Goal: Task Accomplishment & Management: Complete application form

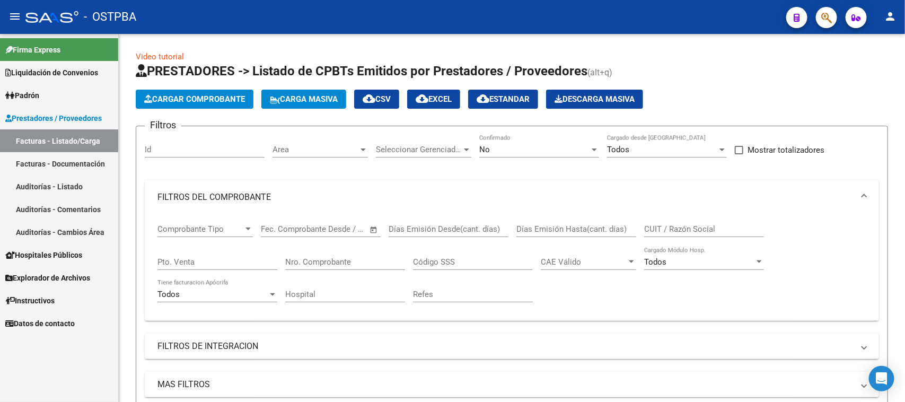
scroll to position [1, 0]
click at [311, 148] on span "Area" at bounding box center [316, 150] width 86 height 10
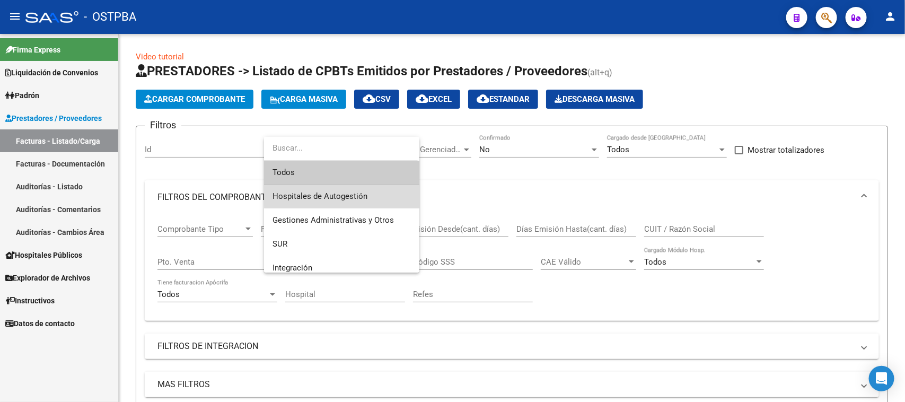
click at [366, 191] on span "Hospitales de Autogestión" at bounding box center [342, 197] width 138 height 24
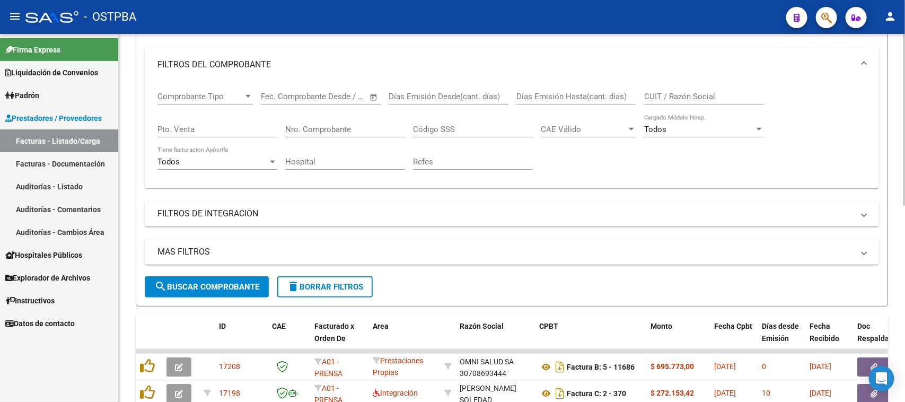
scroll to position [199, 0]
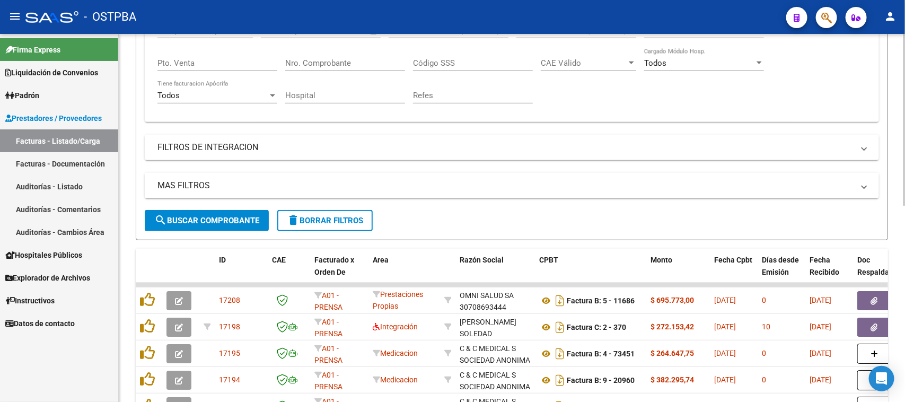
click at [252, 221] on span "search Buscar Comprobante" at bounding box center [206, 221] width 105 height 10
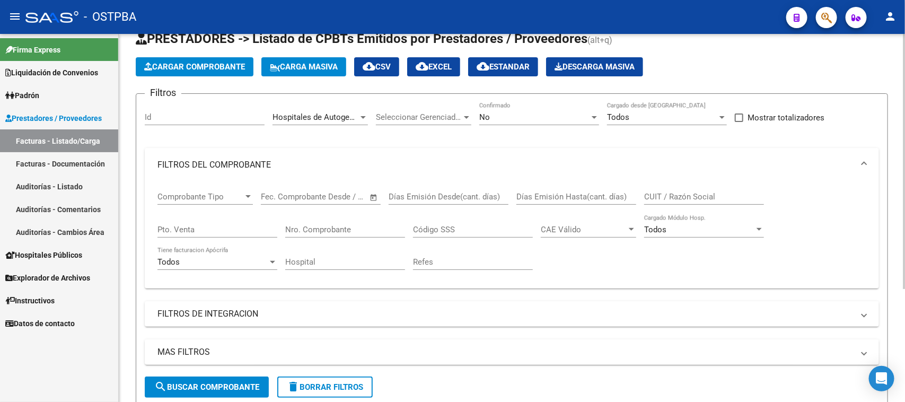
scroll to position [32, 0]
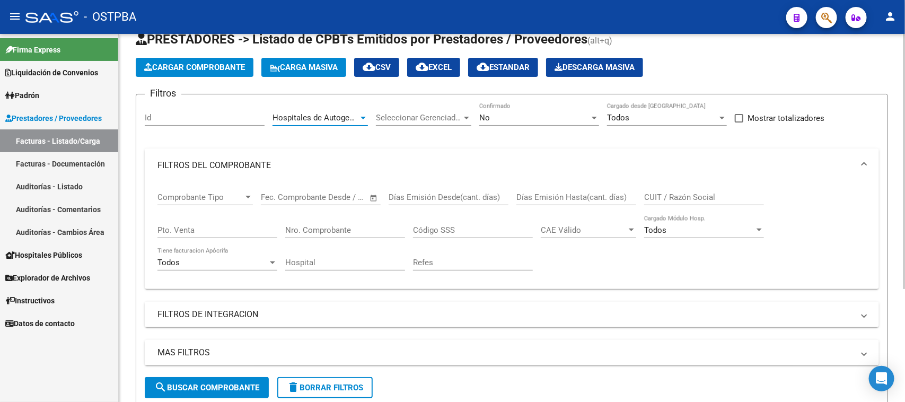
click at [361, 117] on div at bounding box center [363, 118] width 5 height 3
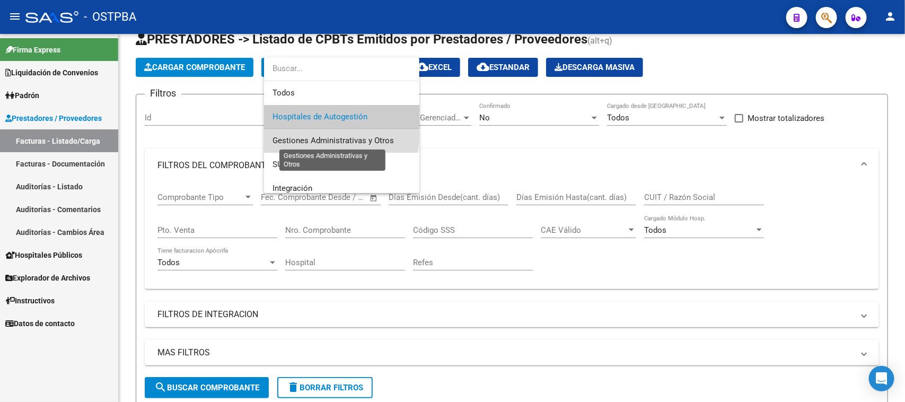
click at [337, 136] on span "Gestiones Administrativas y Otros" at bounding box center [333, 141] width 121 height 10
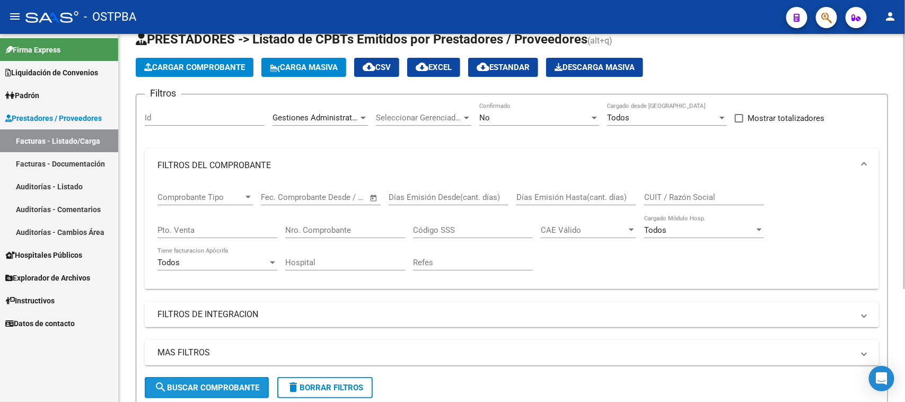
click at [219, 388] on span "search Buscar Comprobante" at bounding box center [206, 388] width 105 height 10
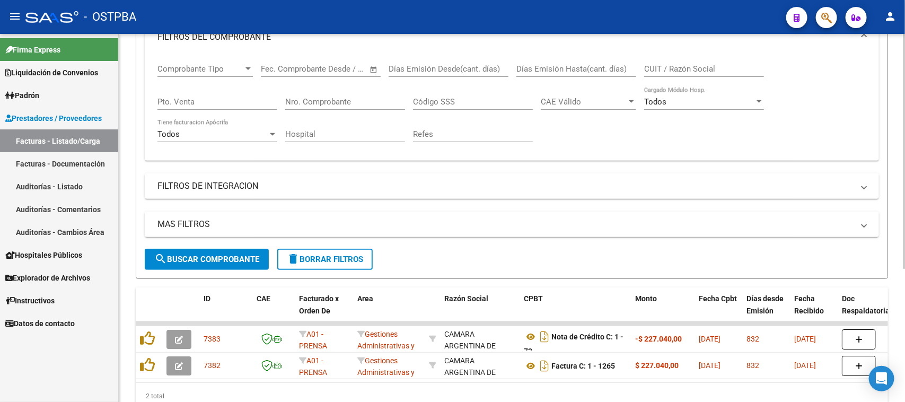
scroll to position [77, 0]
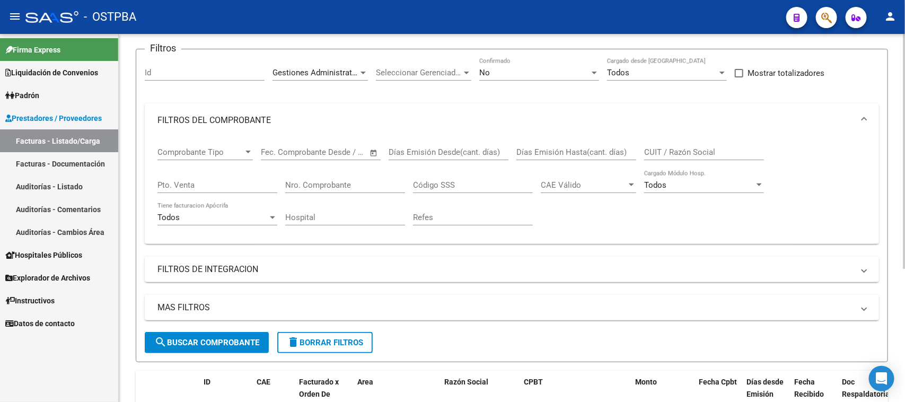
click at [364, 72] on div at bounding box center [363, 73] width 5 height 3
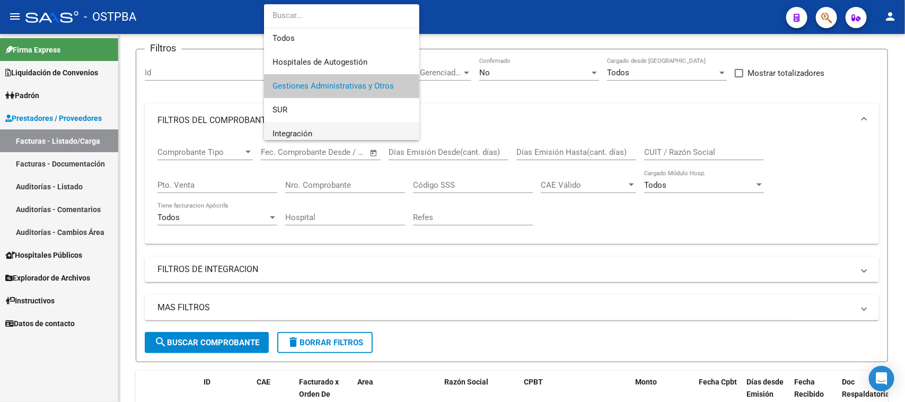
scroll to position [68, 0]
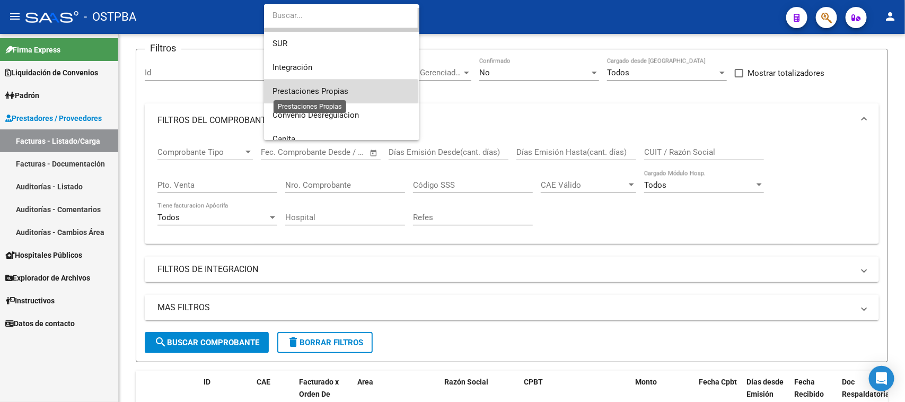
click at [305, 91] on span "Prestaciones Propias" at bounding box center [311, 91] width 76 height 10
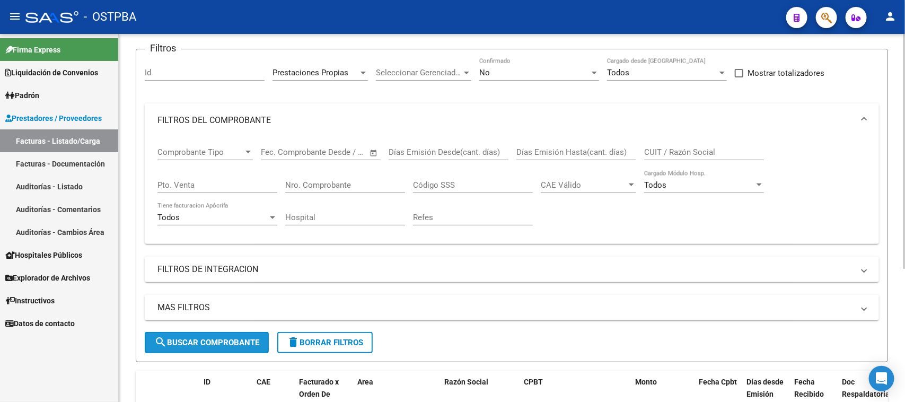
click at [218, 332] on button "search Buscar Comprobante" at bounding box center [207, 342] width 124 height 21
click at [361, 72] on div at bounding box center [363, 73] width 5 height 3
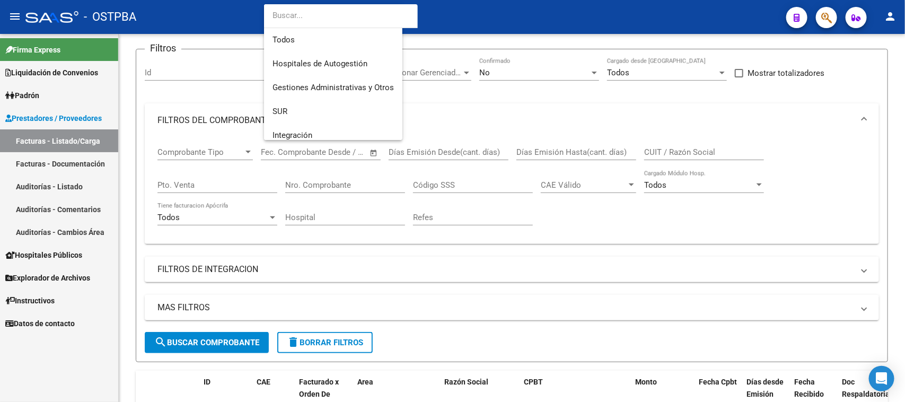
scroll to position [87, 0]
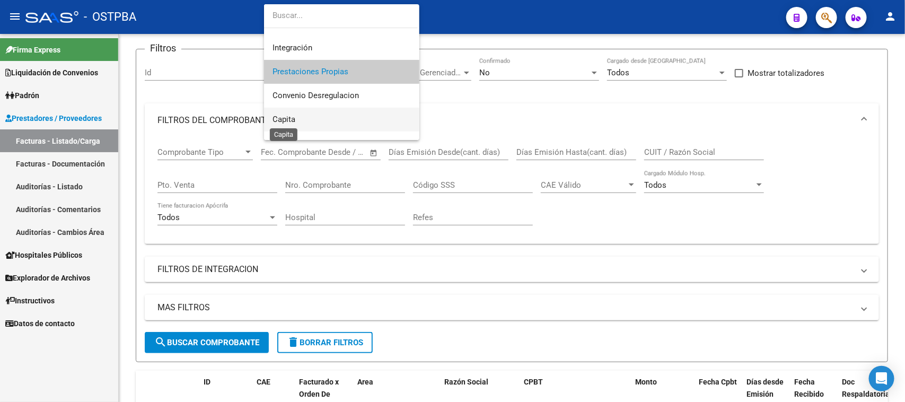
click at [274, 119] on span "Capita" at bounding box center [284, 120] width 23 height 10
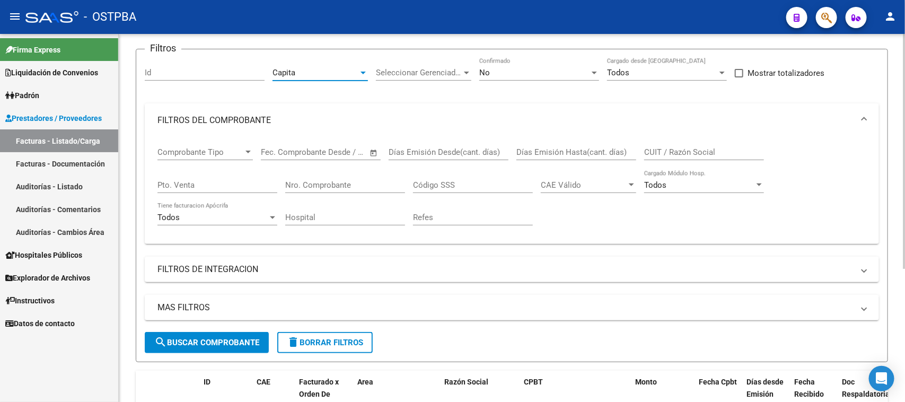
click at [242, 338] on span "search Buscar Comprobante" at bounding box center [206, 343] width 105 height 10
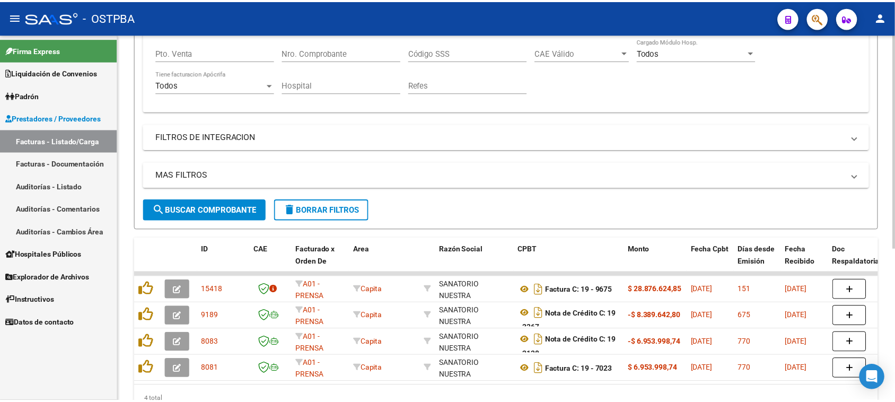
scroll to position [0, 0]
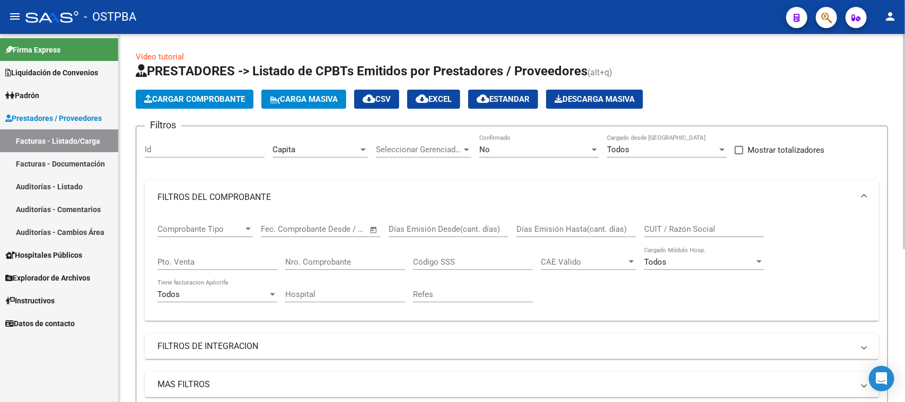
click at [186, 95] on span "Cargar Comprobante" at bounding box center [194, 99] width 101 height 10
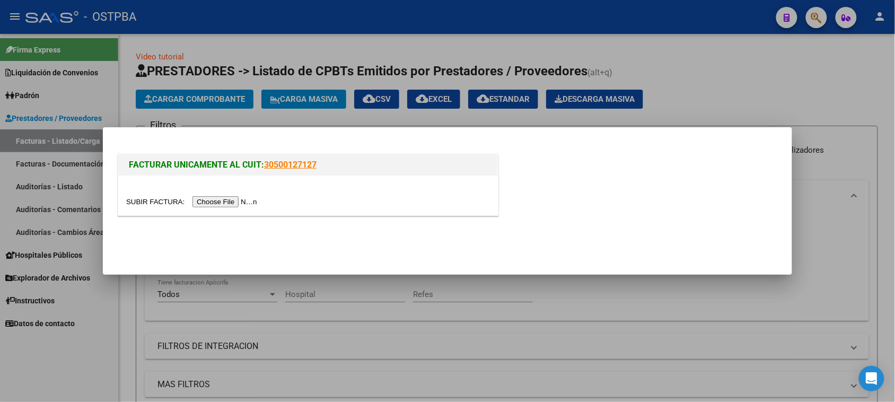
click at [199, 201] on input "file" at bounding box center [193, 201] width 134 height 11
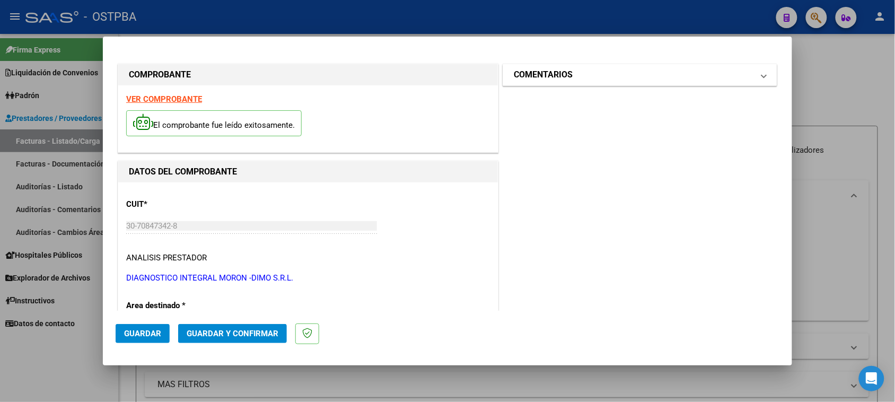
click at [623, 78] on mat-panel-title "COMENTARIOS" at bounding box center [634, 74] width 240 height 13
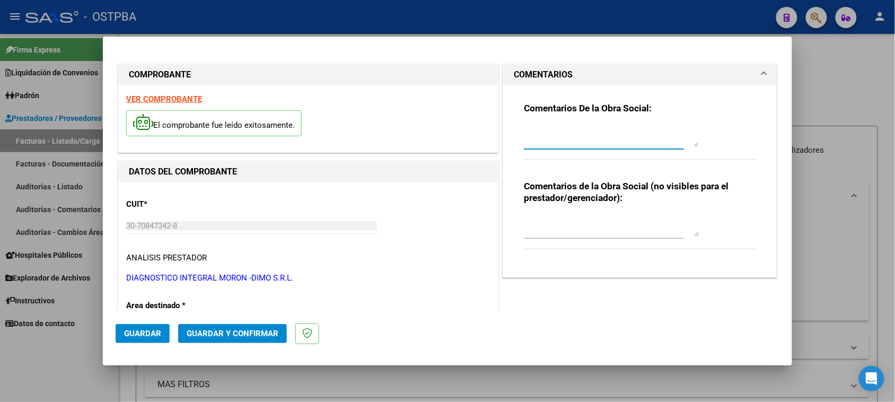
click at [595, 134] on textarea at bounding box center [611, 136] width 175 height 21
type textarea "HR 126288"
click at [157, 329] on span "Guardar" at bounding box center [142, 334] width 37 height 10
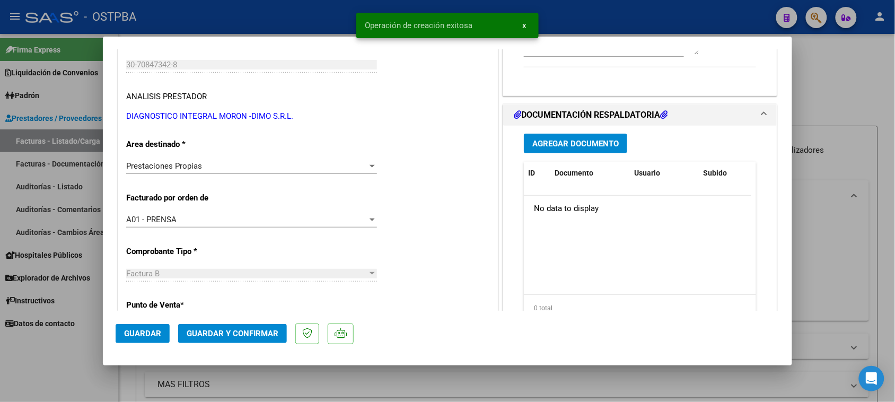
scroll to position [199, 0]
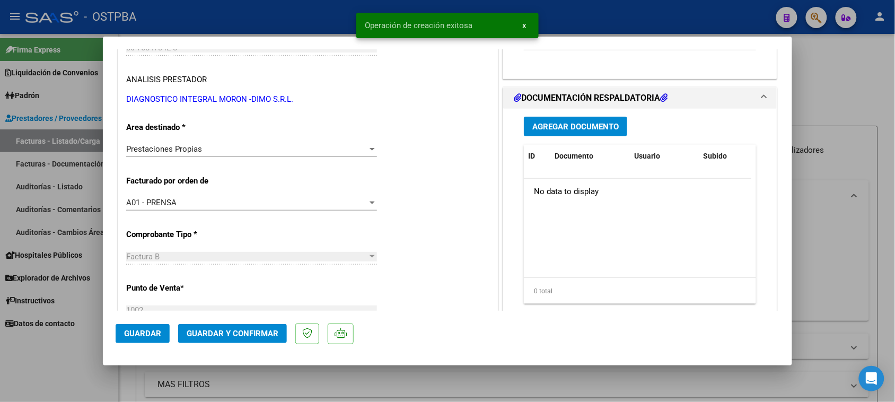
click at [572, 124] on span "Agregar Documento" at bounding box center [575, 127] width 86 height 10
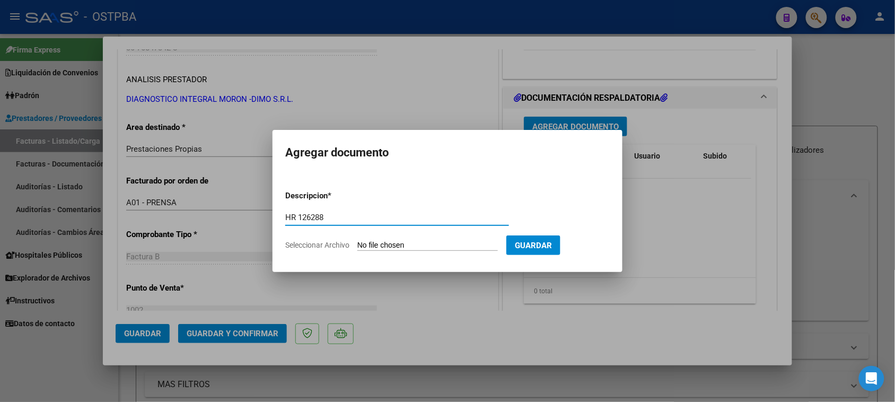
type input "HR 126288"
click at [357, 241] on input "Seleccionar Archivo" at bounding box center [427, 246] width 141 height 10
type input "C:\fakepath\HR 126288.pdf"
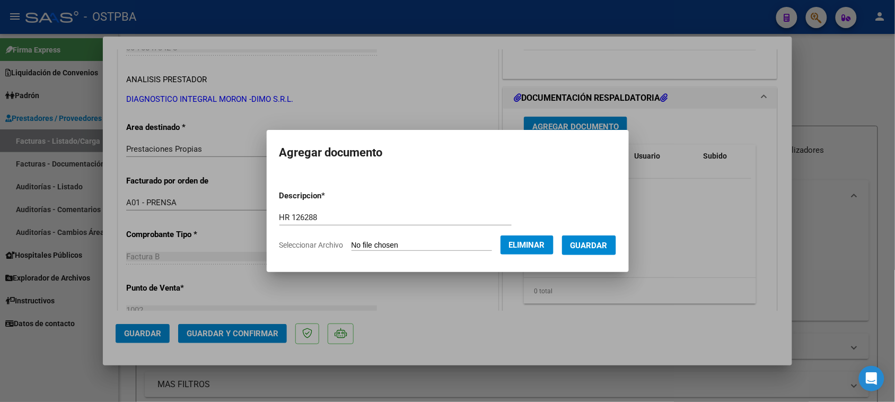
click at [606, 248] on span "Guardar" at bounding box center [589, 246] width 37 height 10
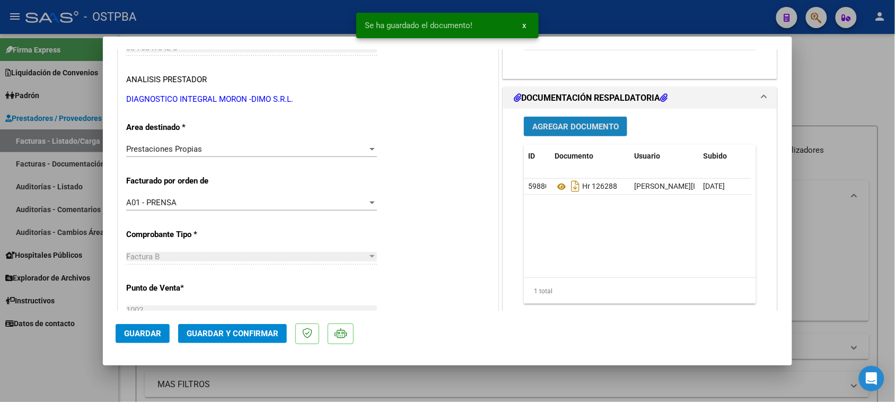
click at [567, 122] on span "Agregar Documento" at bounding box center [575, 127] width 86 height 10
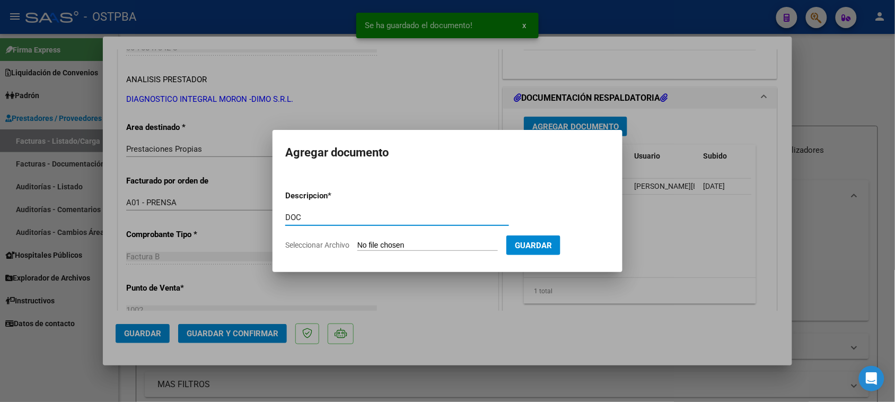
type input "DOC"
click at [357, 241] on input "Seleccionar Archivo" at bounding box center [427, 246] width 141 height 10
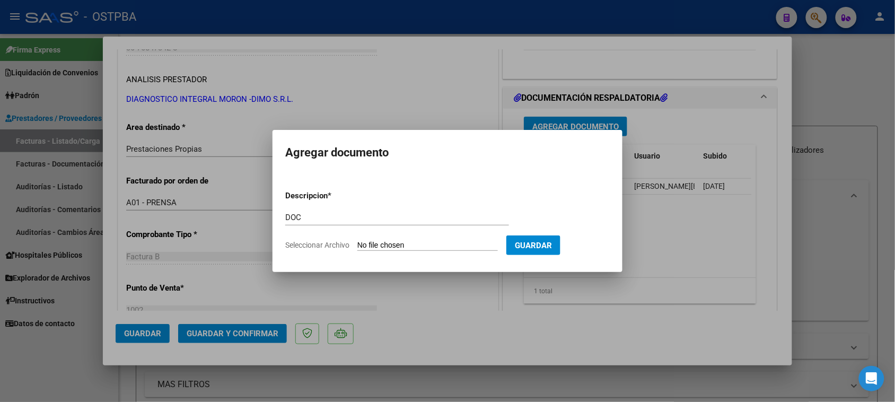
type input "C:\fakepath\doc 9825.zip"
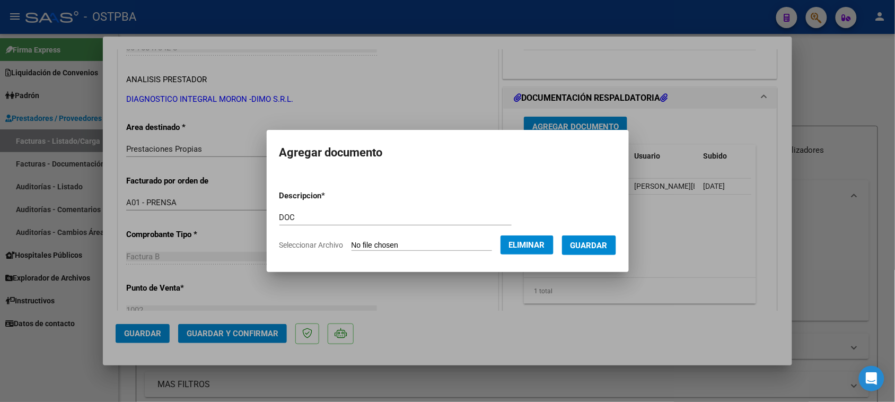
click at [602, 249] on span "Guardar" at bounding box center [589, 246] width 37 height 10
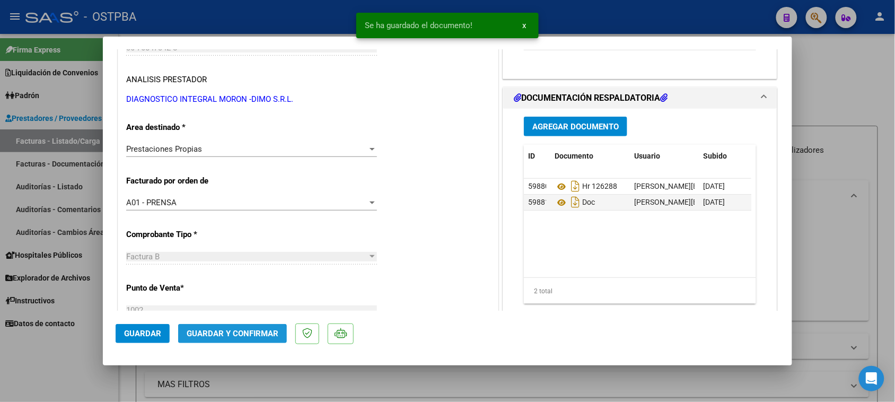
click at [221, 334] on span "Guardar y Confirmar" at bounding box center [233, 334] width 92 height 10
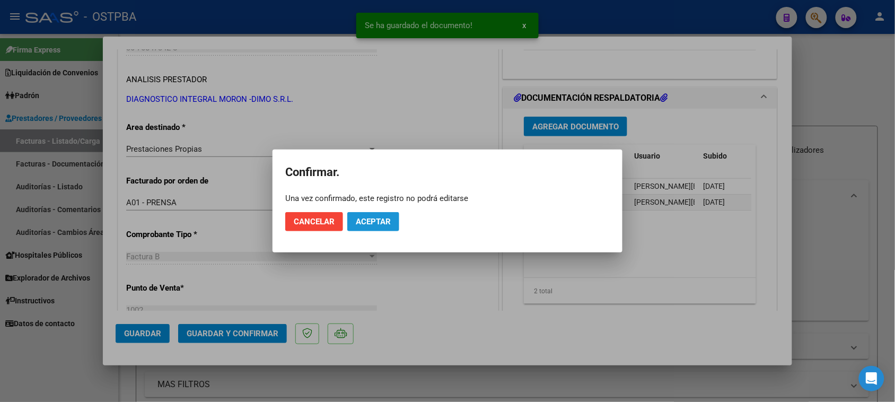
click at [375, 226] on button "Aceptar" at bounding box center [373, 221] width 52 height 19
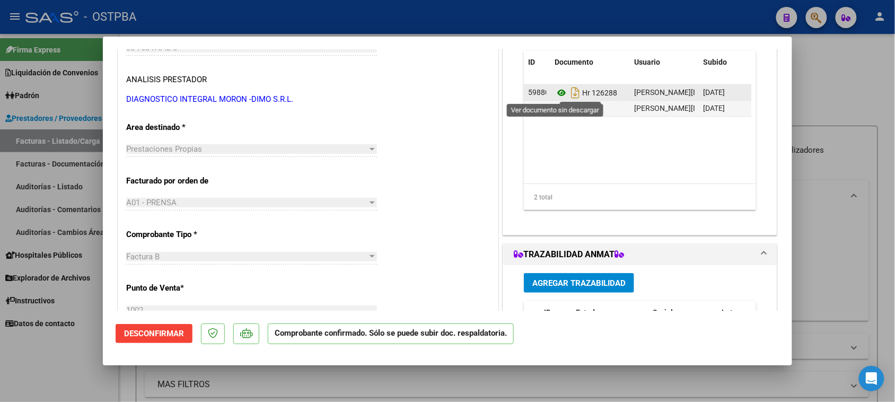
click at [555, 93] on icon at bounding box center [562, 92] width 14 height 13
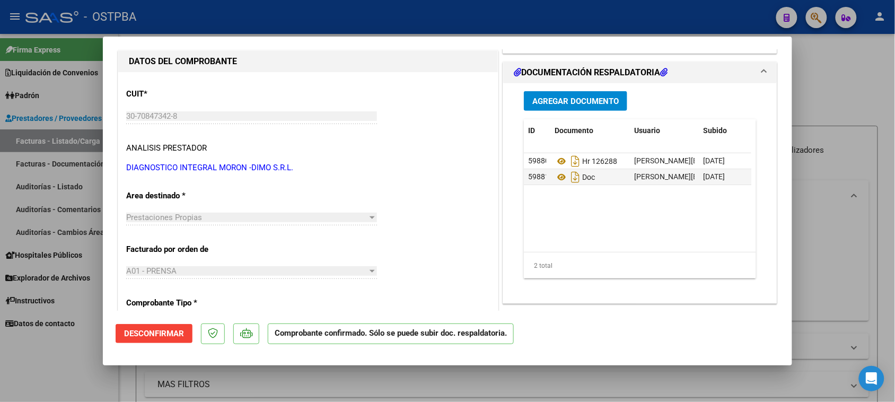
scroll to position [0, 0]
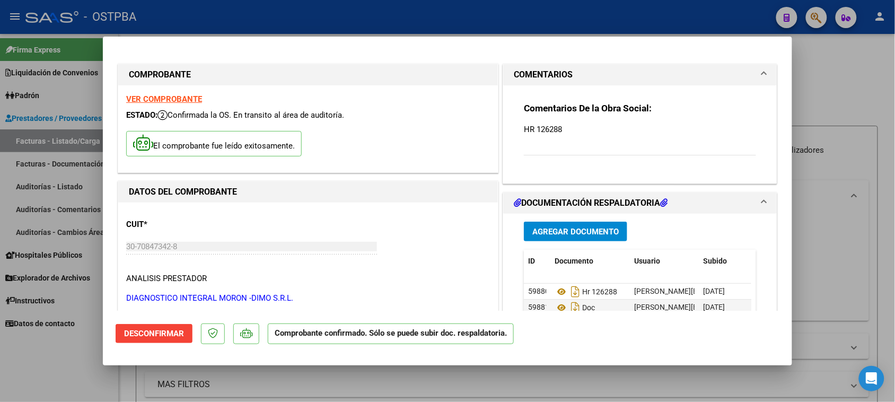
click at [181, 98] on strong "VER COMPROBANTE" at bounding box center [164, 99] width 76 height 10
click at [44, 139] on div at bounding box center [447, 201] width 895 height 402
type input "$ 0,00"
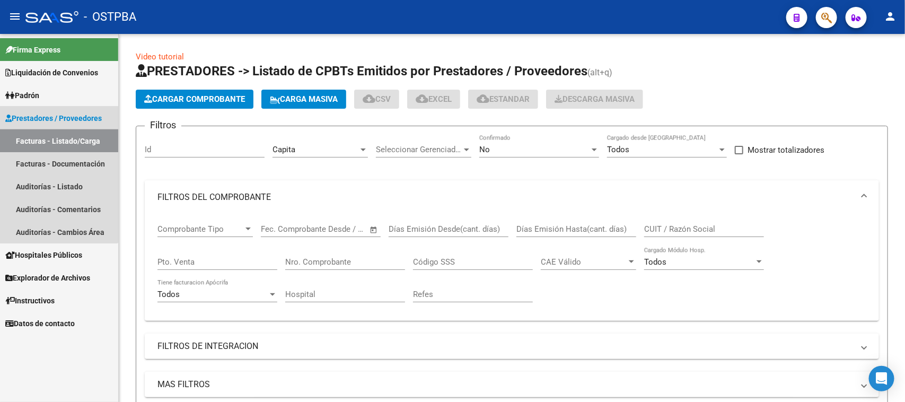
click at [44, 139] on link "Facturas - Listado/Carga" at bounding box center [59, 140] width 118 height 23
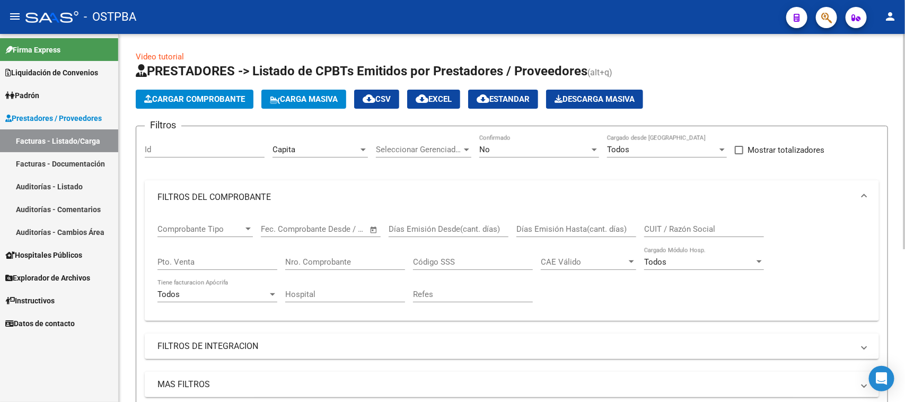
click at [191, 101] on span "Cargar Comprobante" at bounding box center [194, 99] width 101 height 10
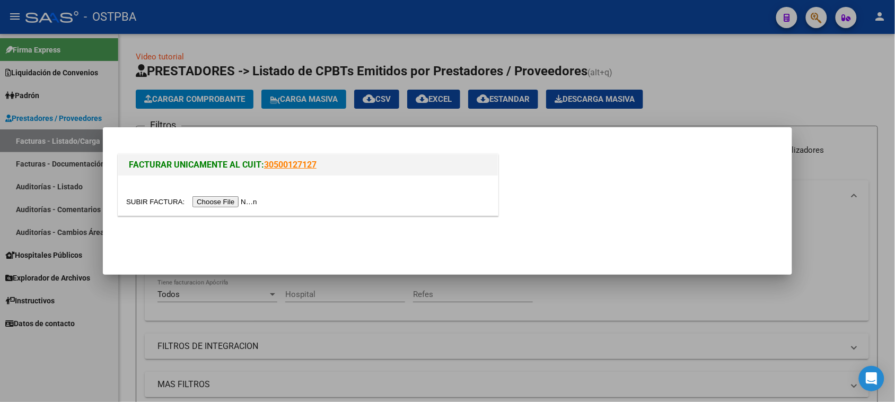
click at [213, 200] on input "file" at bounding box center [193, 201] width 134 height 11
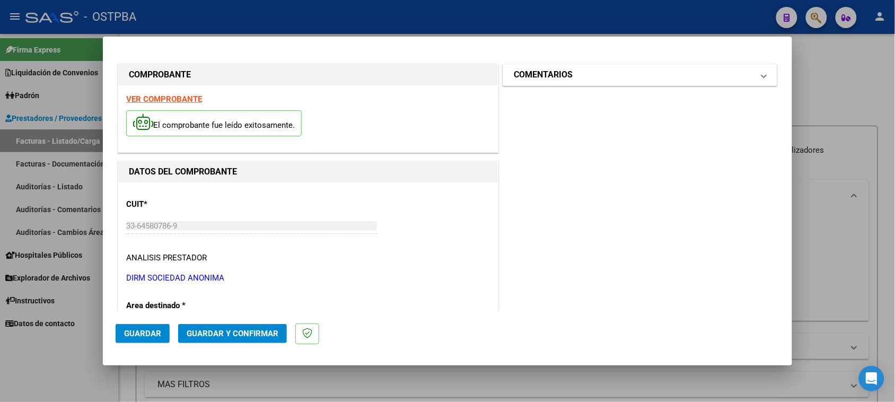
drag, startPoint x: 609, startPoint y: 75, endPoint x: 608, endPoint y: 82, distance: 7.5
click at [608, 75] on mat-panel-title "COMENTARIOS" at bounding box center [634, 74] width 240 height 13
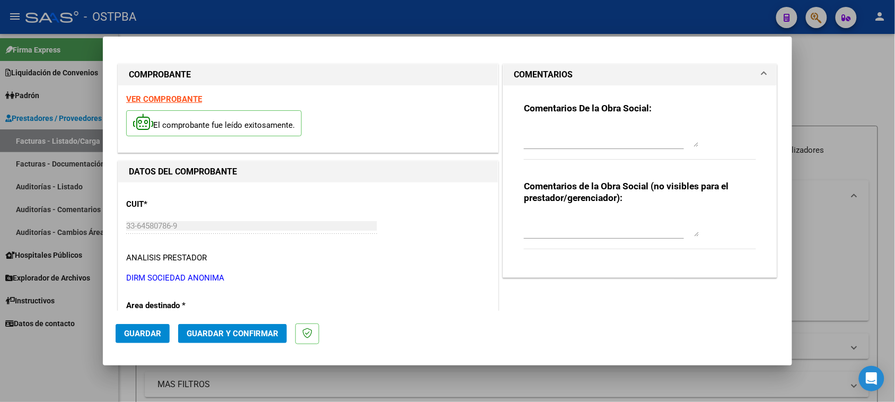
click at [594, 133] on textarea at bounding box center [611, 136] width 175 height 21
type textarea "HR 126286"
click at [136, 329] on span "Guardar" at bounding box center [142, 334] width 37 height 10
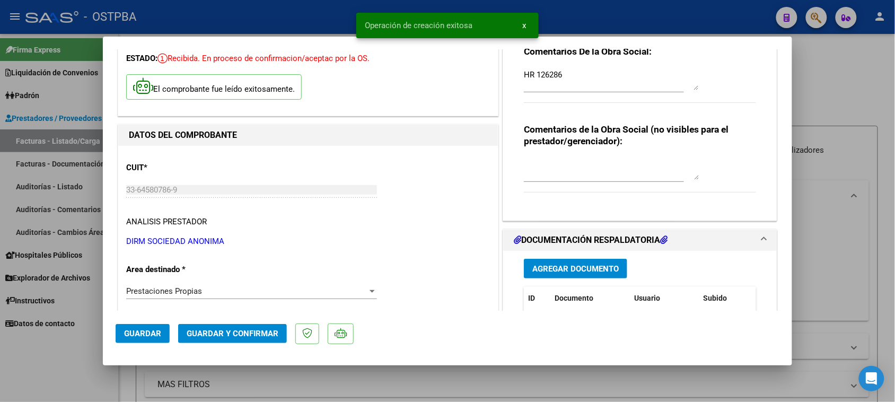
scroll to position [133, 0]
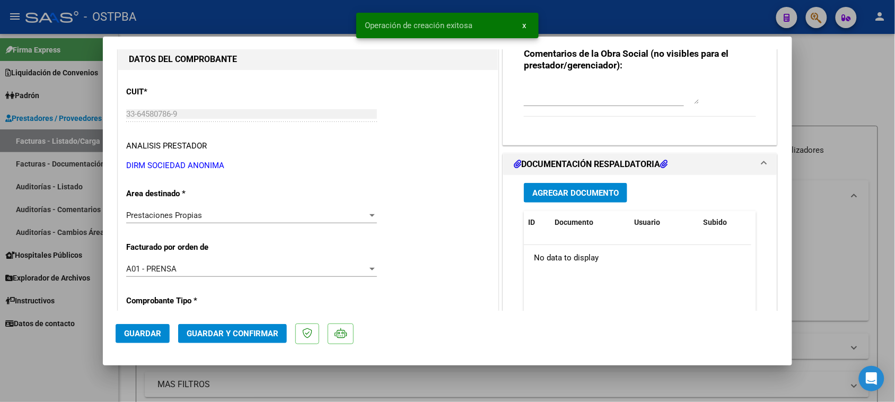
click at [557, 191] on span "Agregar Documento" at bounding box center [575, 193] width 86 height 10
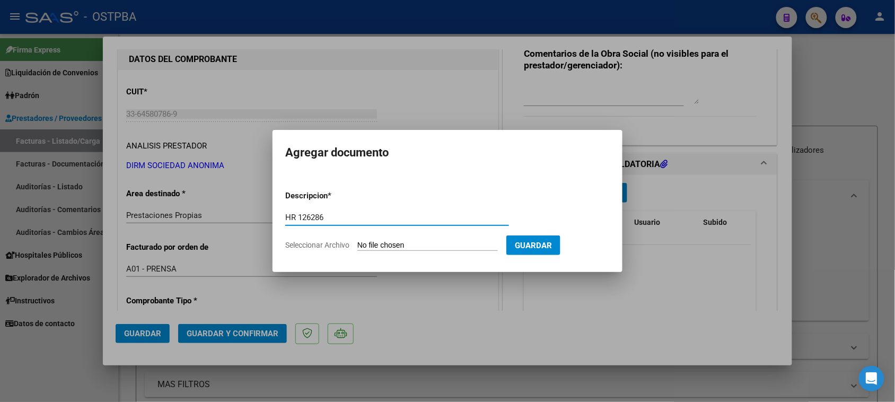
type input "HR 126286"
click at [357, 241] on input "Seleccionar Archivo" at bounding box center [427, 246] width 141 height 10
type input "C:\fakepath\HR 126286.pdf"
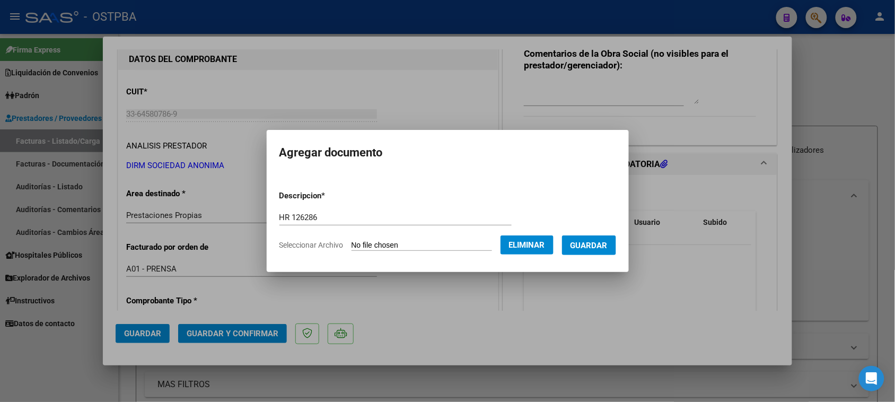
click at [600, 244] on span "Guardar" at bounding box center [589, 246] width 37 height 10
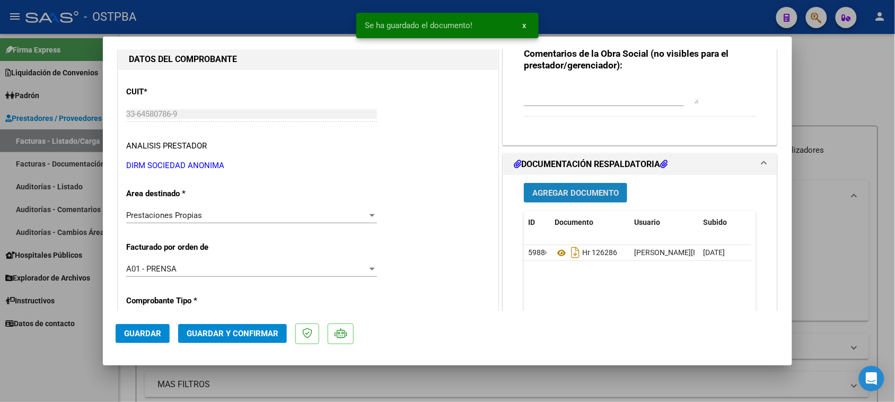
click at [584, 198] on button "Agregar Documento" at bounding box center [575, 193] width 103 height 20
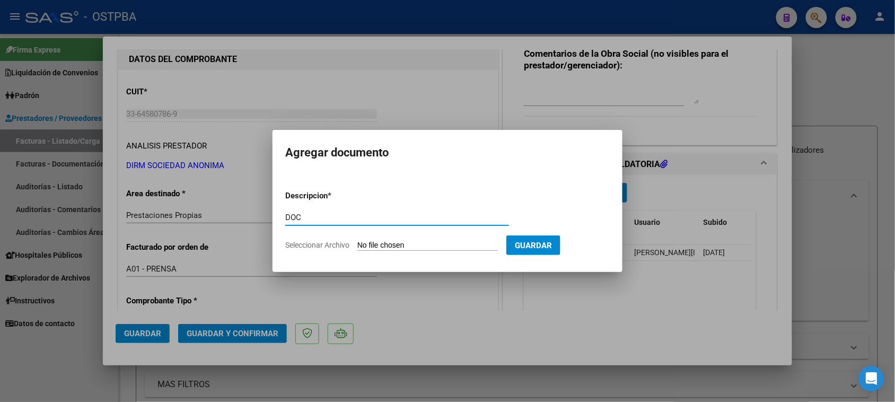
type input "DOC"
click at [357, 241] on input "Seleccionar Archivo" at bounding box center [427, 246] width 141 height 10
type input "C:\fakepath\DOC 3910.zip"
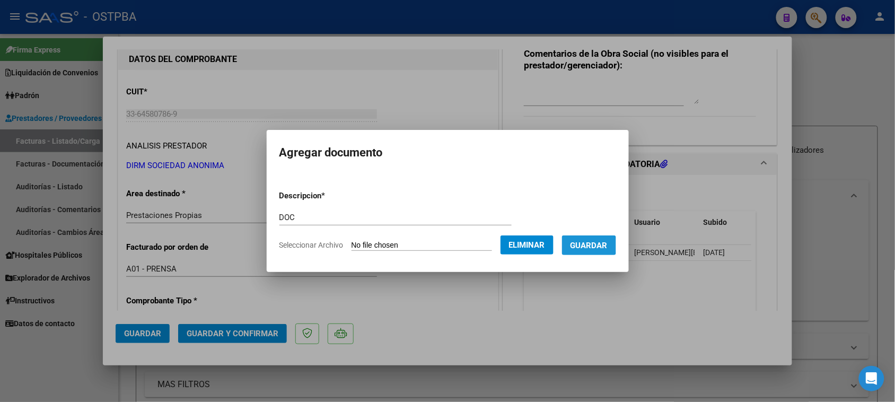
click at [594, 246] on span "Guardar" at bounding box center [589, 246] width 37 height 10
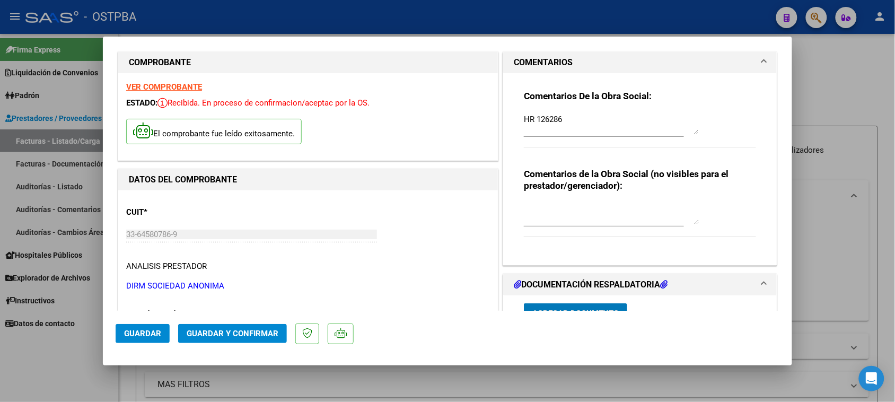
scroll to position [0, 0]
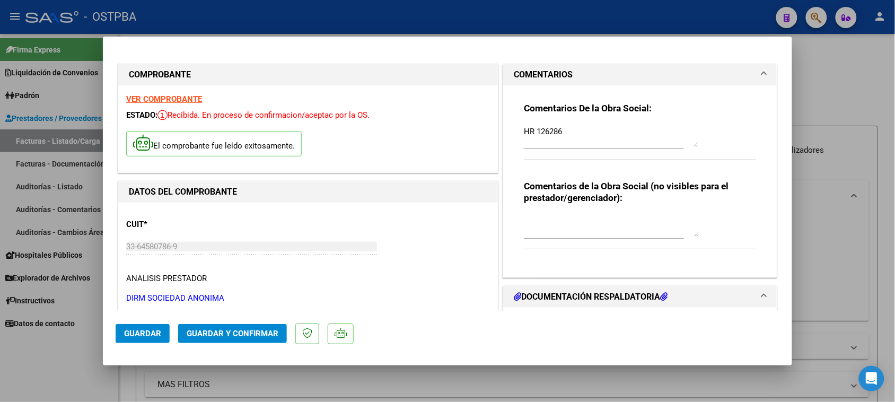
click at [142, 100] on strong "VER COMPROBANTE" at bounding box center [164, 99] width 76 height 10
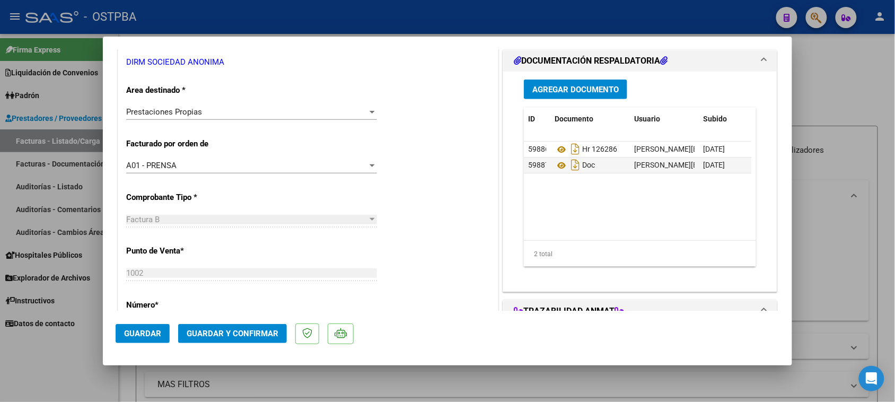
scroll to position [170, 0]
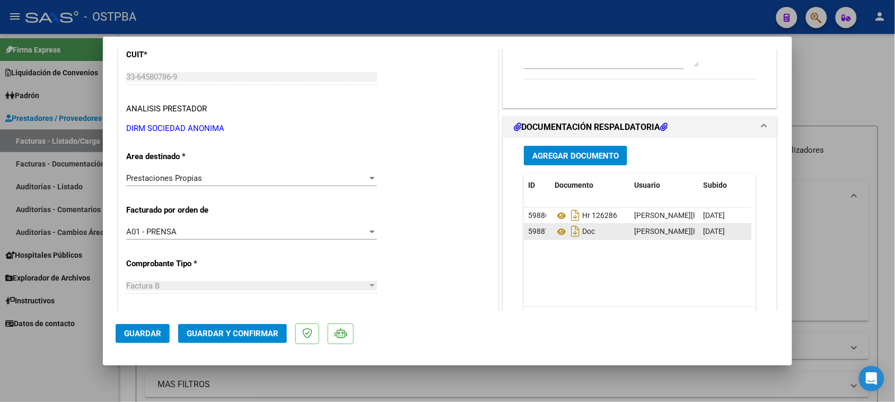
click at [618, 234] on div "Doc" at bounding box center [590, 231] width 71 height 17
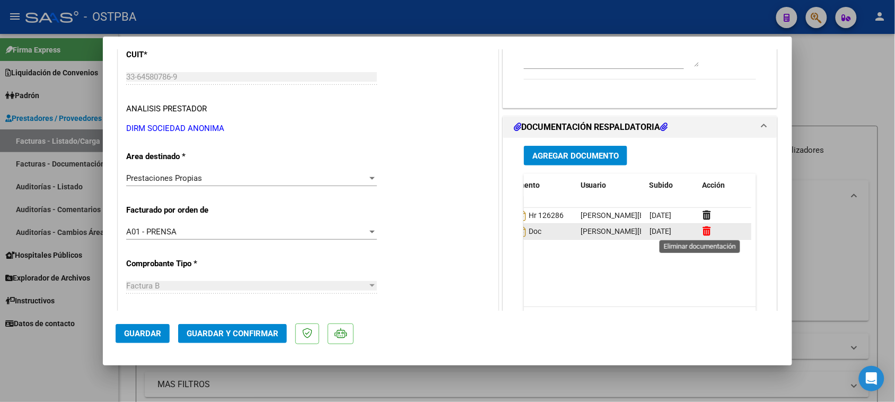
click at [703, 228] on icon at bounding box center [707, 231] width 8 height 10
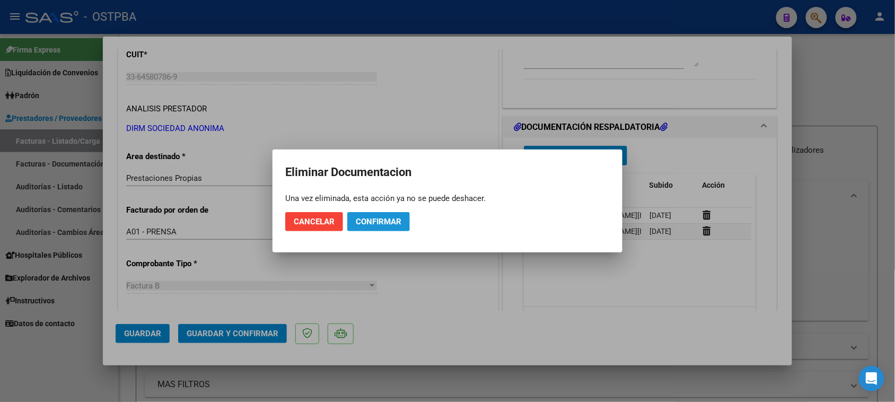
click at [366, 219] on span "Confirmar" at bounding box center [379, 222] width 46 height 10
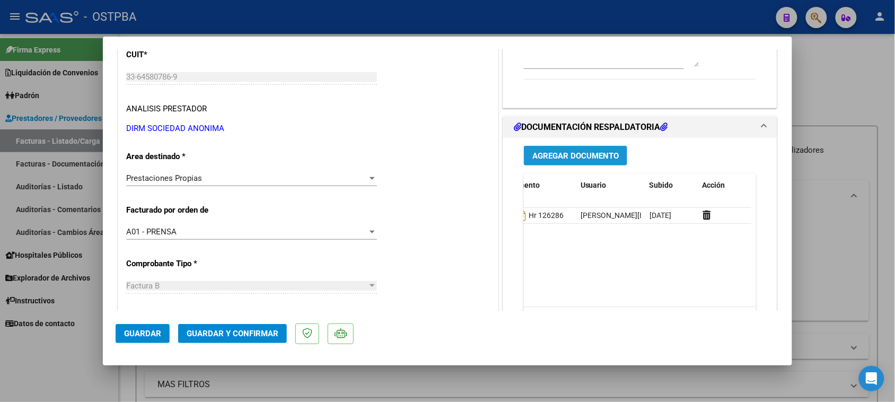
click at [613, 152] on span "Agregar Documento" at bounding box center [575, 156] width 86 height 10
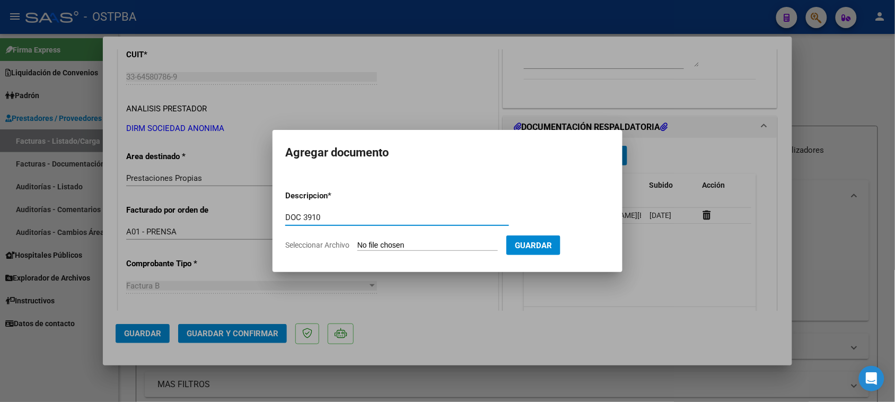
type input "DOC 3910"
click at [357, 241] on input "Seleccionar Archivo" at bounding box center [427, 246] width 141 height 10
type input "C:\fakepath\DOC 3910.zip"
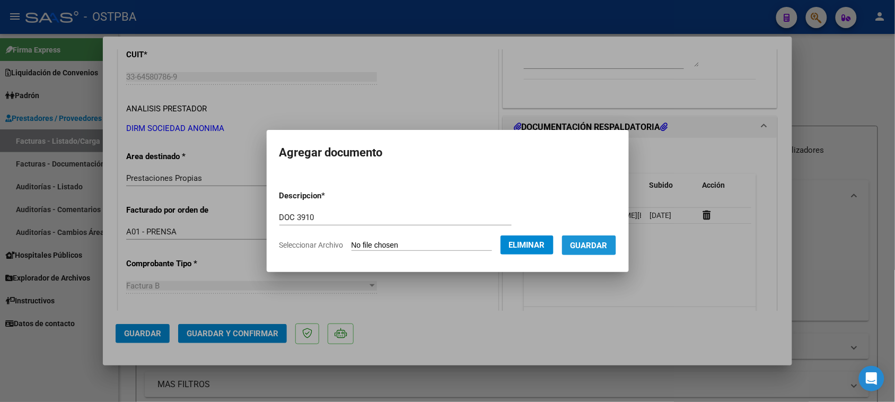
click at [595, 244] on span "Guardar" at bounding box center [589, 246] width 37 height 10
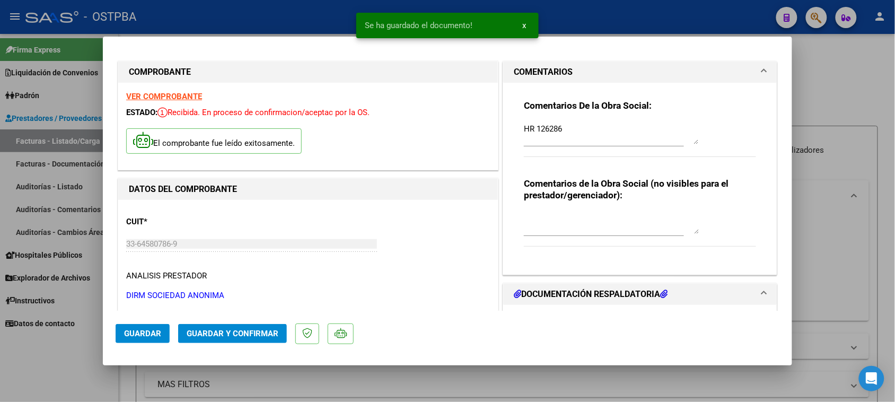
scroll to position [0, 0]
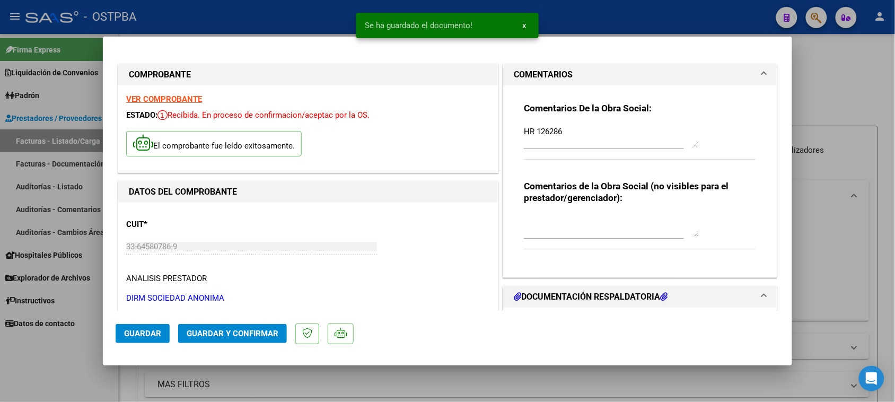
click at [165, 100] on strong "VER COMPROBANTE" at bounding box center [164, 99] width 76 height 10
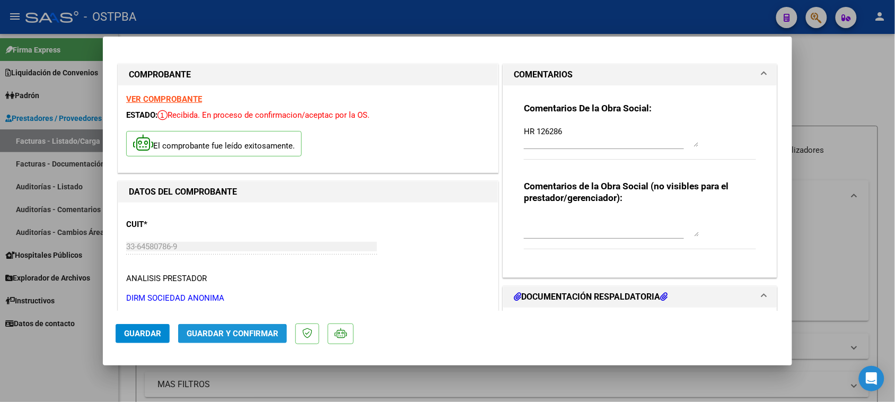
click at [224, 336] on span "Guardar y Confirmar" at bounding box center [233, 334] width 92 height 10
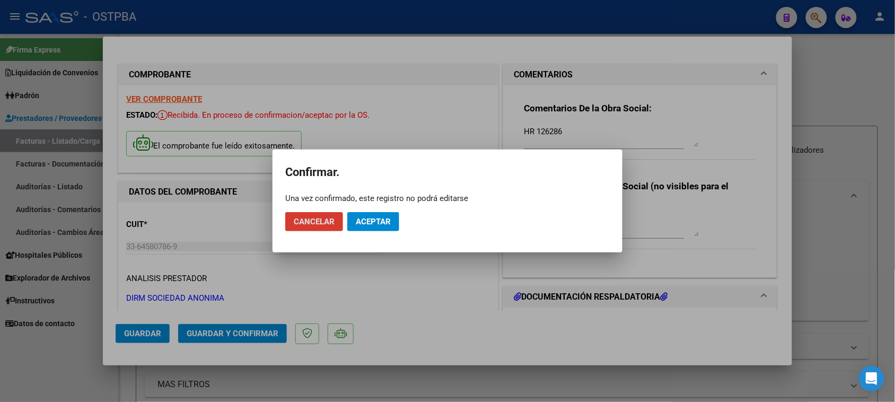
click at [362, 224] on span "Aceptar" at bounding box center [373, 222] width 35 height 10
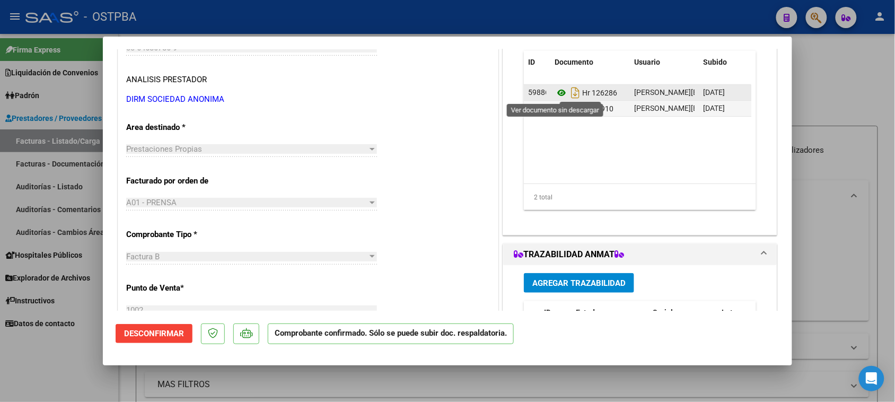
click at [555, 92] on icon at bounding box center [562, 92] width 14 height 13
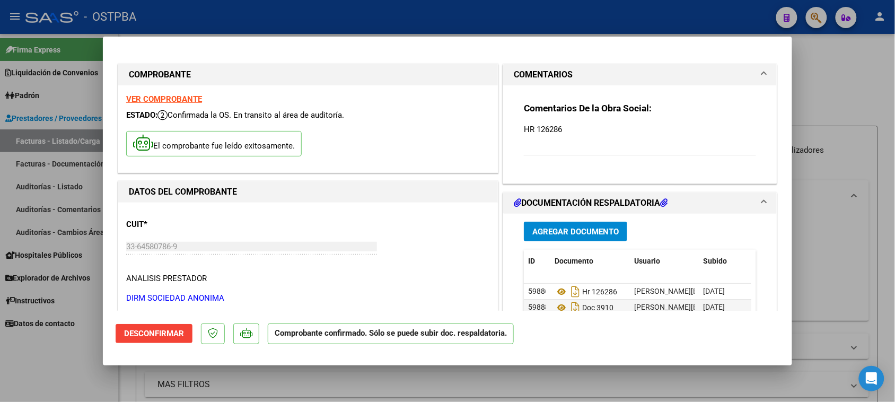
click at [181, 99] on strong "VER COMPROBANTE" at bounding box center [164, 99] width 76 height 10
click at [61, 185] on div at bounding box center [447, 201] width 895 height 402
type input "$ 0,00"
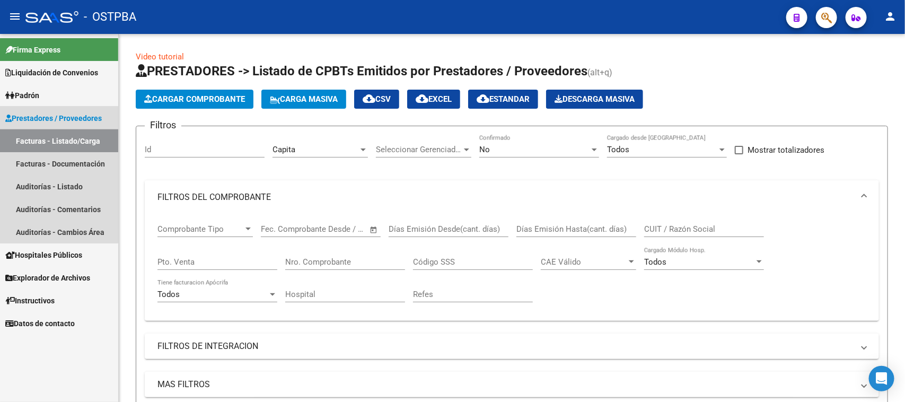
click at [58, 139] on link "Facturas - Listado/Carga" at bounding box center [59, 140] width 118 height 23
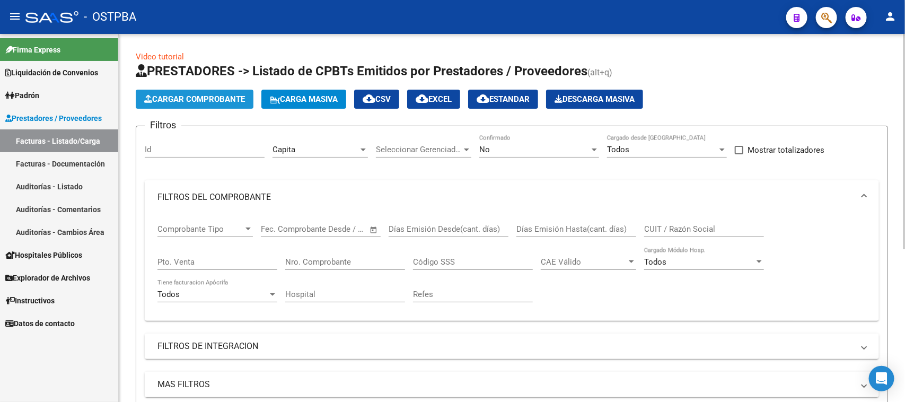
click at [179, 95] on span "Cargar Comprobante" at bounding box center [194, 99] width 101 height 10
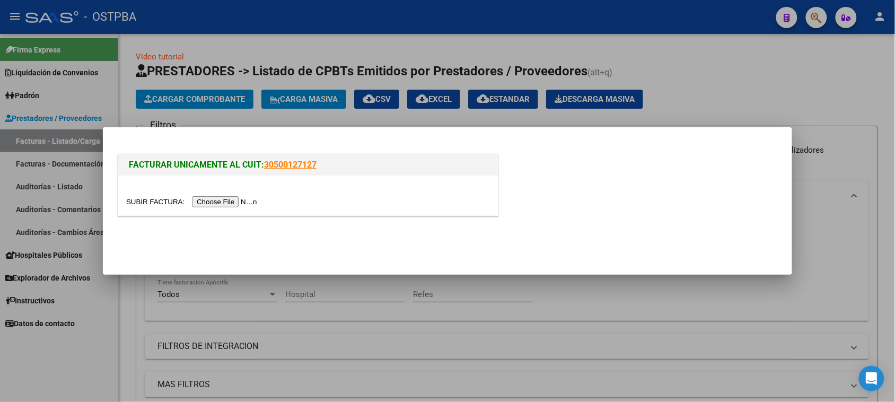
click at [240, 199] on input "file" at bounding box center [193, 201] width 134 height 11
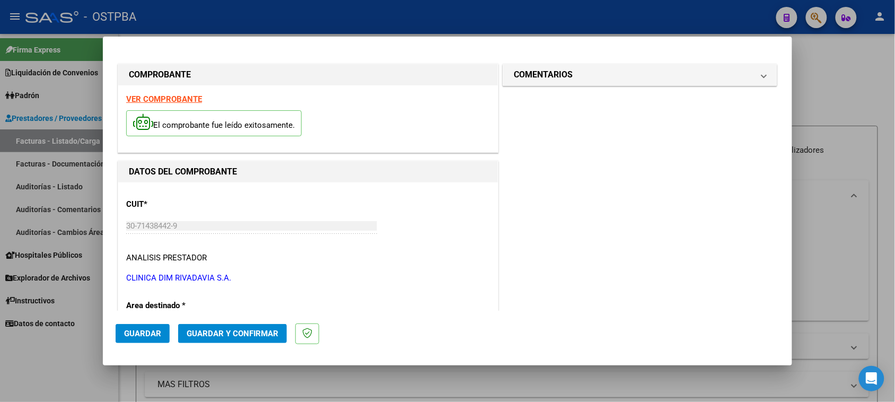
drag, startPoint x: 606, startPoint y: 77, endPoint x: 574, endPoint y: 117, distance: 50.6
click at [605, 77] on mat-panel-title "COMENTARIOS" at bounding box center [634, 74] width 240 height 13
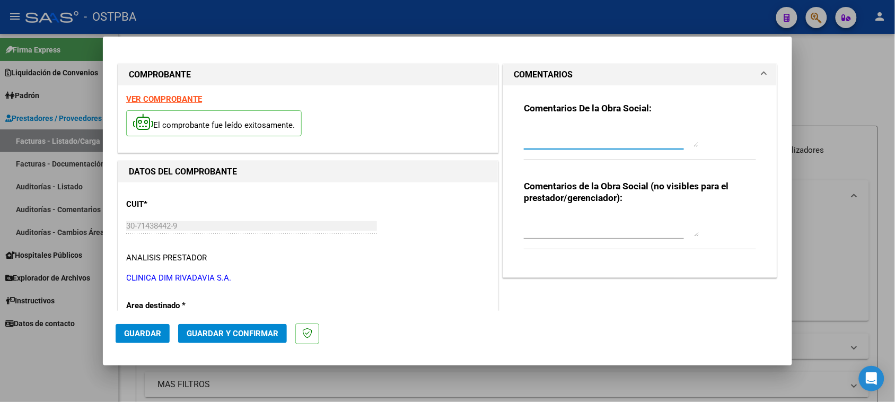
click at [571, 142] on textarea at bounding box center [611, 136] width 175 height 21
type textarea "HR 126287"
click at [133, 323] on mat-dialog-actions "Guardar Guardar y Confirmar" at bounding box center [448, 332] width 664 height 42
click at [133, 329] on span "Guardar" at bounding box center [142, 334] width 37 height 10
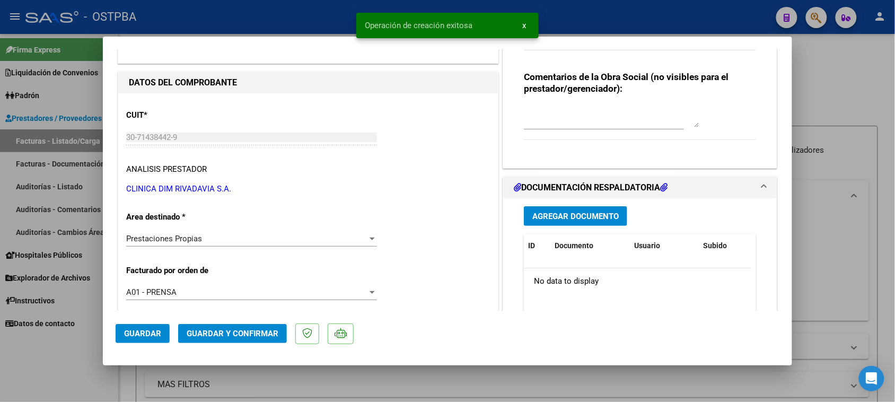
scroll to position [133, 0]
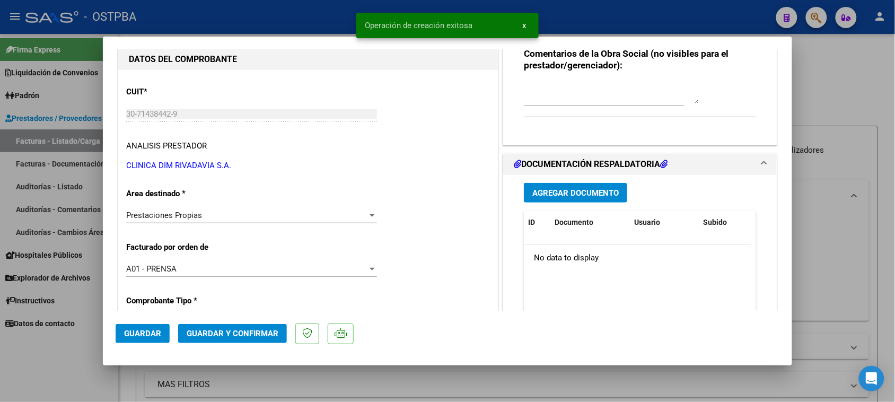
click at [575, 194] on span "Agregar Documento" at bounding box center [575, 193] width 86 height 10
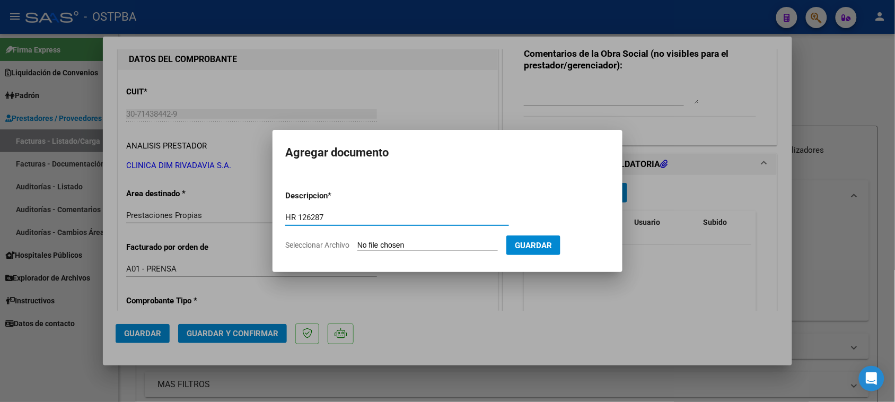
type input "HR 126287"
click at [357, 241] on input "Seleccionar Archivo" at bounding box center [427, 246] width 141 height 10
type input "C:\fakepath\HR 126287.pdf"
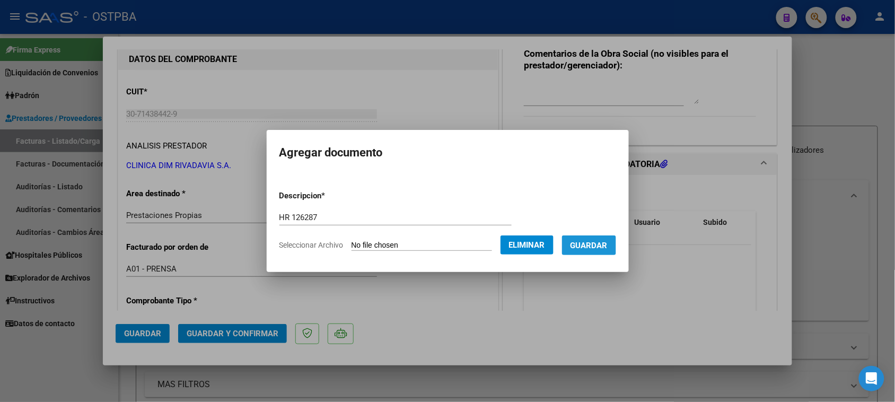
click at [602, 248] on span "Guardar" at bounding box center [589, 246] width 37 height 10
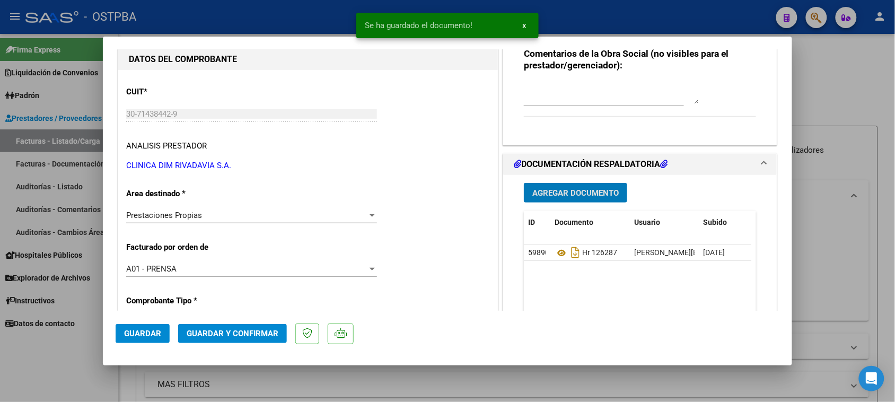
click at [562, 197] on span "Agregar Documento" at bounding box center [575, 193] width 86 height 10
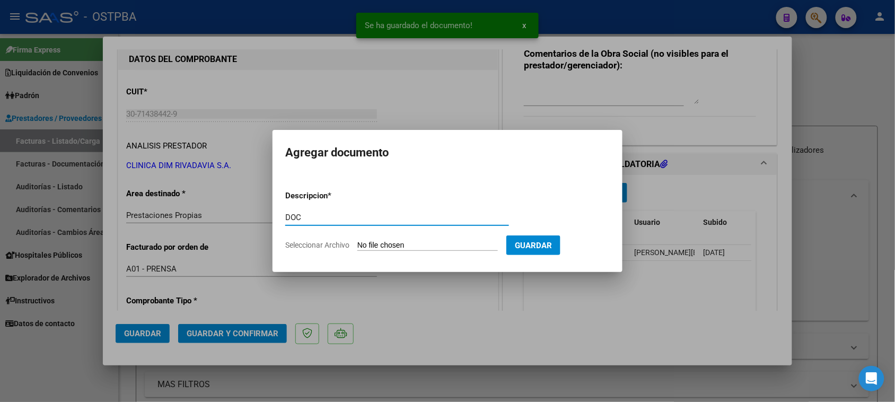
type input "DOC"
click at [357, 241] on input "Seleccionar Archivo" at bounding box center [427, 246] width 141 height 10
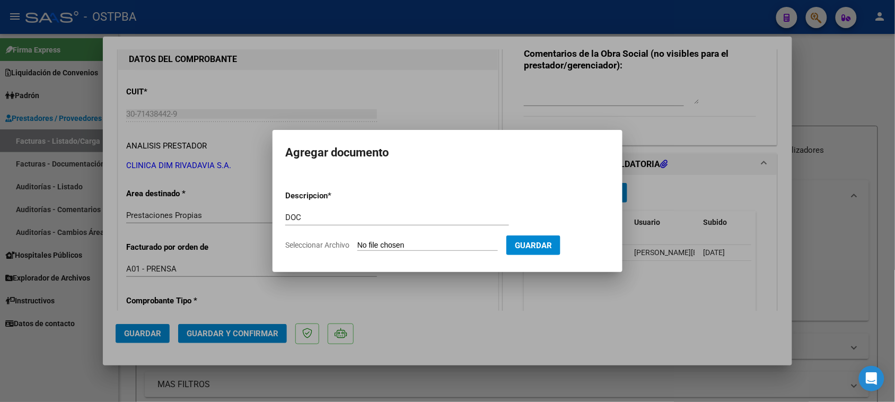
type input "C:\fakepath\DOC 5315.zip"
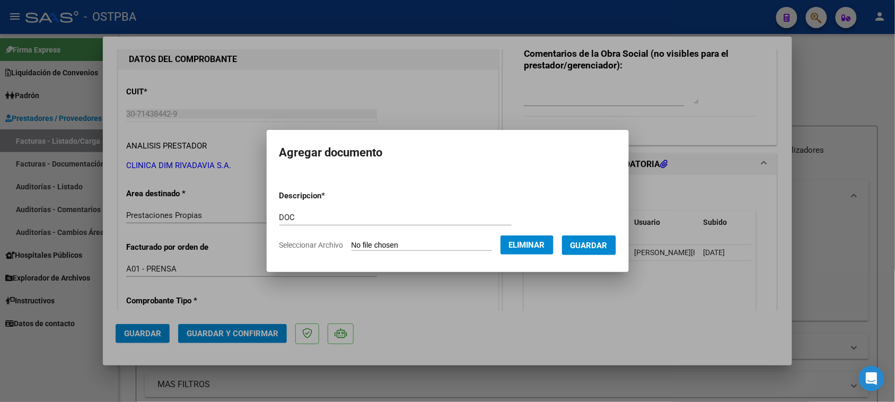
click at [582, 248] on span "Guardar" at bounding box center [589, 246] width 37 height 10
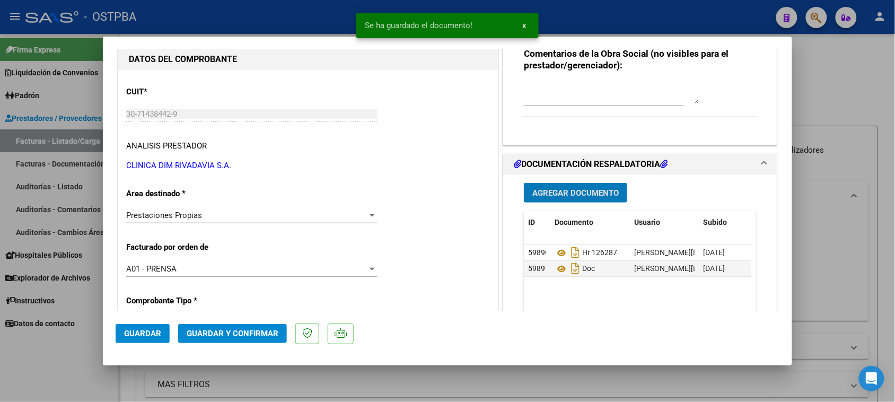
click at [238, 335] on span "Guardar y Confirmar" at bounding box center [233, 334] width 92 height 10
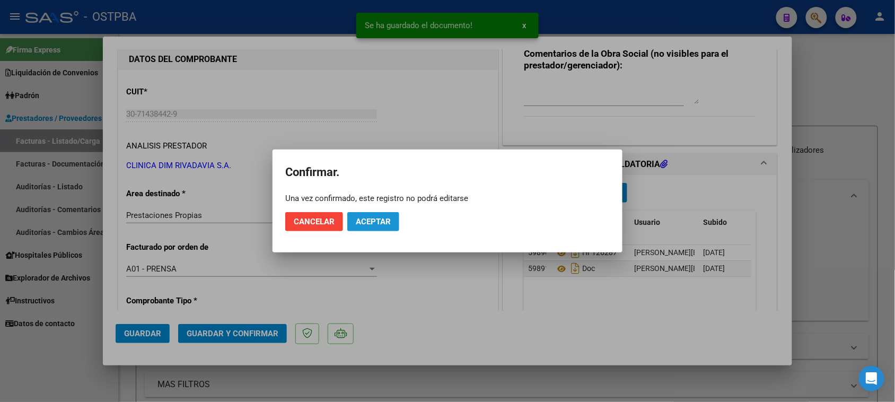
click at [375, 218] on span "Aceptar" at bounding box center [373, 222] width 35 height 10
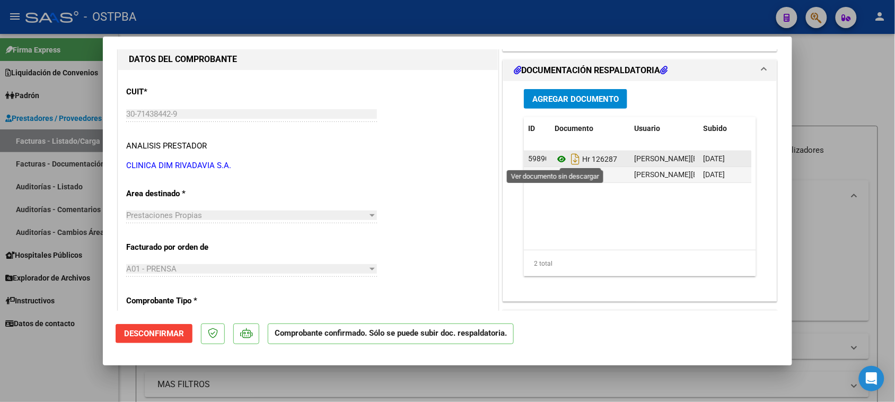
click at [555, 158] on icon at bounding box center [562, 159] width 14 height 13
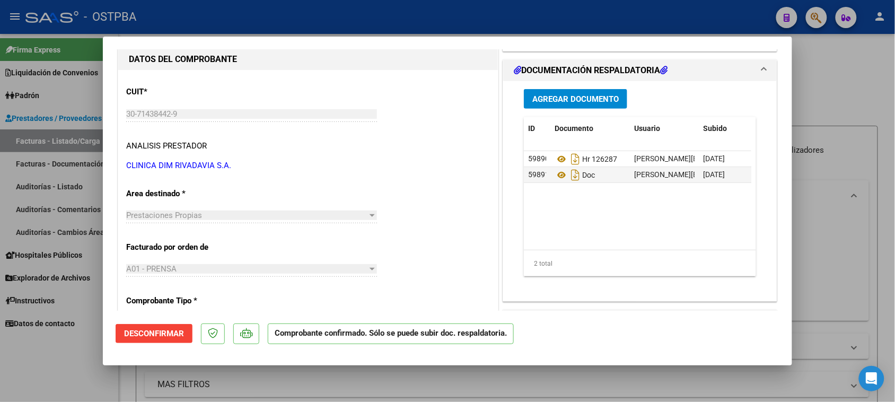
scroll to position [0, 0]
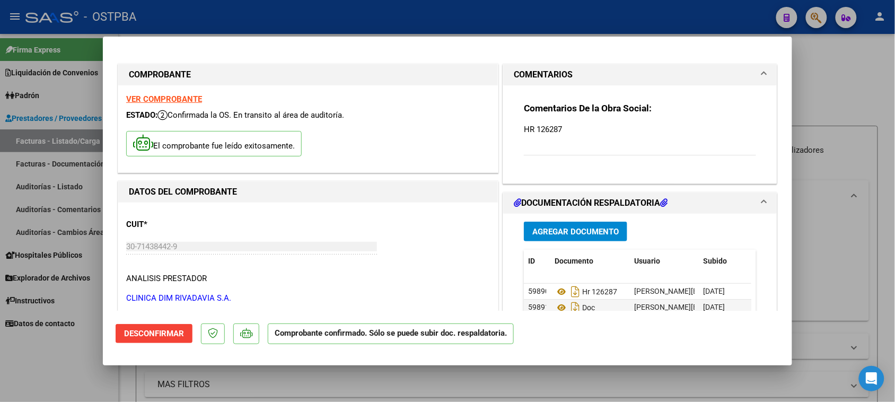
click at [167, 95] on strong "VER COMPROBANTE" at bounding box center [164, 99] width 76 height 10
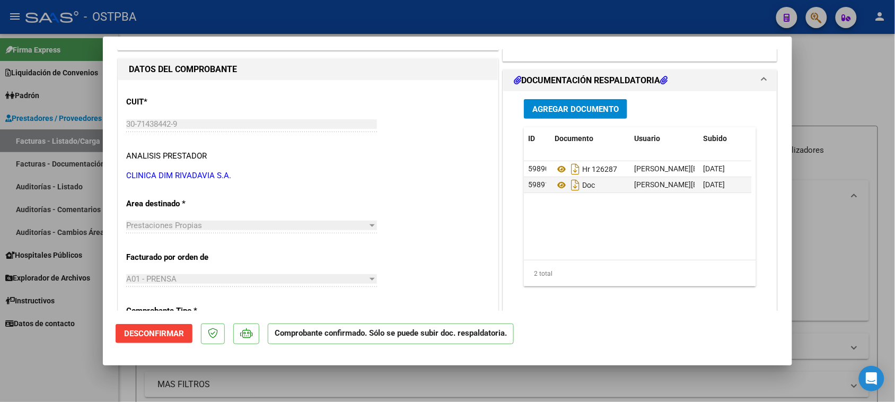
scroll to position [133, 0]
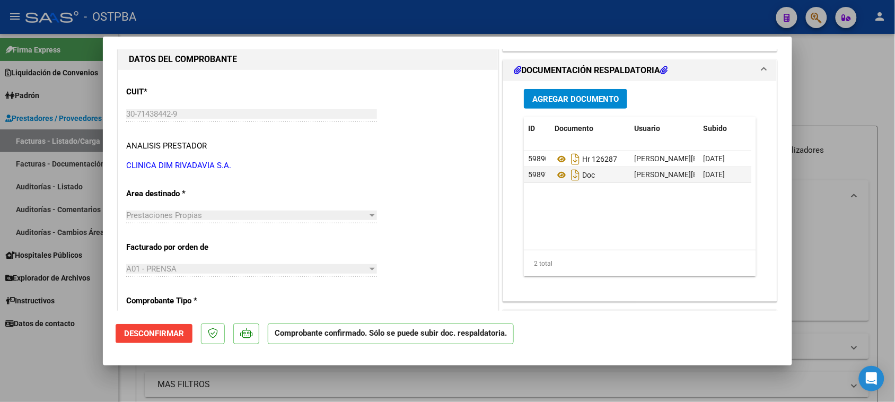
click at [43, 361] on div at bounding box center [447, 201] width 895 height 402
type input "$ 0,00"
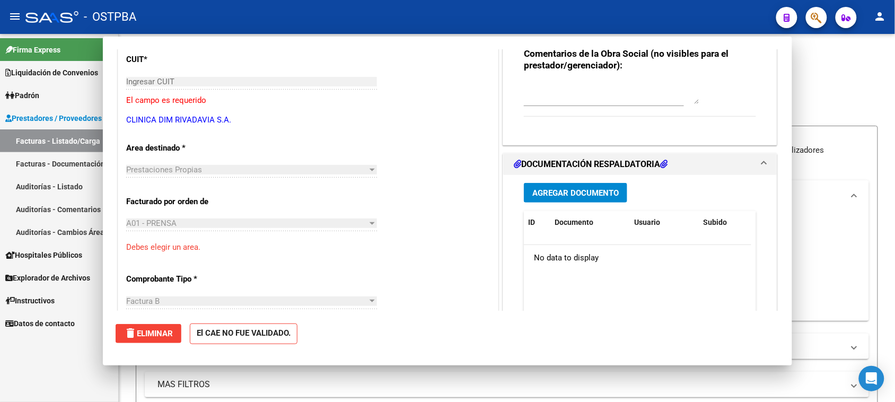
scroll to position [0, 0]
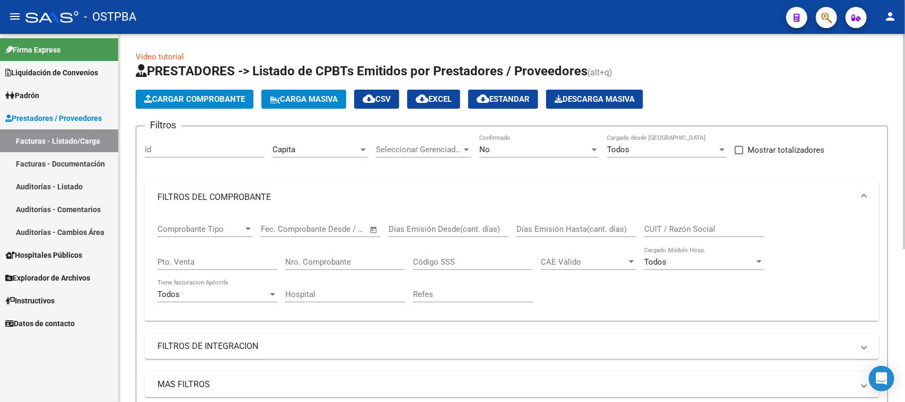
click at [217, 104] on button "Cargar Comprobante" at bounding box center [195, 99] width 118 height 19
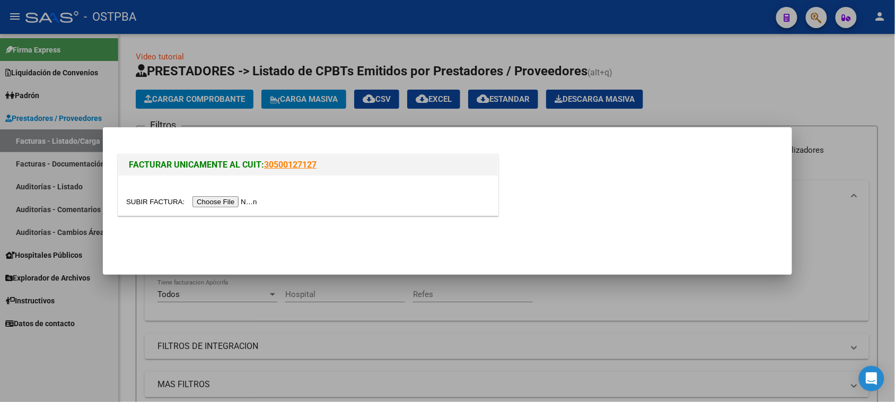
click at [213, 202] on input "file" at bounding box center [193, 201] width 134 height 11
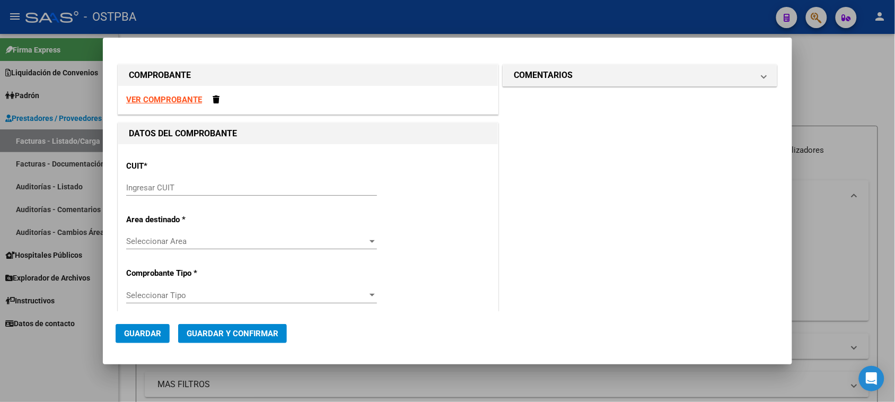
click at [141, 96] on strong "VER COMPROBANTE" at bounding box center [164, 100] width 76 height 10
click at [139, 192] on input "Ingresar CUIT" at bounding box center [251, 188] width 251 height 10
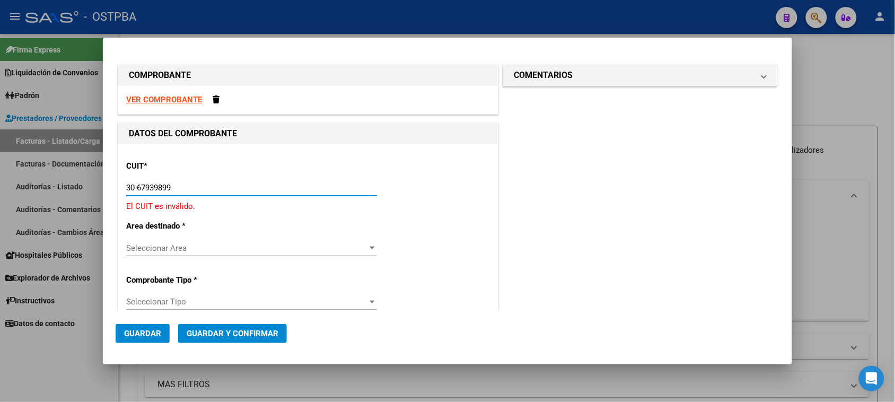
type input "30-67939899-3"
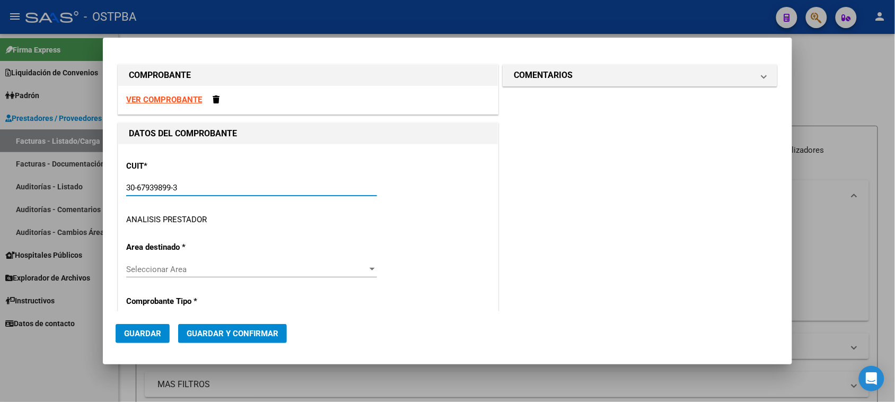
type input "7"
type input "30-67939899-3"
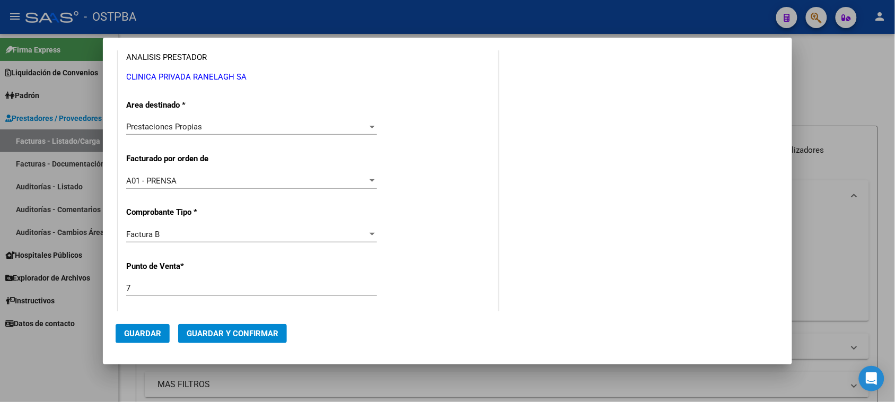
scroll to position [323, 0]
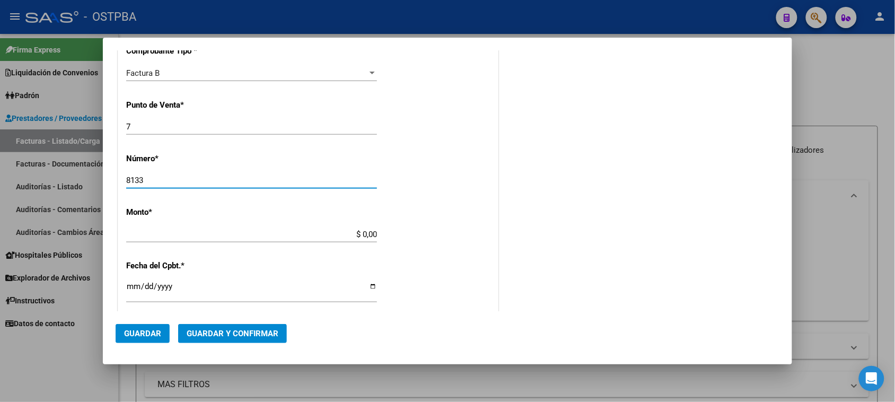
type input "8133"
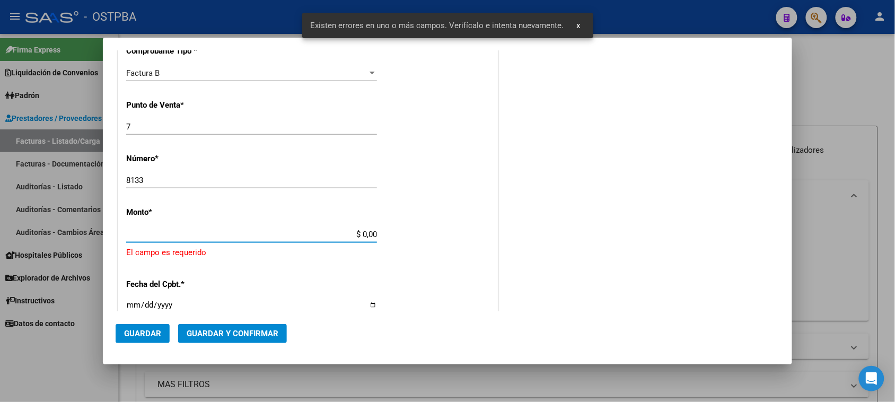
scroll to position [372, 0]
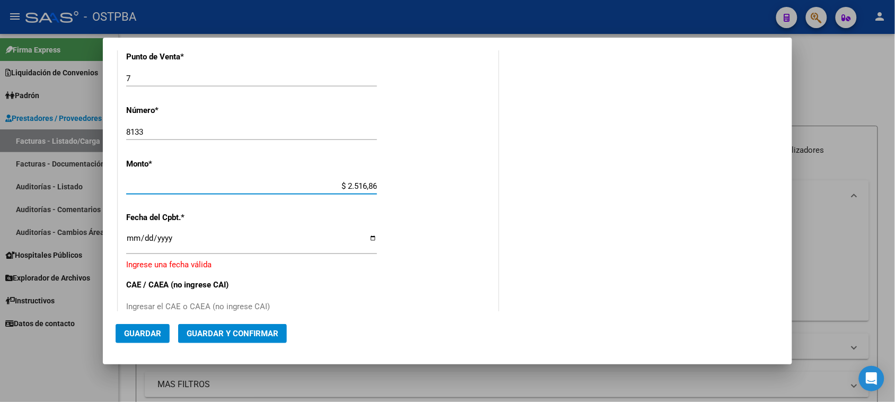
type input "$ 25.168,62"
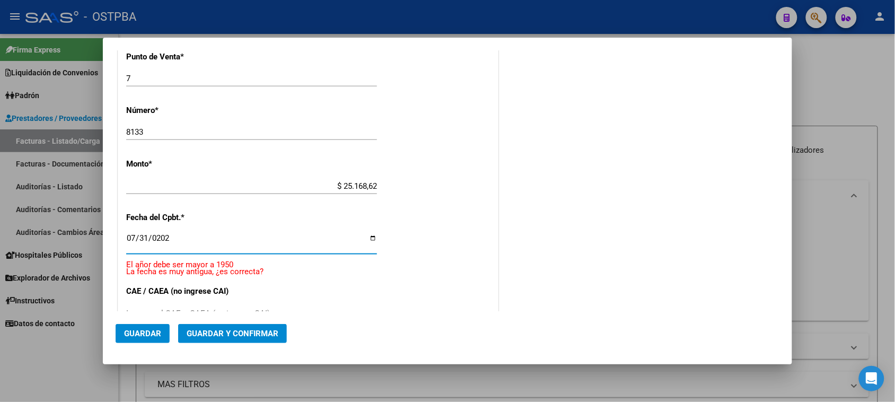
type input "[DATE]"
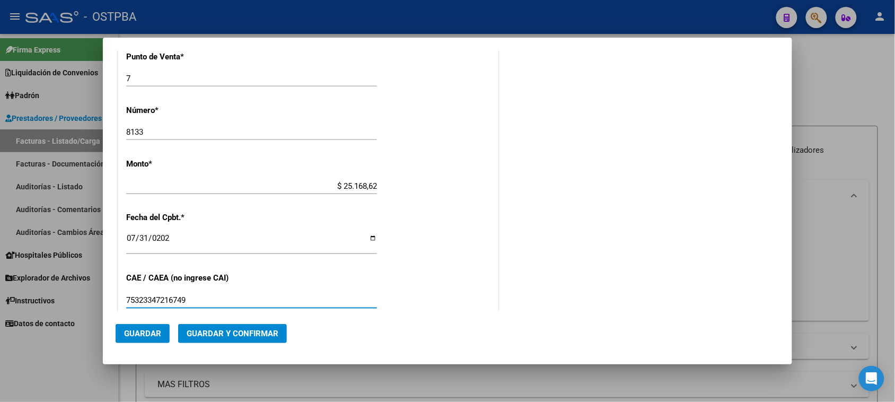
type input "75323347216749"
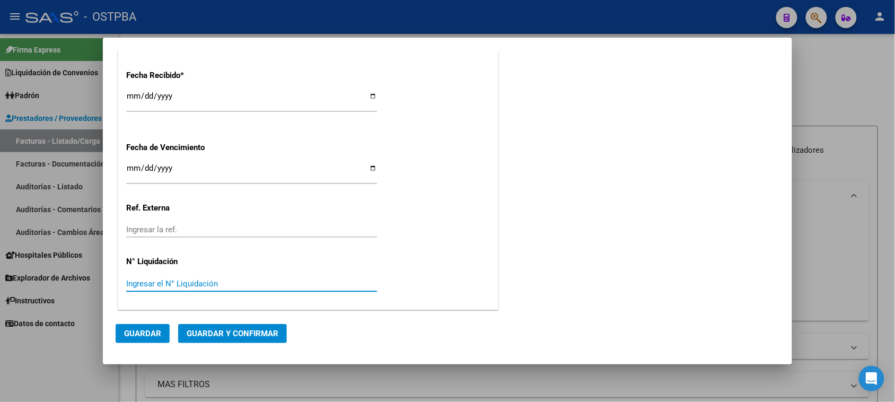
scroll to position [0, 0]
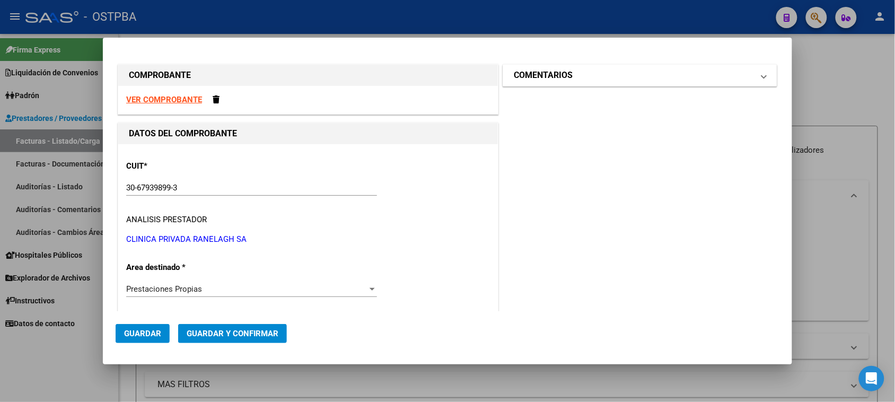
drag, startPoint x: 558, startPoint y: 76, endPoint x: 546, endPoint y: 109, distance: 35.1
click at [558, 76] on h1 "COMENTARIOS" at bounding box center [543, 75] width 59 height 13
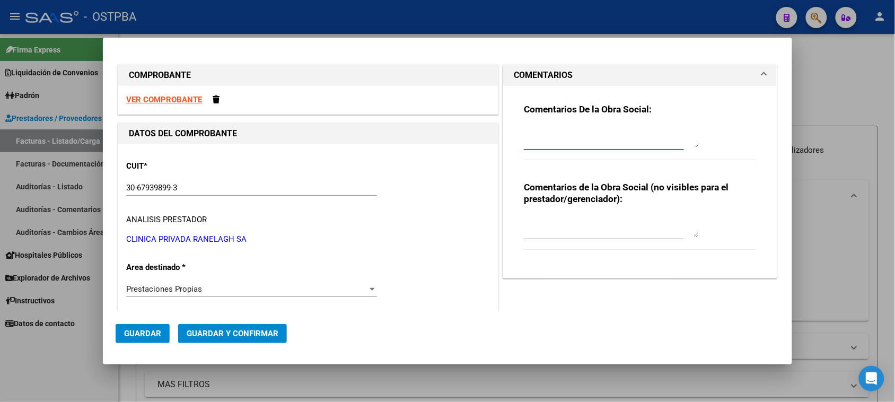
click at [547, 136] on textarea at bounding box center [611, 136] width 175 height 21
type textarea "HR 126289"
click at [134, 338] on button "Guardar" at bounding box center [143, 333] width 54 height 19
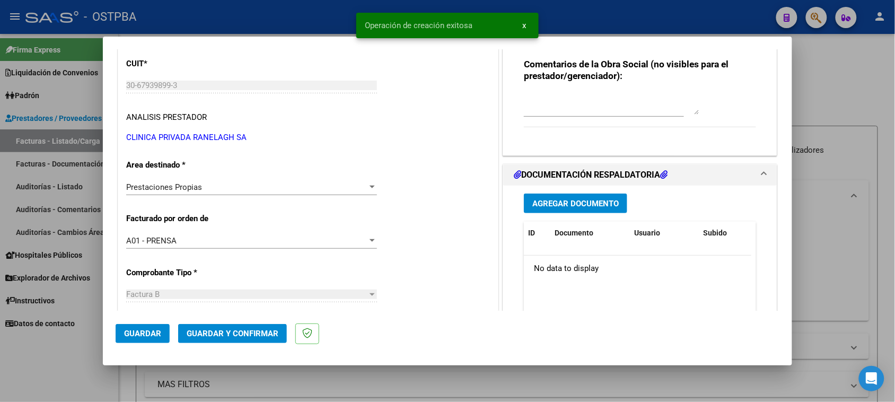
scroll to position [133, 0]
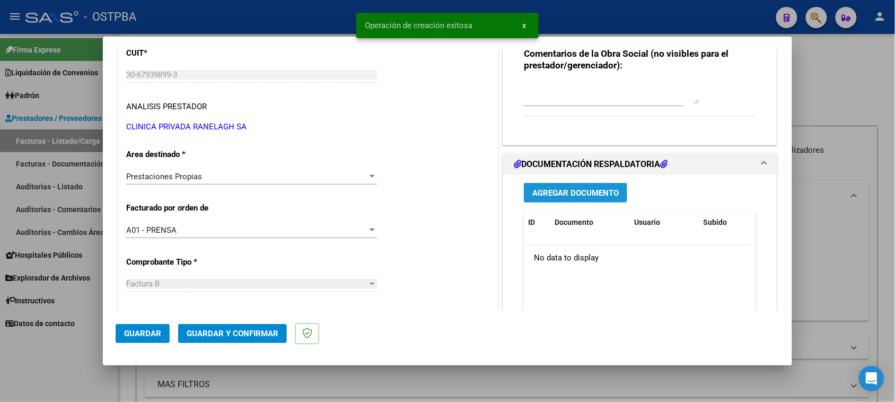
click at [586, 184] on button "Agregar Documento" at bounding box center [575, 193] width 103 height 20
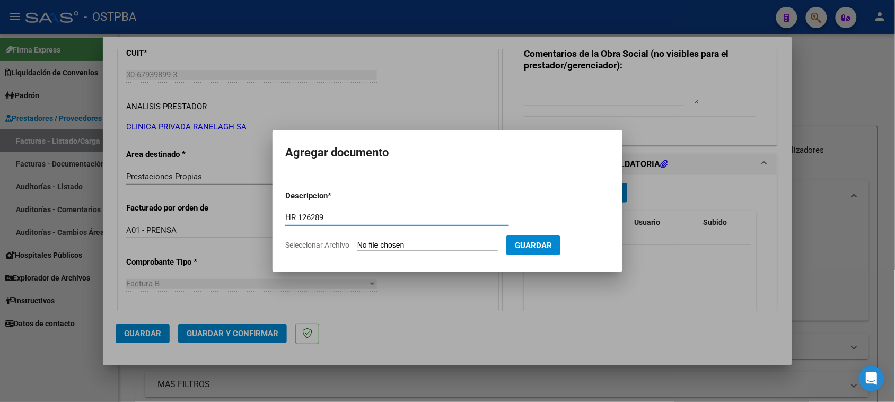
type input "HR 126289"
click at [357, 241] on input "Seleccionar Archivo" at bounding box center [427, 246] width 141 height 10
type input "C:\fakepath\HR 126289.pdf"
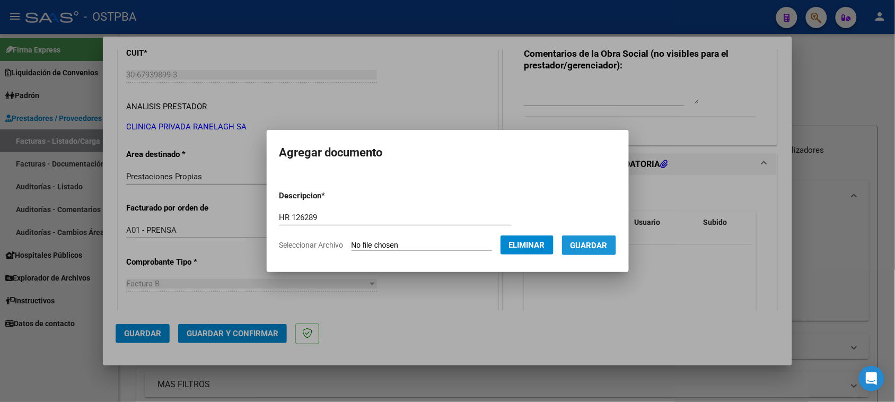
click at [616, 246] on button "Guardar" at bounding box center [589, 245] width 54 height 20
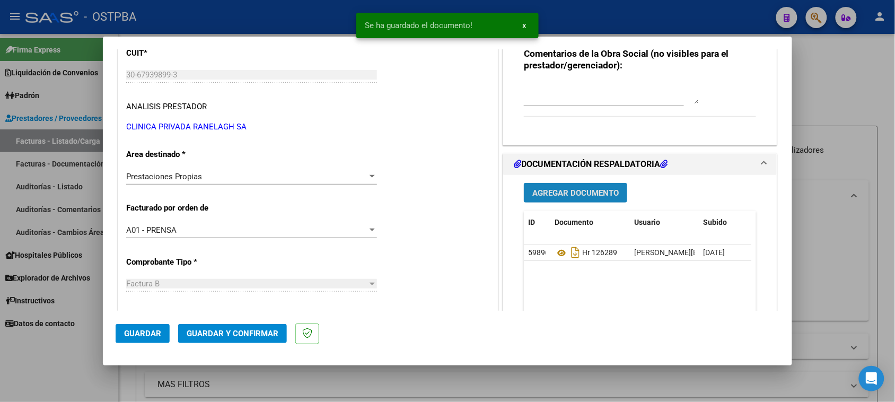
click at [537, 195] on span "Agregar Documento" at bounding box center [575, 193] width 86 height 10
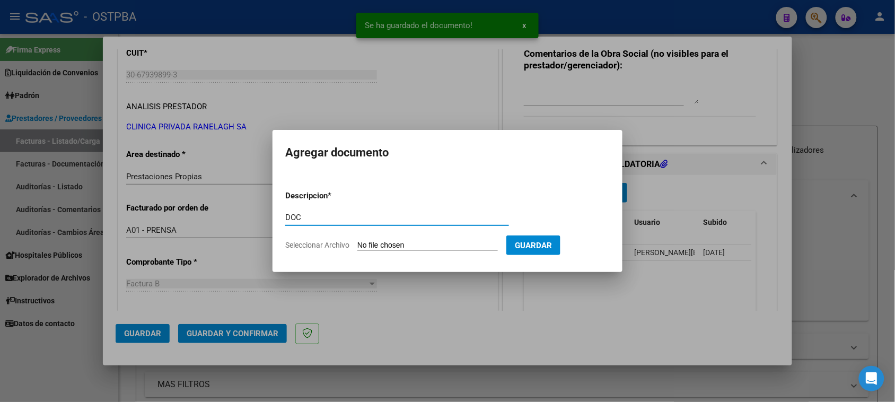
type input "DOC"
click at [357, 241] on input "Seleccionar Archivo" at bounding box center [427, 246] width 141 height 10
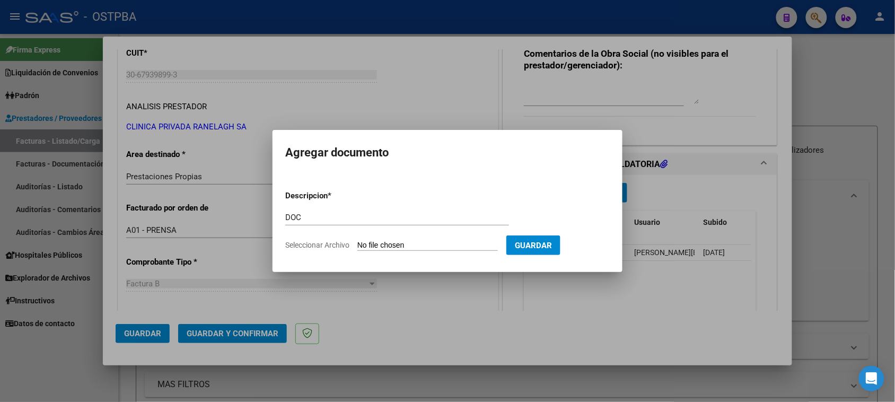
type input "C:\fakepath\DOC 8133.pdf"
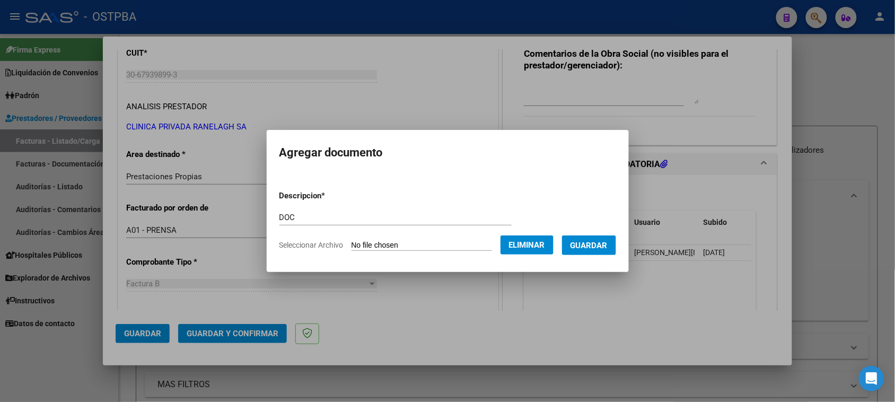
click at [592, 242] on span "Guardar" at bounding box center [589, 246] width 37 height 10
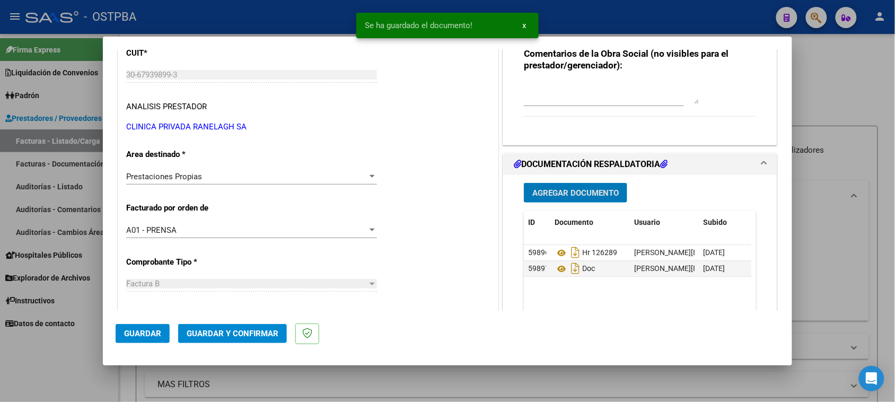
click at [207, 331] on span "Guardar y Confirmar" at bounding box center [233, 334] width 92 height 10
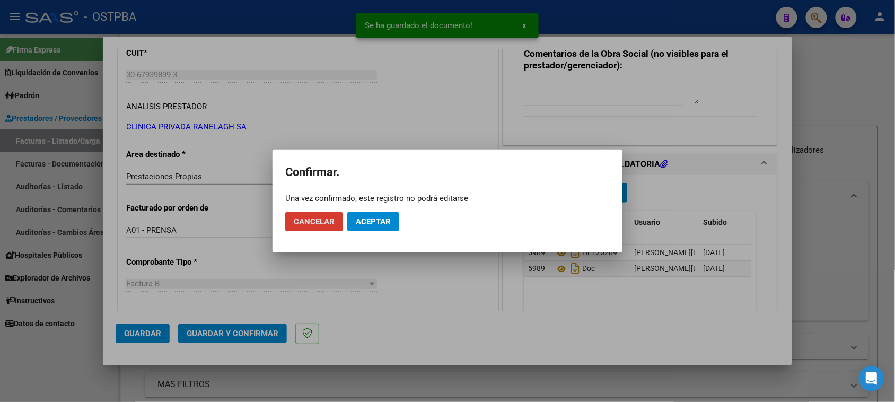
click at [382, 222] on span "Aceptar" at bounding box center [373, 222] width 35 height 10
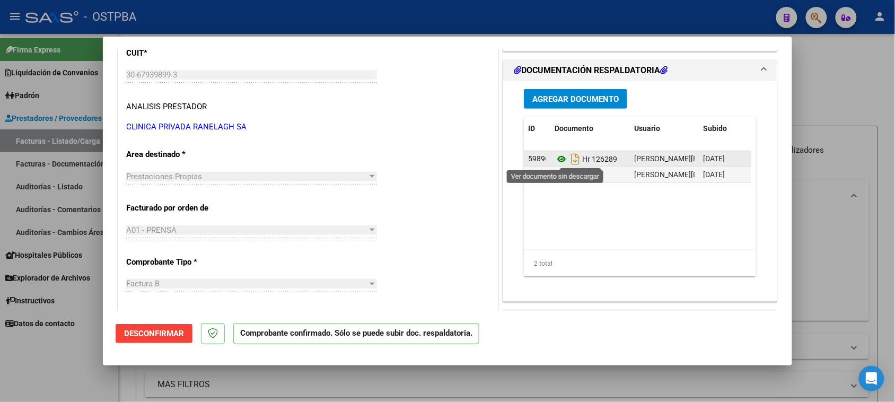
click at [558, 158] on icon at bounding box center [562, 159] width 14 height 13
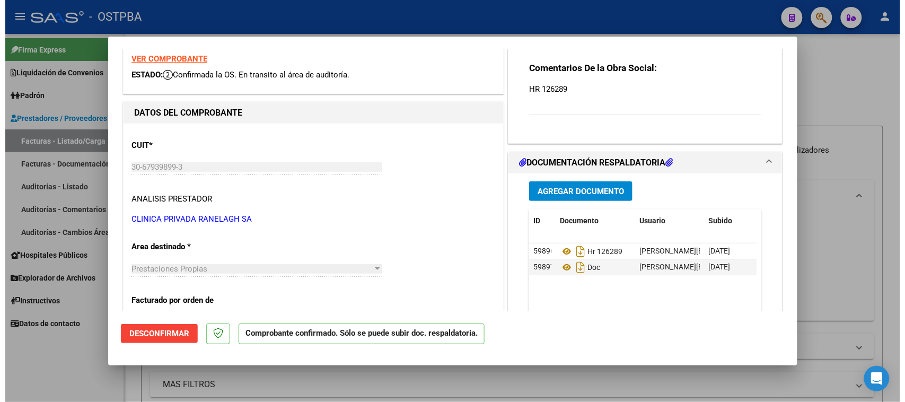
scroll to position [0, 0]
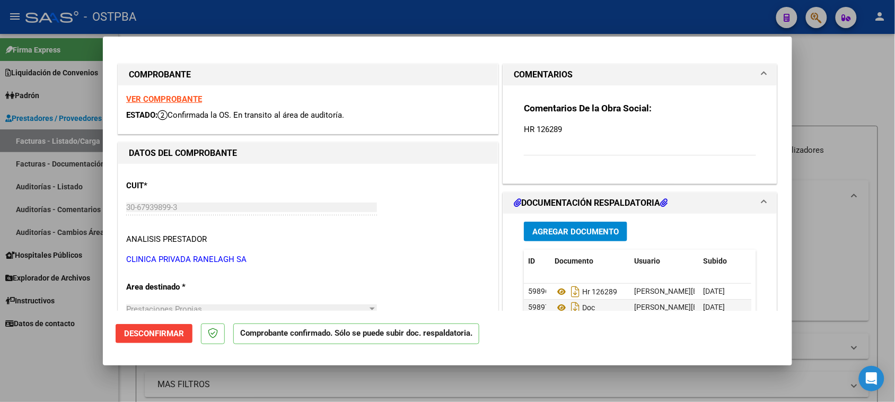
click at [172, 99] on strong "VER COMPROBANTE" at bounding box center [164, 99] width 76 height 10
click at [69, 354] on div at bounding box center [447, 201] width 895 height 402
type input "$ 0,00"
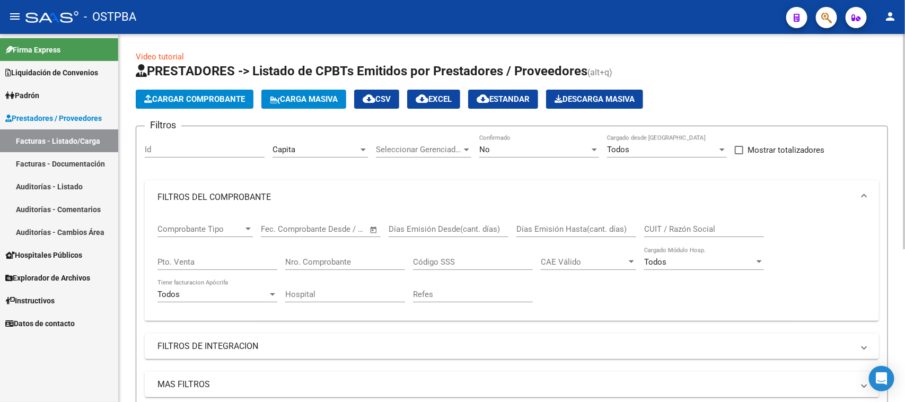
click at [330, 258] on input "Nro. Comprobante" at bounding box center [345, 262] width 120 height 10
type input "2521"
click at [545, 150] on div "No" at bounding box center [534, 150] width 110 height 10
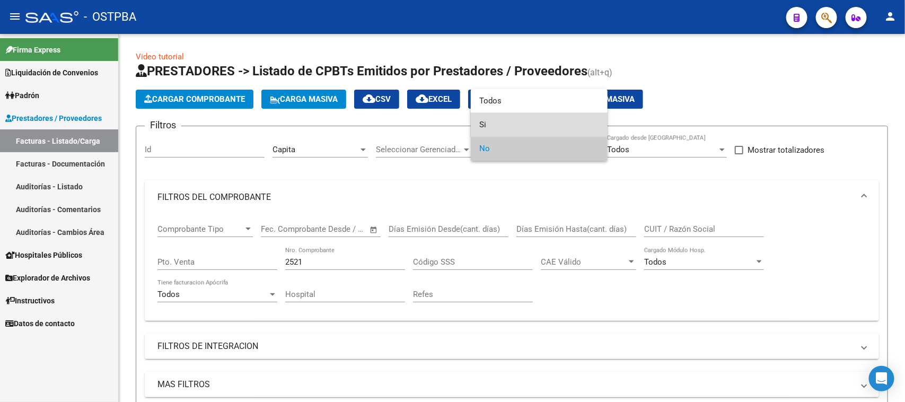
click at [481, 126] on span "Si" at bounding box center [539, 125] width 120 height 24
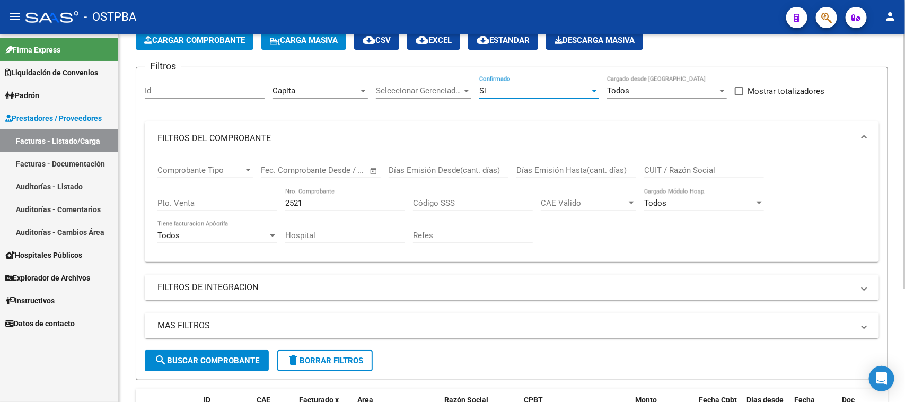
scroll to position [133, 0]
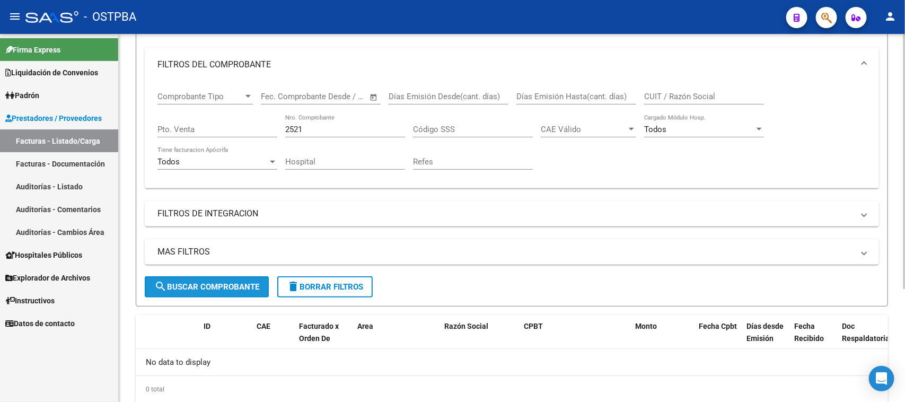
click at [222, 277] on button "search Buscar Comprobante" at bounding box center [207, 286] width 124 height 21
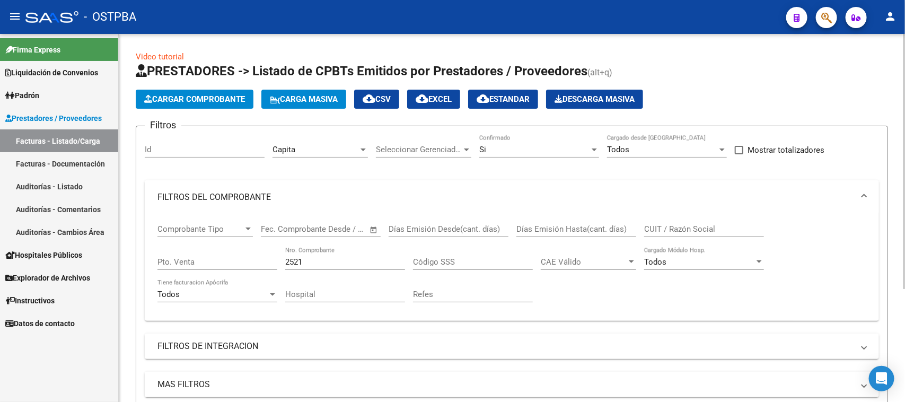
scroll to position [66, 0]
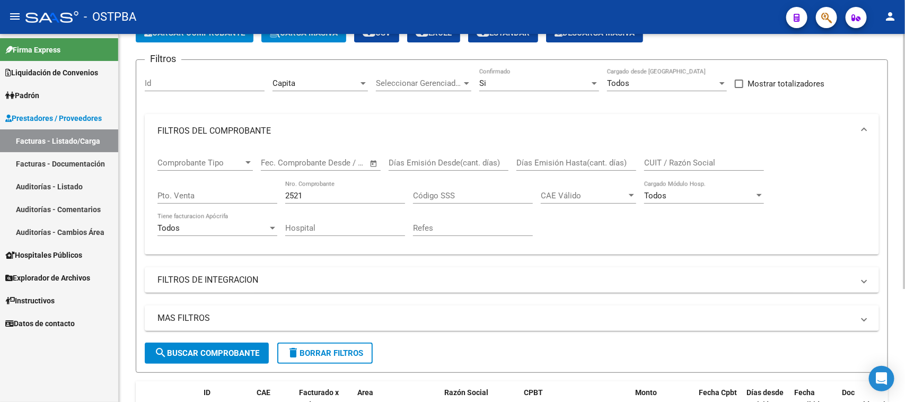
drag, startPoint x: 349, startPoint y: 345, endPoint x: 342, endPoint y: 343, distance: 7.1
click at [346, 345] on button "delete Borrar Filtros" at bounding box center [324, 353] width 95 height 21
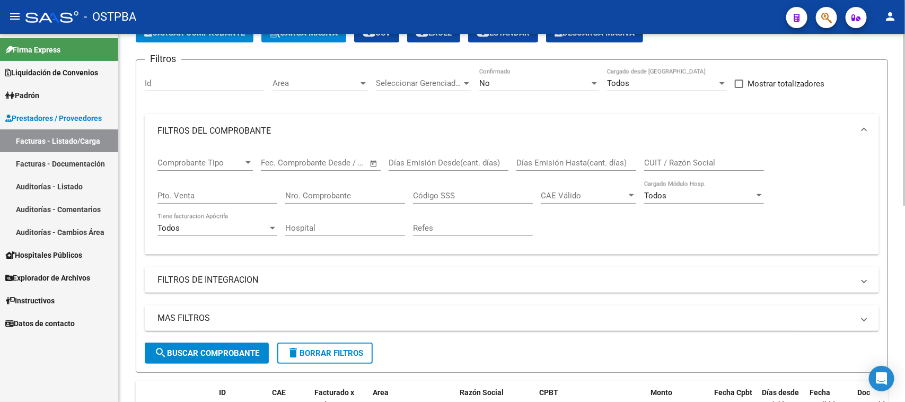
drag, startPoint x: 303, startPoint y: 192, endPoint x: 424, endPoint y: 224, distance: 125.0
click at [306, 192] on input "Nro. Comprobante" at bounding box center [345, 196] width 120 height 10
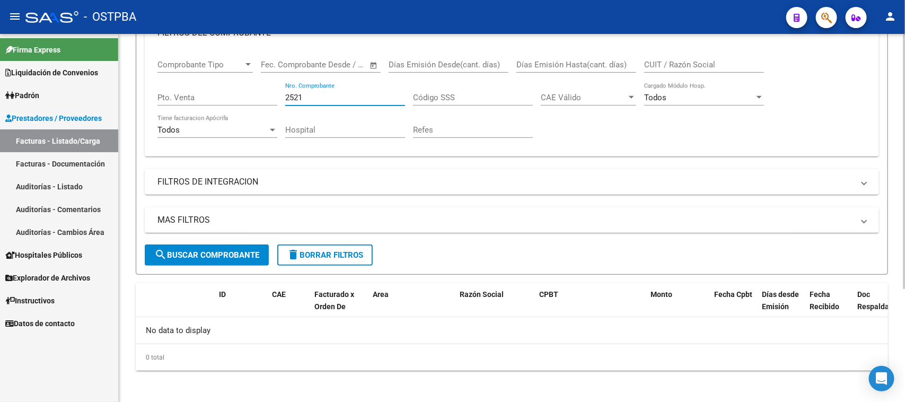
scroll to position [0, 0]
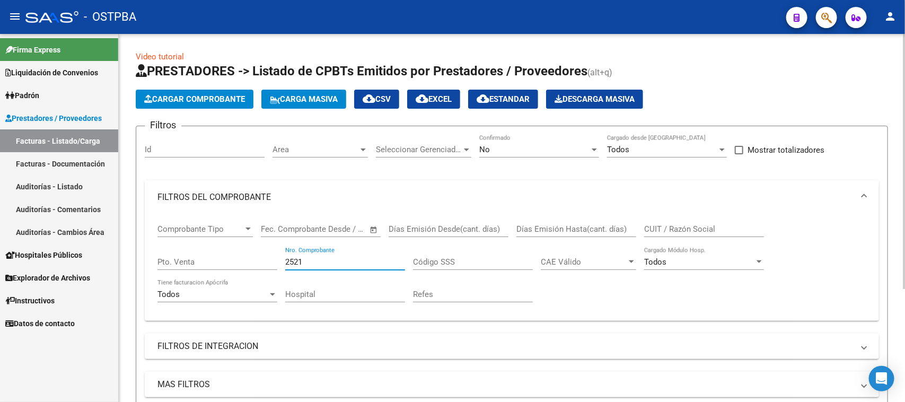
type input "2521"
click at [492, 149] on div "No" at bounding box center [534, 150] width 110 height 10
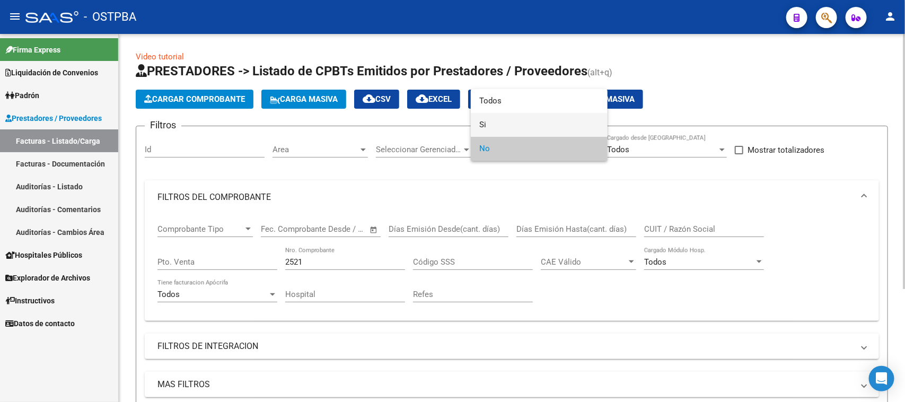
drag, startPoint x: 483, startPoint y: 126, endPoint x: 459, endPoint y: 139, distance: 27.8
click at [483, 126] on span "Si" at bounding box center [539, 125] width 120 height 24
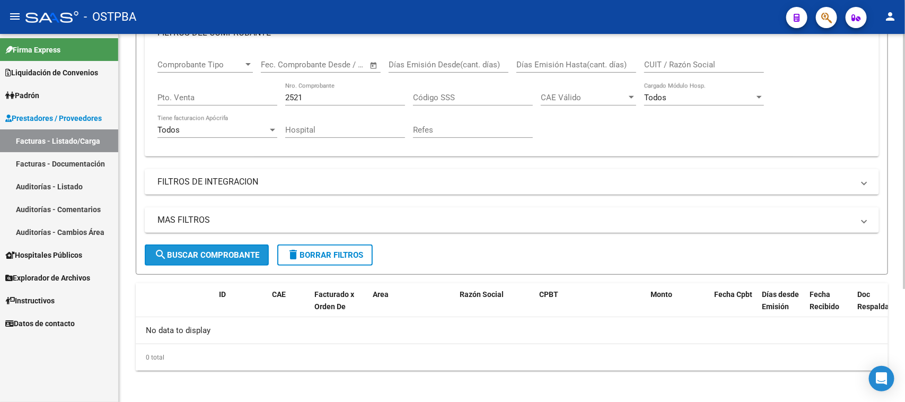
click at [250, 246] on button "search Buscar Comprobante" at bounding box center [207, 254] width 124 height 21
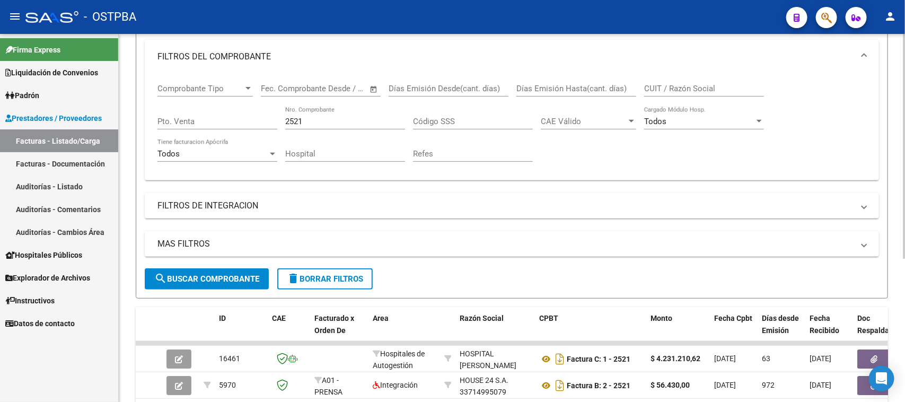
scroll to position [164, 0]
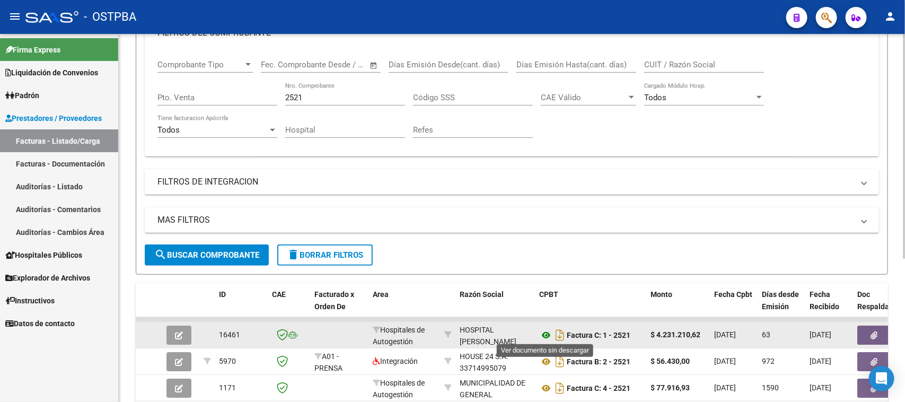
click at [542, 332] on icon at bounding box center [546, 335] width 14 height 13
click at [546, 332] on icon at bounding box center [546, 335] width 14 height 13
click at [863, 337] on button "button" at bounding box center [874, 335] width 34 height 19
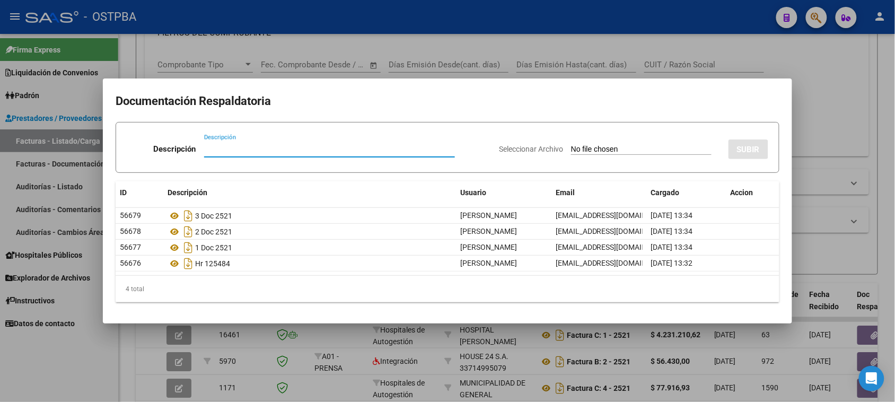
click at [545, 333] on div at bounding box center [447, 201] width 895 height 402
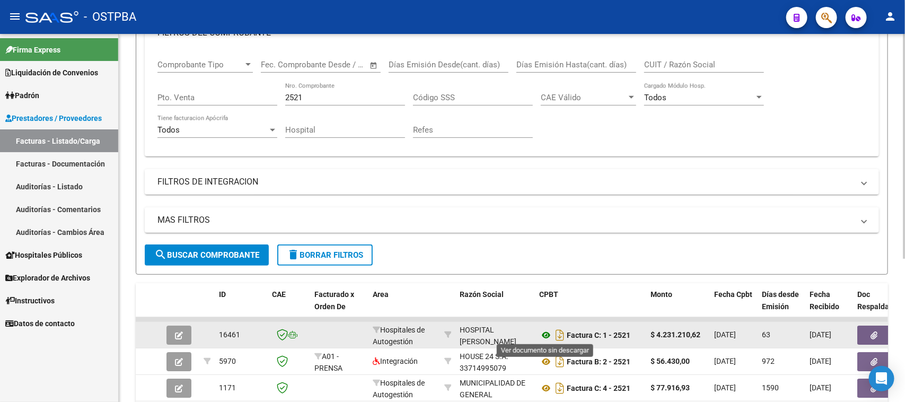
click at [545, 329] on icon at bounding box center [546, 335] width 14 height 13
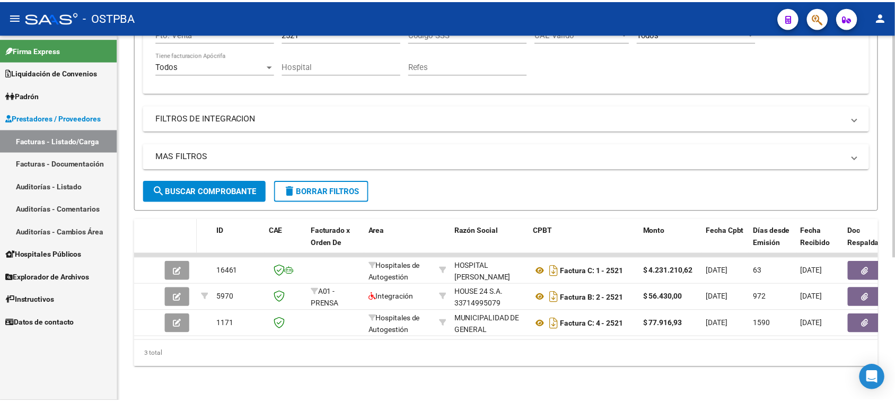
scroll to position [0, 0]
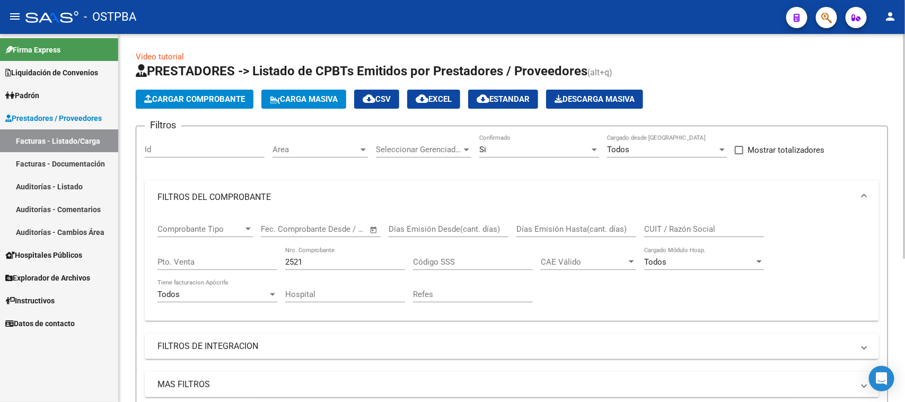
click at [151, 99] on icon "button" at bounding box center [148, 99] width 8 height 8
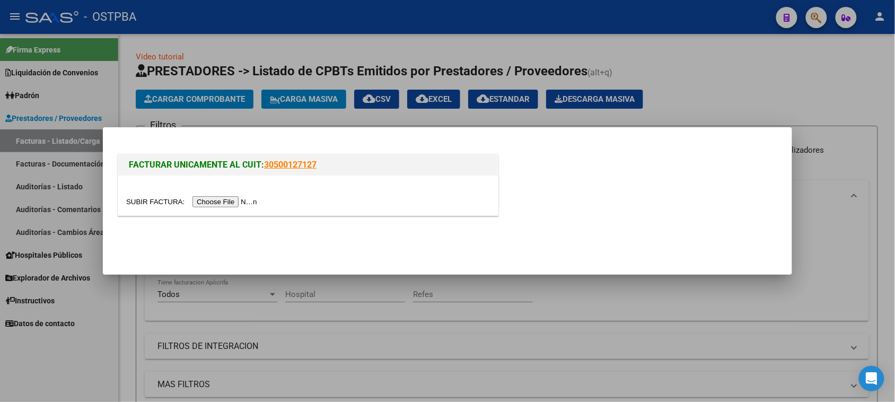
click at [217, 203] on input "file" at bounding box center [193, 201] width 134 height 11
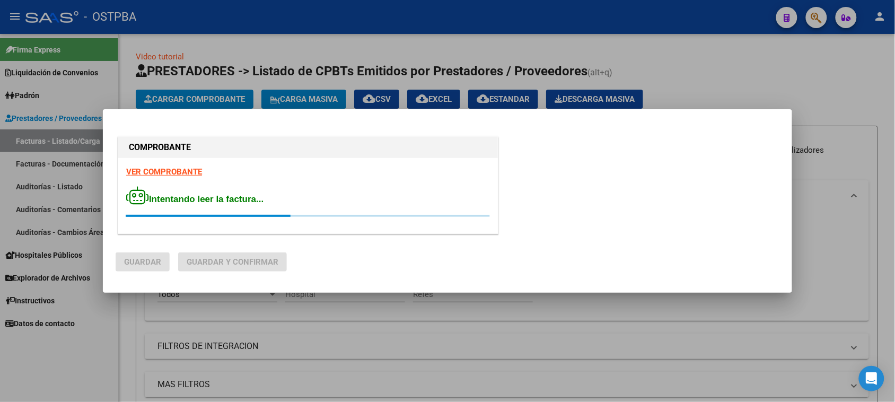
click at [143, 171] on strong "VER COMPROBANTE" at bounding box center [164, 172] width 76 height 10
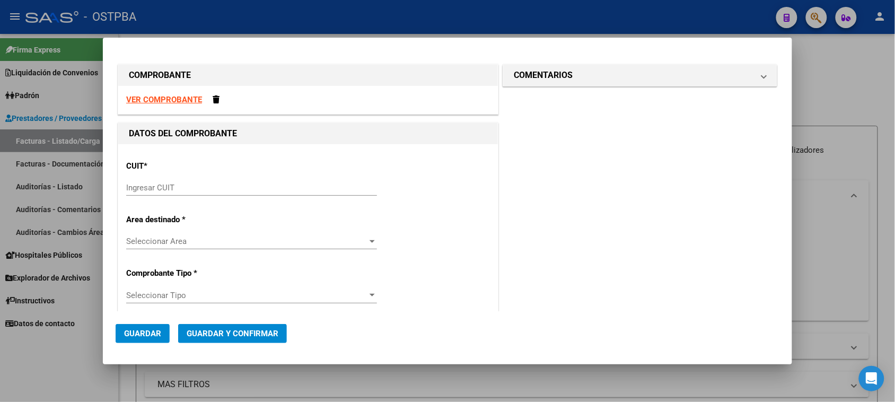
click at [141, 187] on input "Ingresar CUIT" at bounding box center [251, 188] width 251 height 10
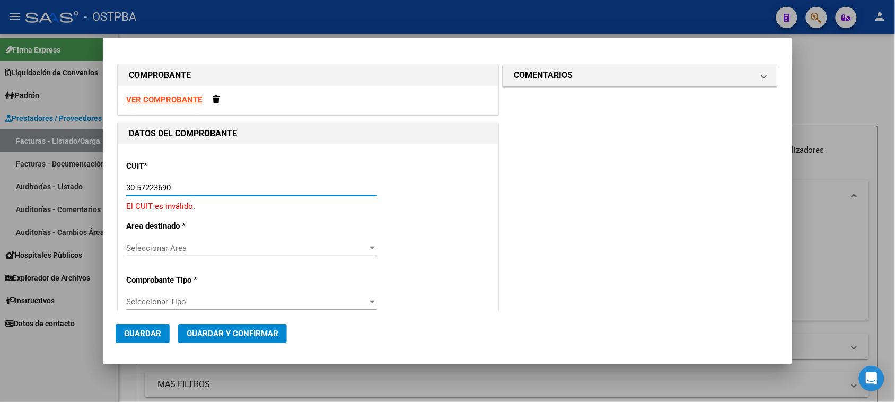
type input "30-57223690-7"
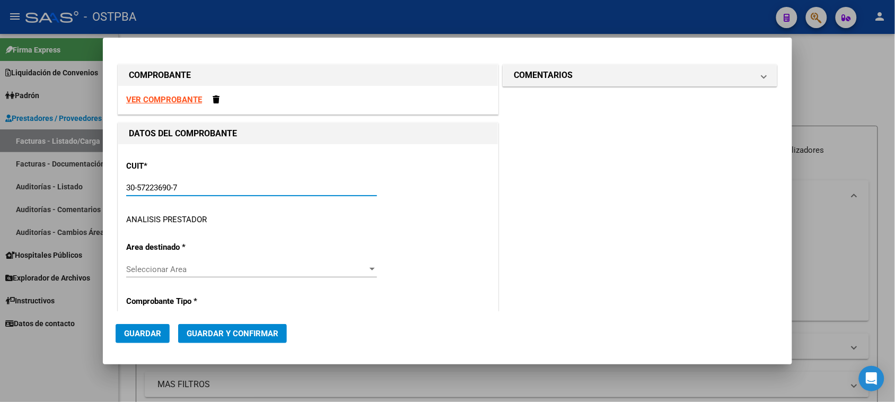
type input "8"
type input "30-57223690-7"
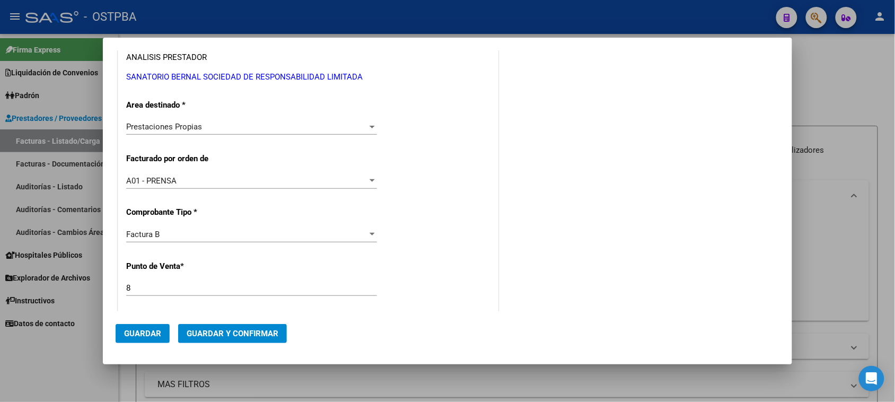
scroll to position [323, 0]
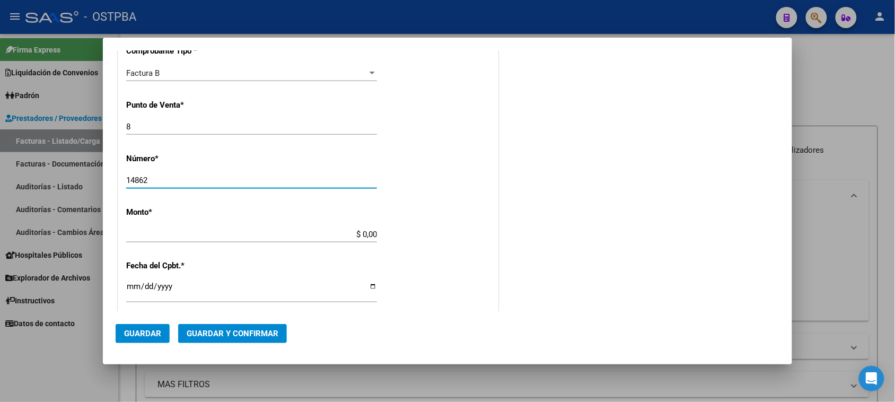
type input "14862"
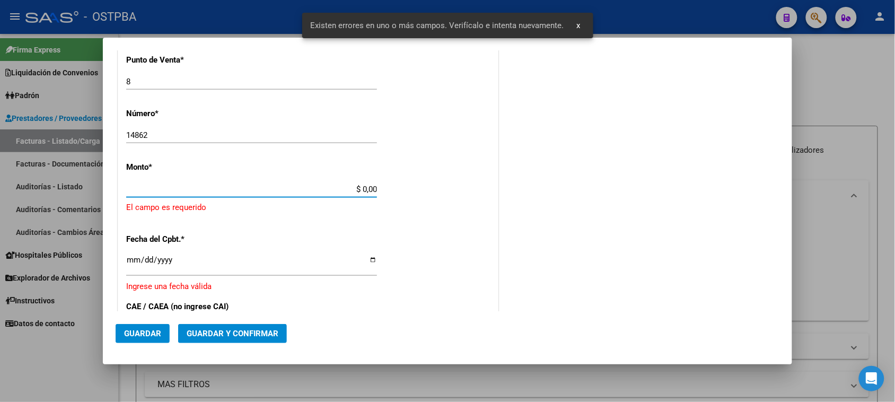
scroll to position [372, 0]
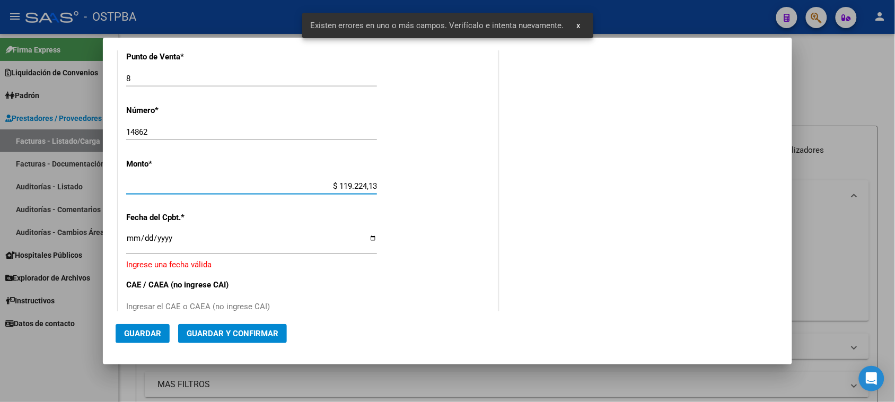
type input "$ 1.192.241,31"
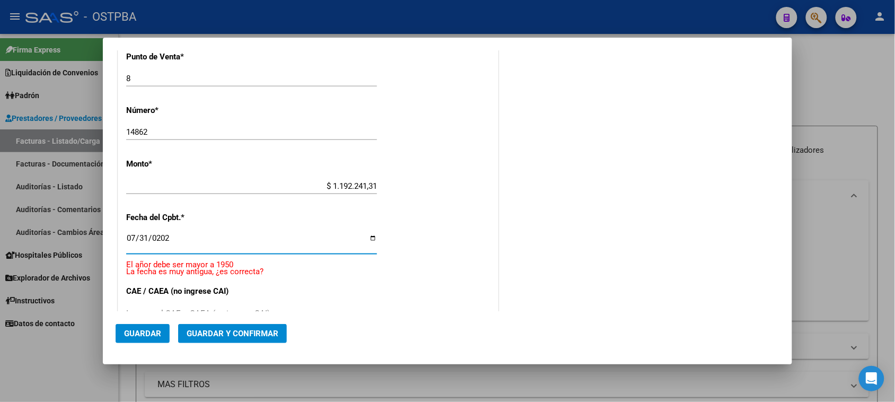
type input "[DATE]"
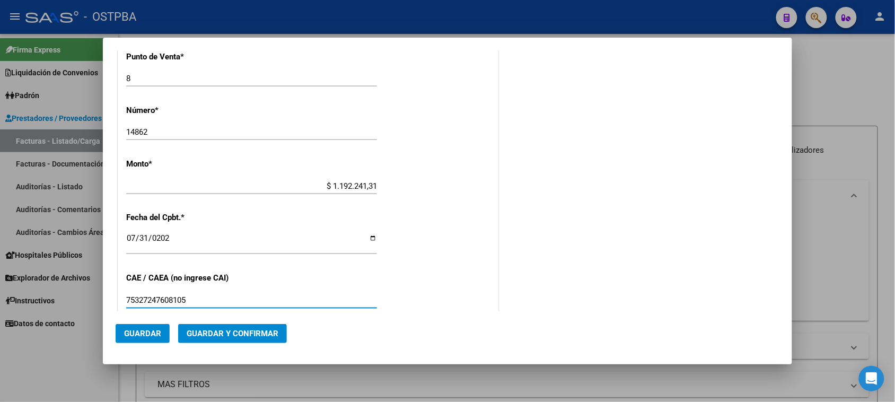
type input "75327247608105"
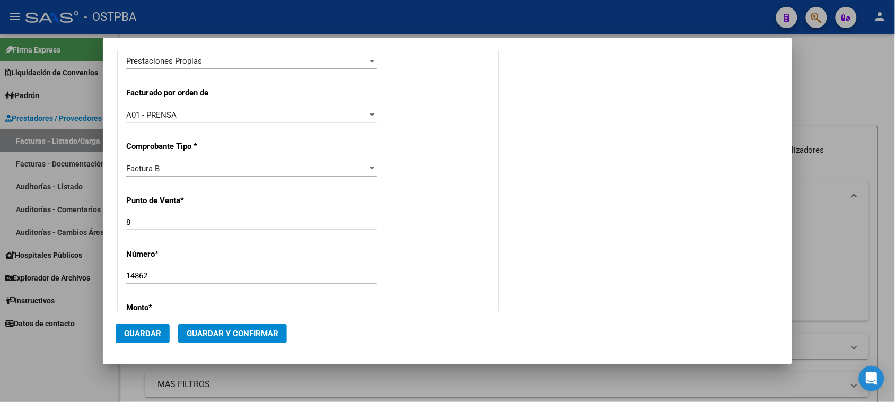
scroll to position [0, 0]
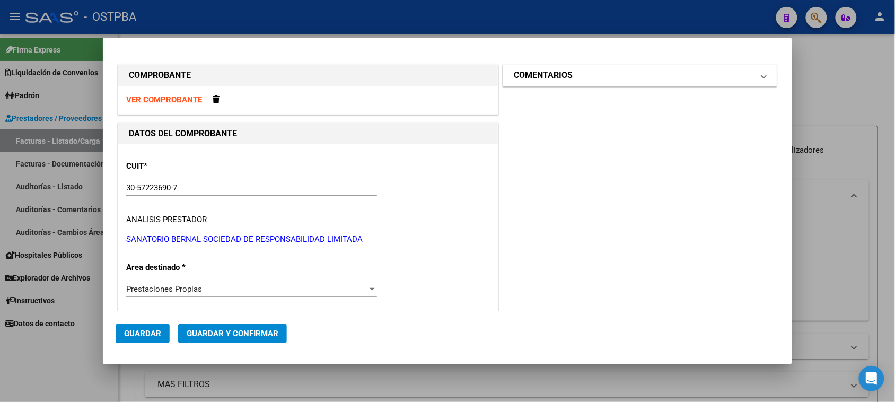
click at [545, 77] on h1 "COMENTARIOS" at bounding box center [543, 75] width 59 height 13
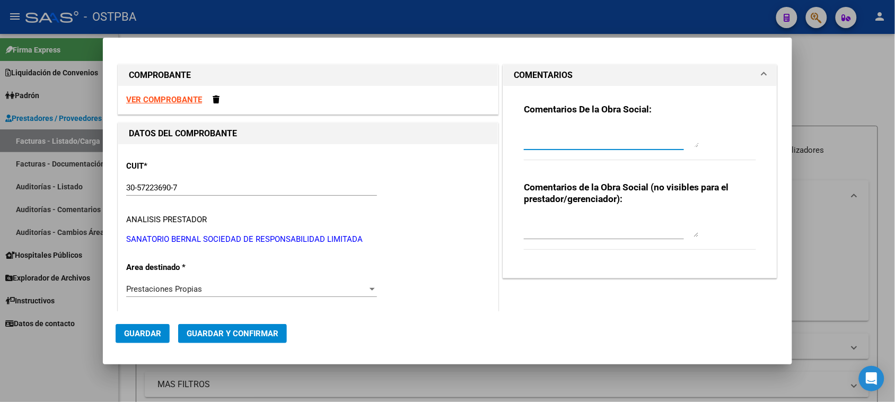
click at [539, 128] on textarea at bounding box center [611, 136] width 175 height 21
type textarea "HR 126290"
click at [150, 337] on span "Guardar" at bounding box center [142, 334] width 37 height 10
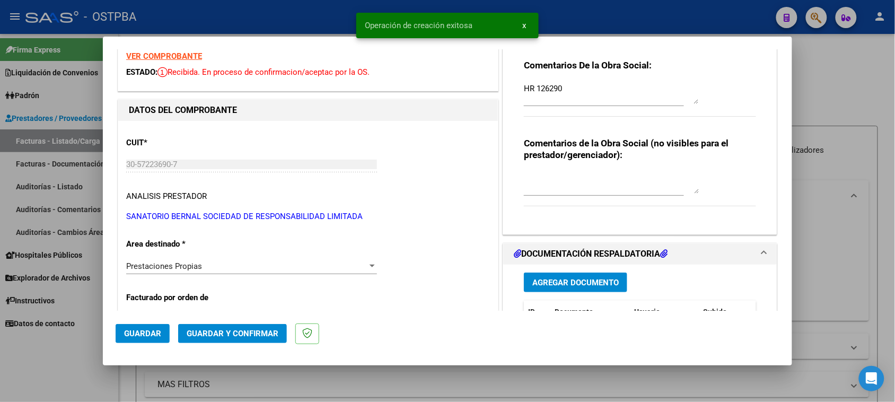
scroll to position [66, 0]
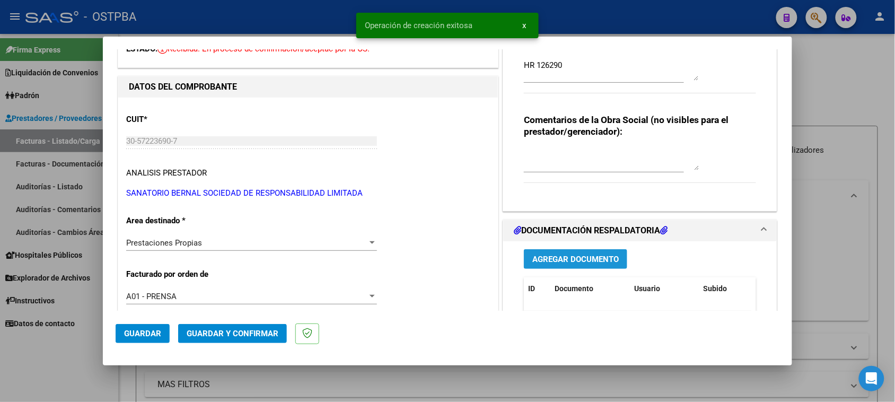
click at [595, 259] on span "Agregar Documento" at bounding box center [575, 260] width 86 height 10
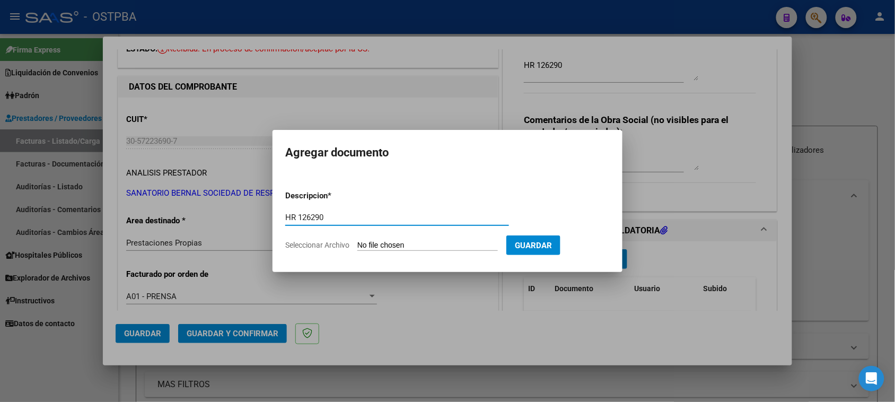
type input "HR 126290"
click at [357, 241] on input "Seleccionar Archivo" at bounding box center [427, 246] width 141 height 10
type input "C:\fakepath\HR 126290.pdf"
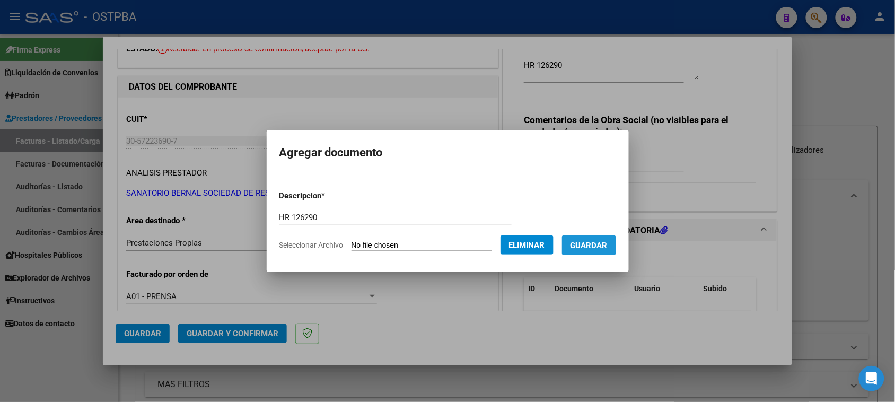
click at [600, 247] on span "Guardar" at bounding box center [589, 246] width 37 height 10
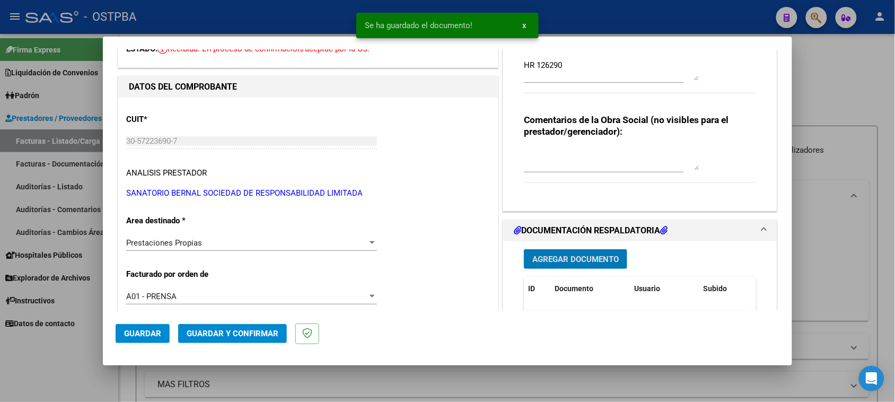
click at [561, 255] on span "Agregar Documento" at bounding box center [575, 260] width 86 height 10
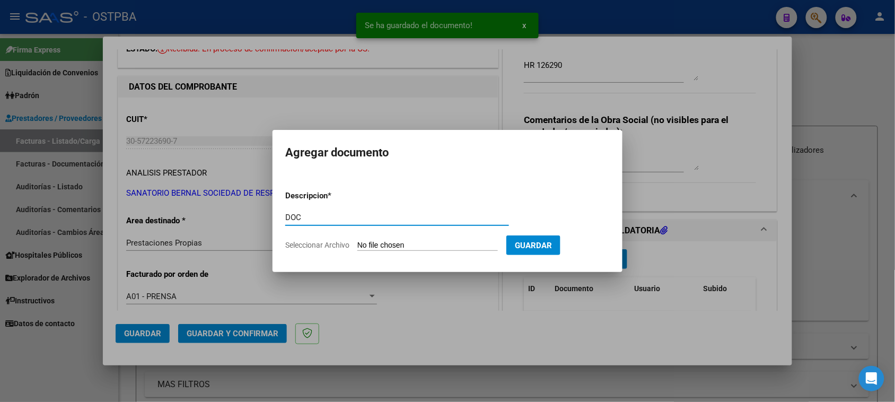
type input "DOC"
click at [357, 241] on input "Seleccionar Archivo" at bounding box center [427, 246] width 141 height 10
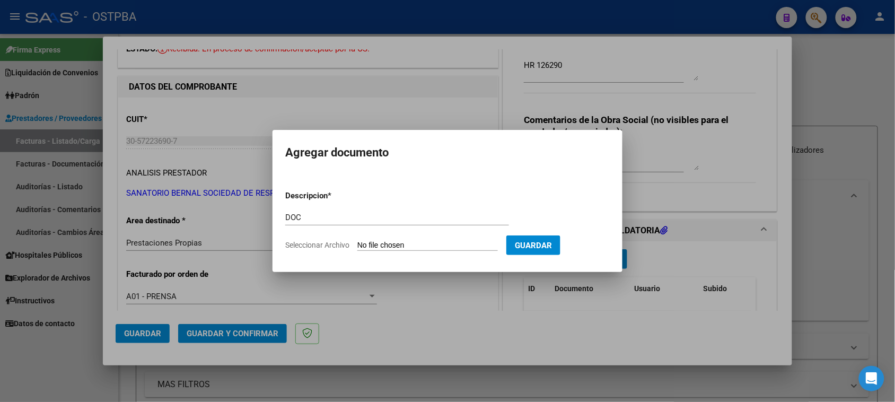
type input "C:\fakepath\DOC 14862.zip"
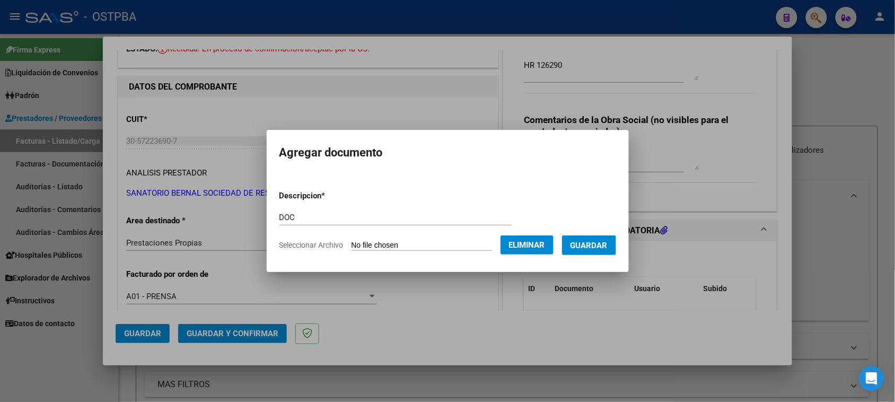
click at [604, 236] on button "Guardar" at bounding box center [589, 245] width 54 height 20
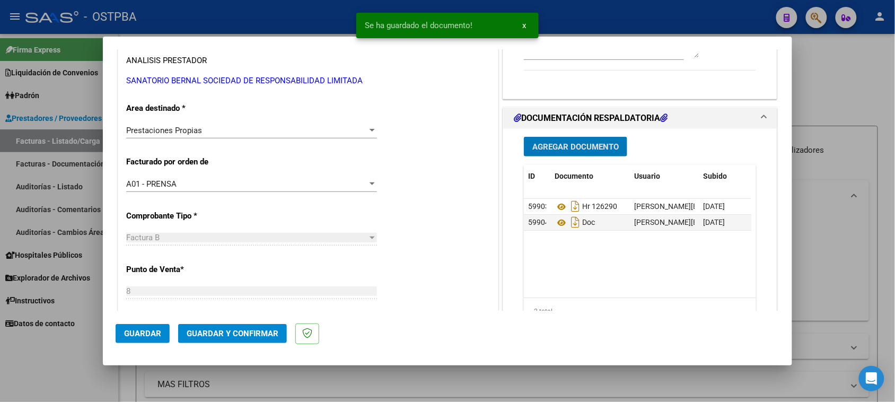
scroll to position [199, 0]
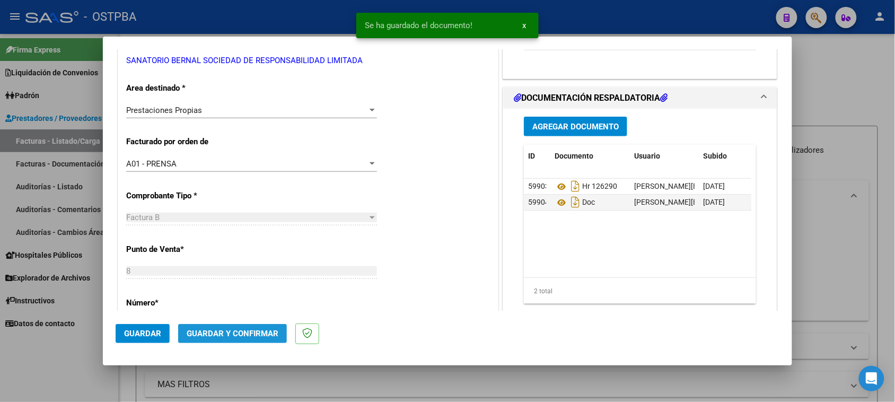
click at [268, 338] on span "Guardar y Confirmar" at bounding box center [233, 334] width 92 height 10
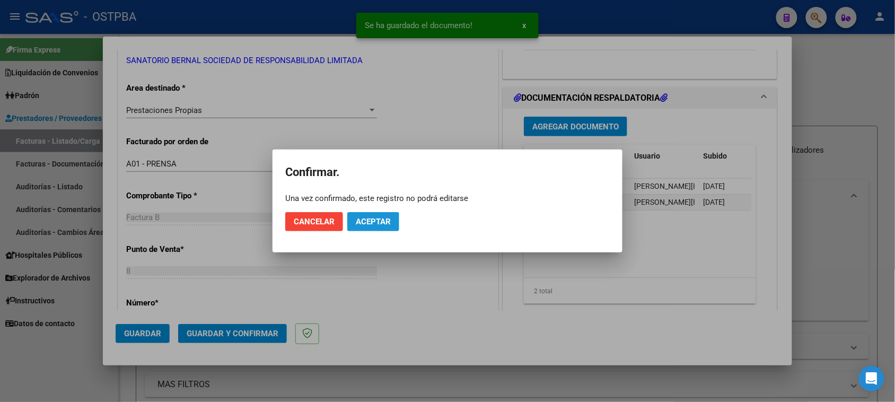
click at [385, 216] on button "Aceptar" at bounding box center [373, 221] width 52 height 19
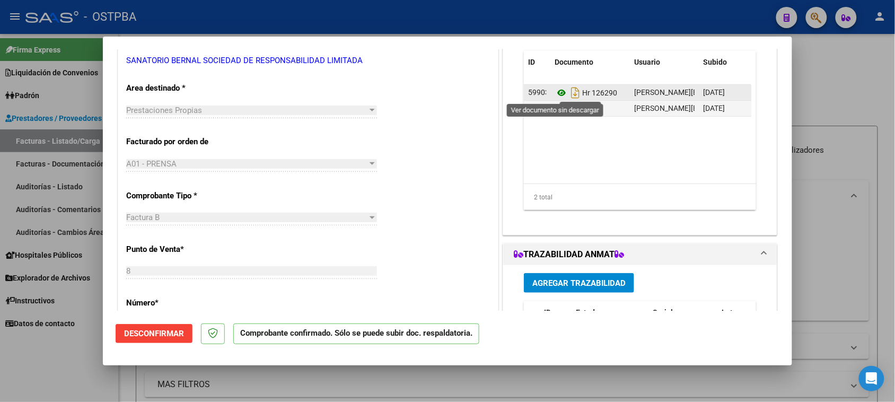
click at [557, 90] on icon at bounding box center [562, 92] width 14 height 13
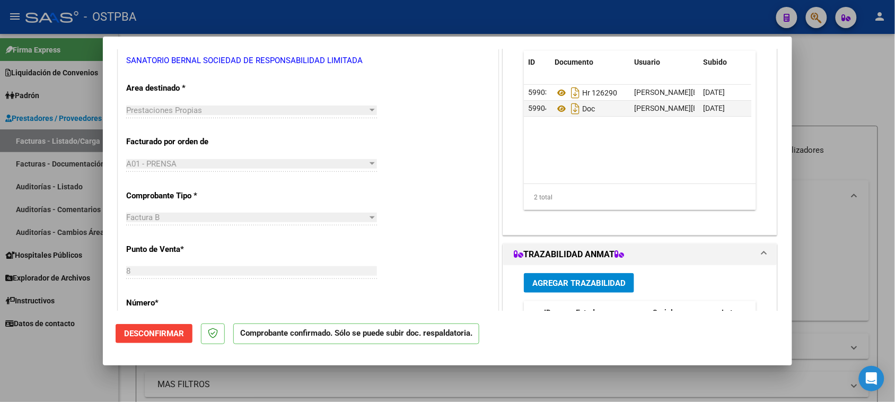
scroll to position [0, 0]
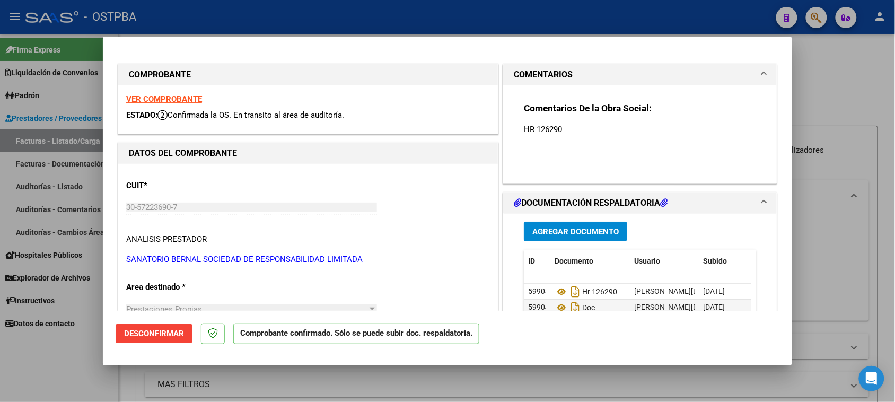
click at [161, 101] on strong "VER COMPROBANTE" at bounding box center [164, 99] width 76 height 10
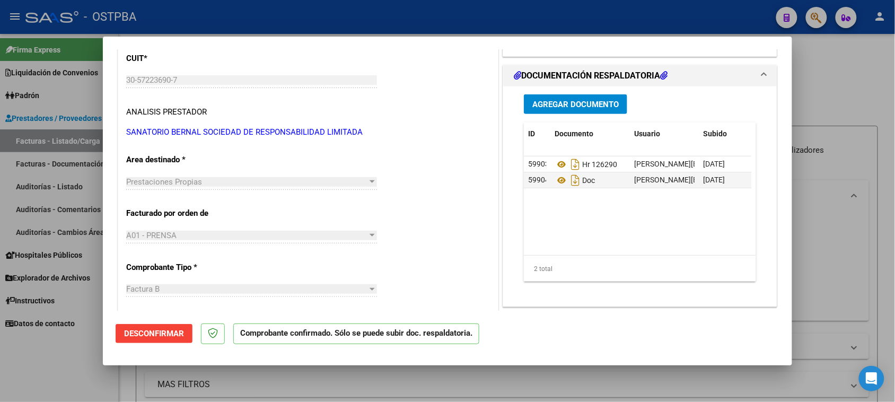
scroll to position [133, 0]
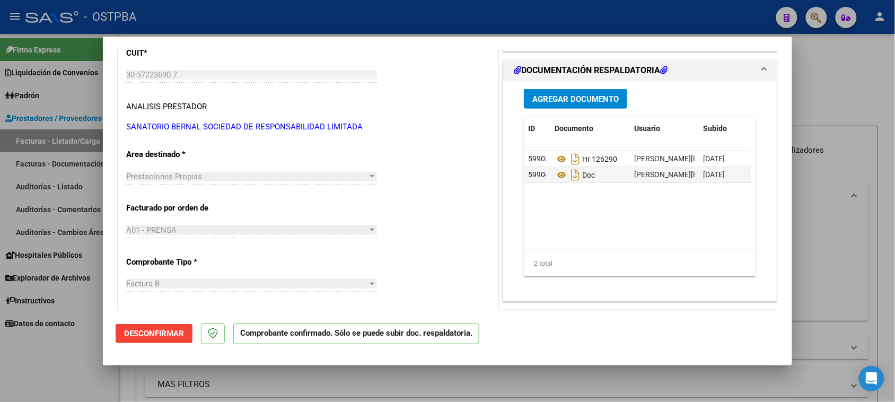
click at [81, 142] on div at bounding box center [447, 201] width 895 height 402
type input "$ 0,00"
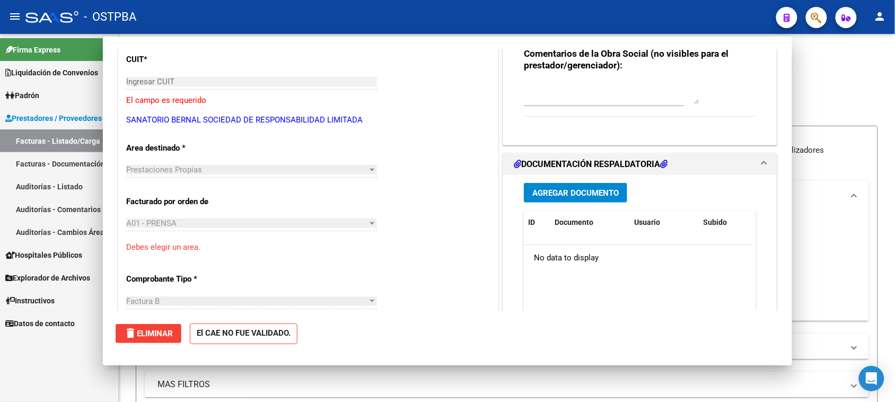
scroll to position [139, 0]
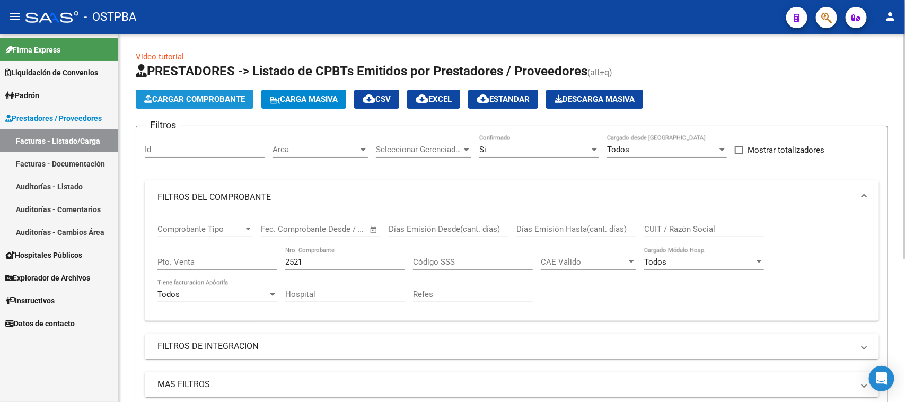
click at [147, 97] on icon "button" at bounding box center [148, 99] width 8 height 8
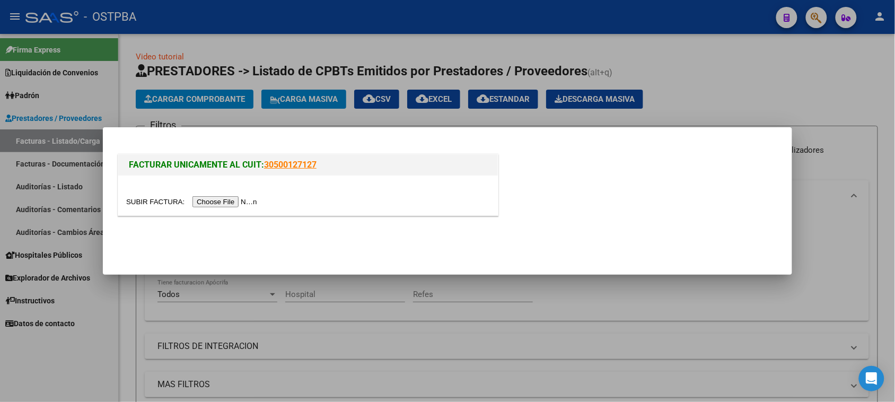
click at [229, 202] on input "file" at bounding box center [193, 201] width 134 height 11
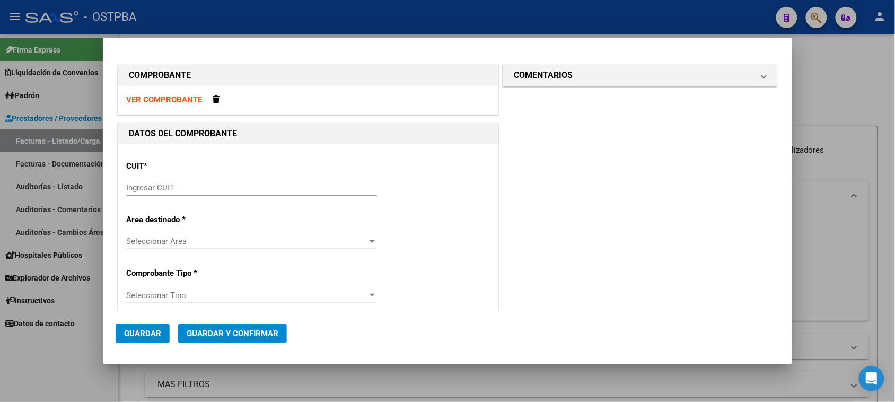
click at [176, 96] on strong "VER COMPROBANTE" at bounding box center [164, 100] width 76 height 10
click at [200, 181] on div "Ingresar CUIT" at bounding box center [251, 188] width 251 height 16
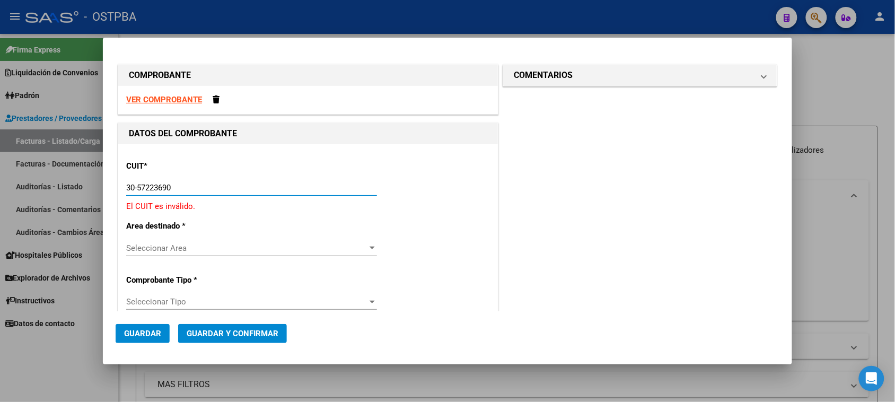
type input "30-57223690-7"
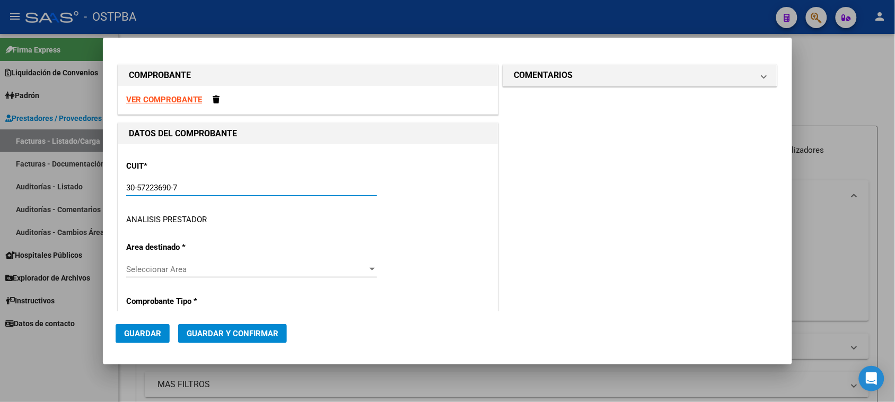
type input "8"
type input "30-57223690-7"
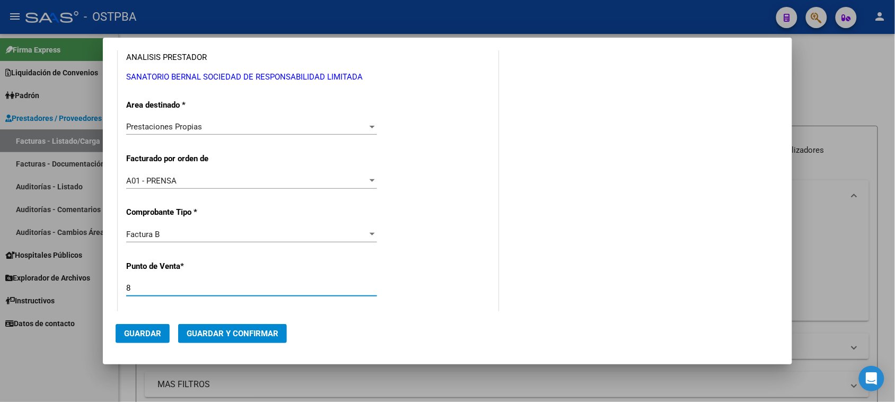
scroll to position [323, 0]
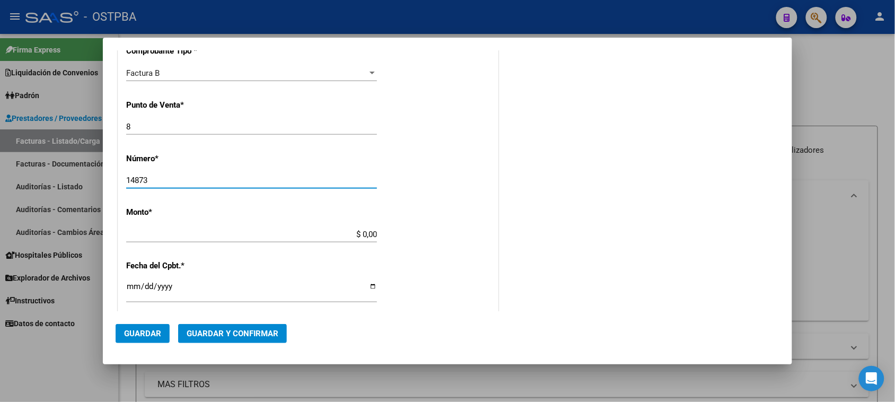
type input "14873"
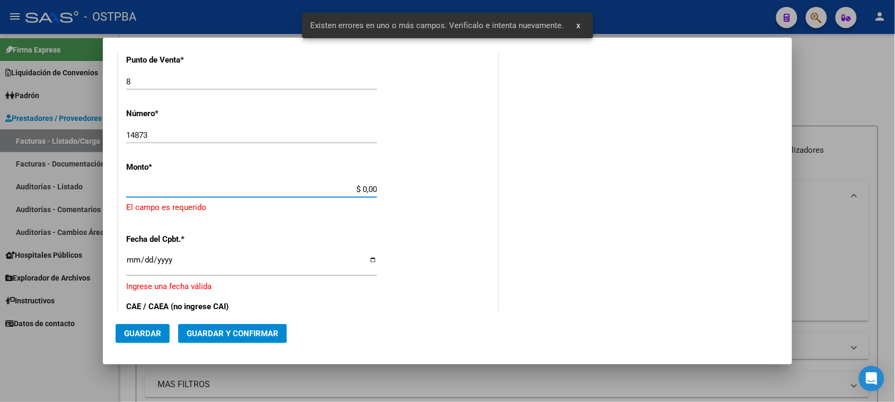
scroll to position [372, 0]
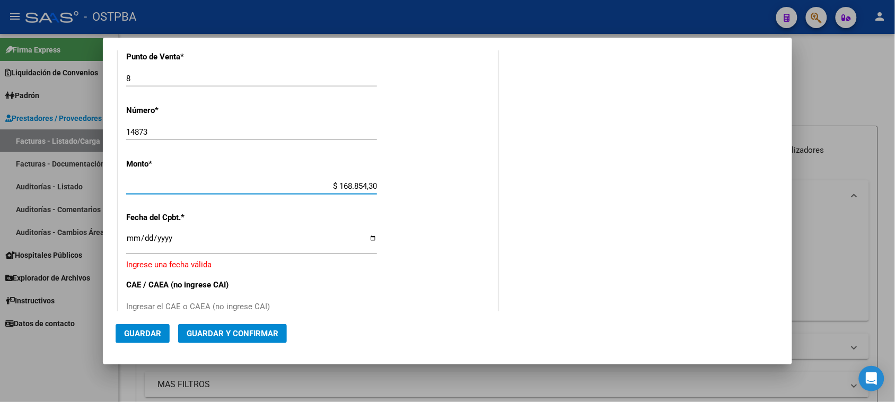
type input "$ 1.688.543,00"
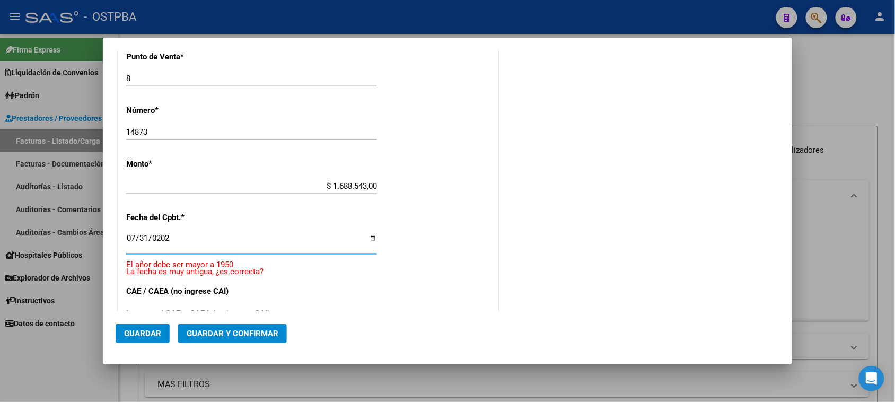
type input "[DATE]"
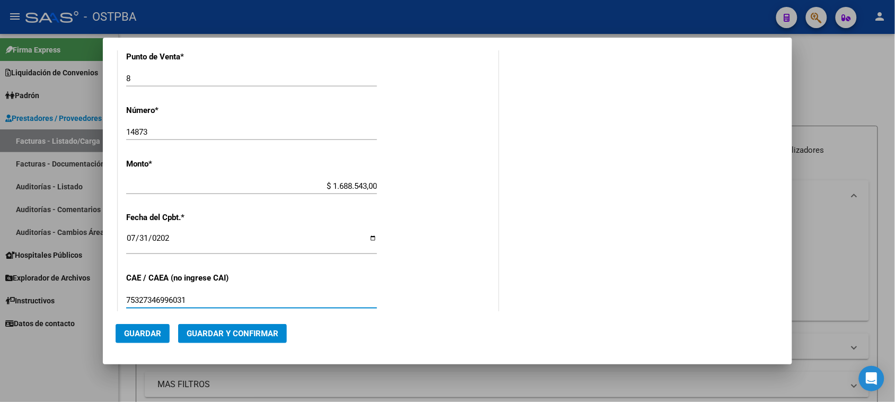
type input "75327346996031"
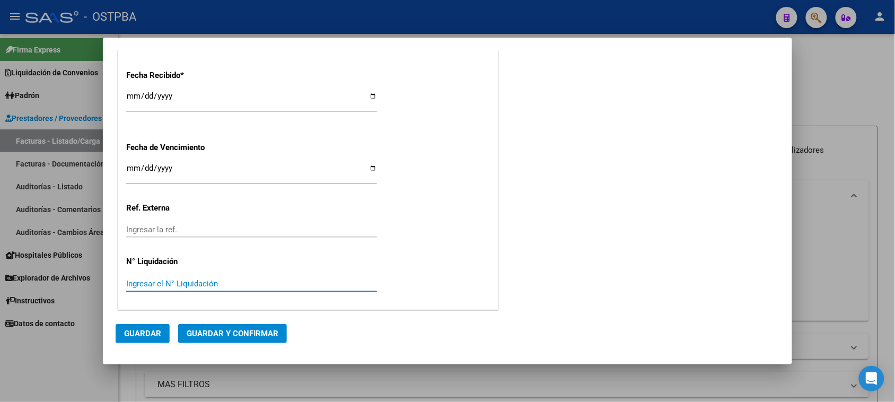
scroll to position [0, 0]
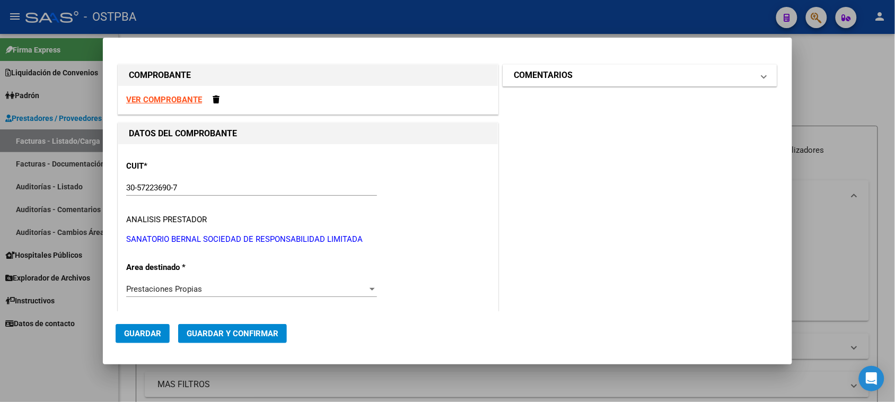
click at [568, 83] on mat-expansion-panel-header "COMENTARIOS" at bounding box center [640, 75] width 274 height 21
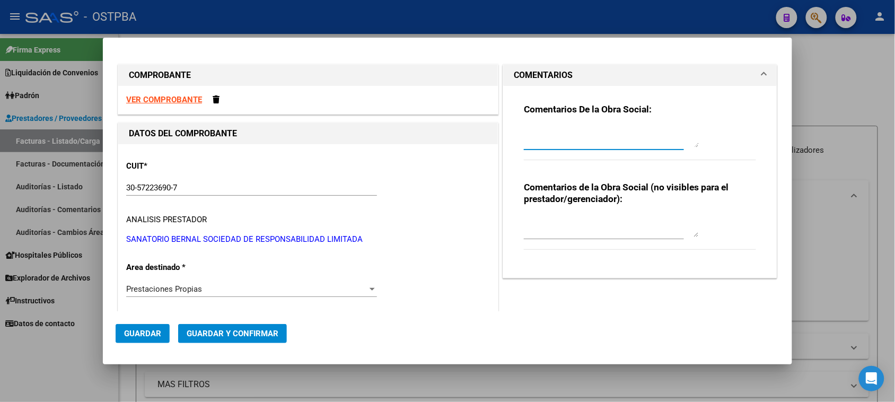
click at [533, 135] on textarea at bounding box center [611, 136] width 175 height 21
type textarea "HR 126291"
click at [160, 330] on span "Guardar" at bounding box center [142, 334] width 37 height 10
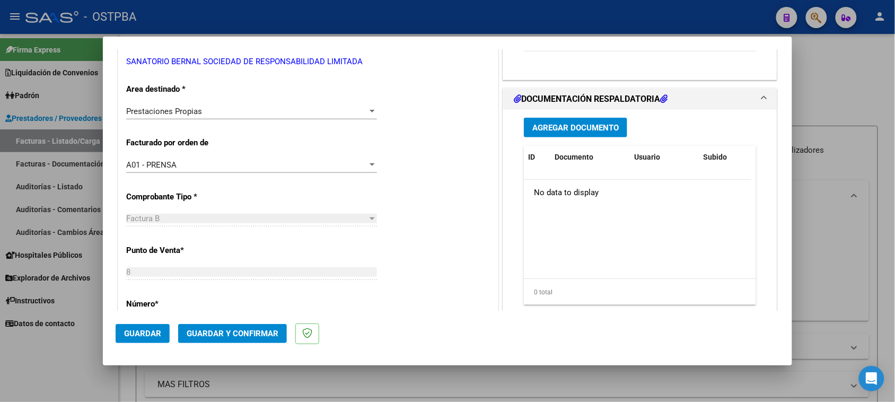
scroll to position [199, 0]
click at [584, 127] on span "Agregar Documento" at bounding box center [575, 127] width 86 height 10
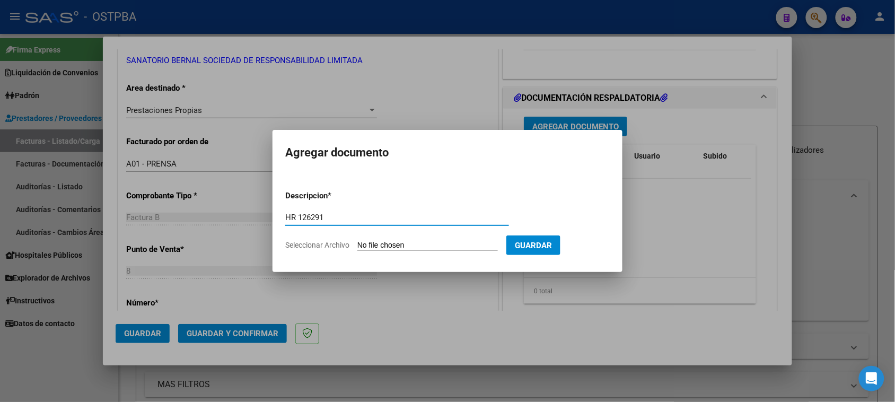
type input "HR 126291"
click at [357, 241] on input "Seleccionar Archivo" at bounding box center [427, 246] width 141 height 10
type input "C:\fakepath\HR 126291.pdf"
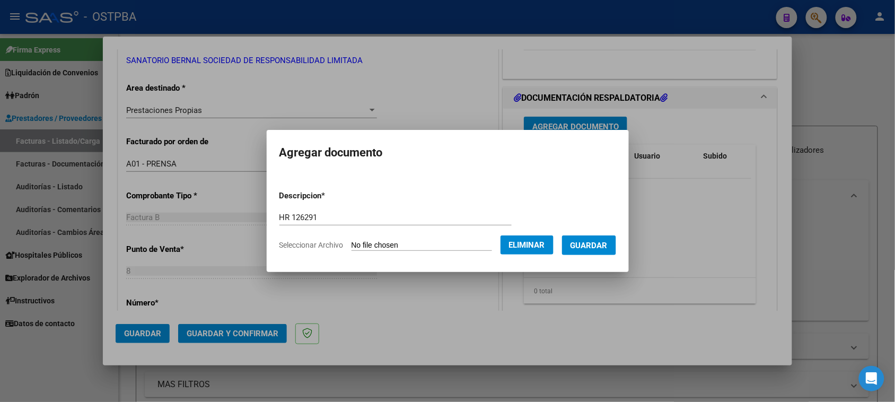
click at [608, 247] on span "Guardar" at bounding box center [589, 246] width 37 height 10
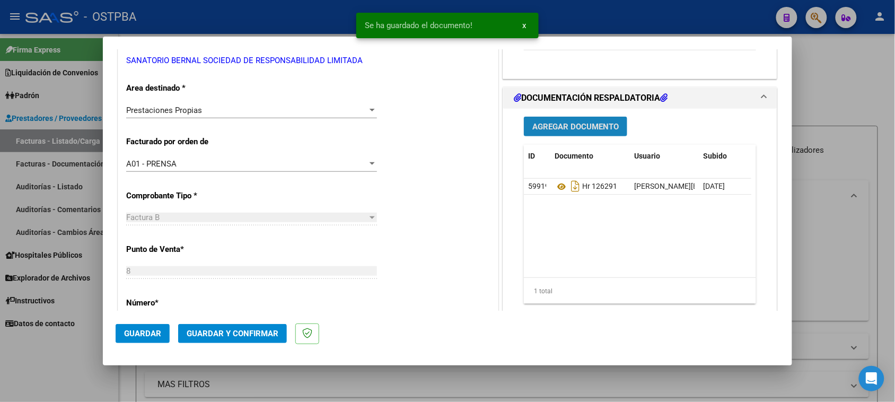
click at [573, 133] on button "Agregar Documento" at bounding box center [575, 127] width 103 height 20
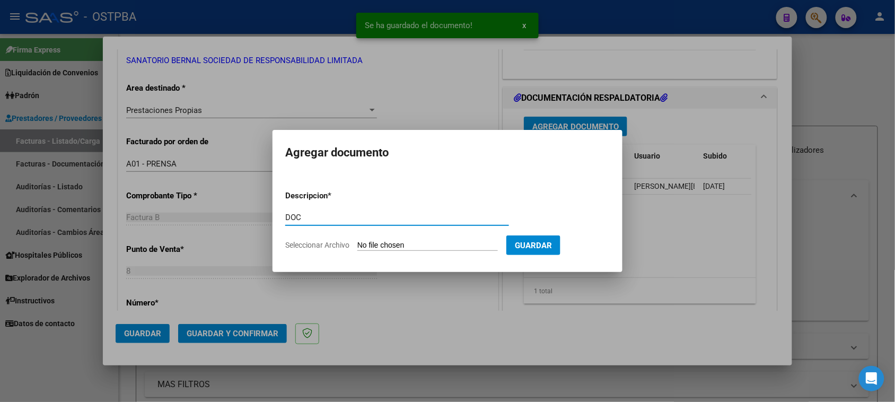
type input "DOC"
click at [357, 241] on input "Seleccionar Archivo" at bounding box center [427, 246] width 141 height 10
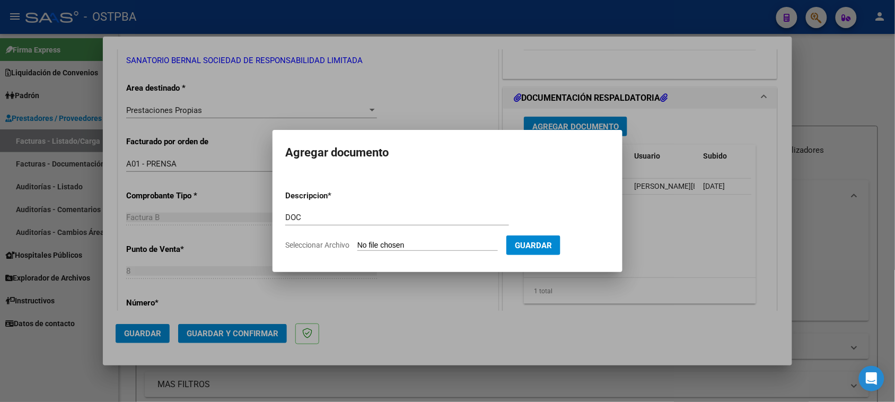
type input "C:\fakepath\DOC 14873.zip"
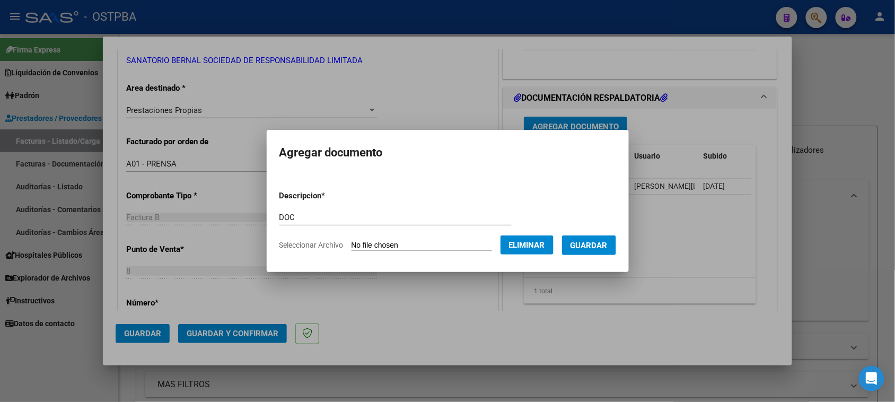
click at [605, 248] on span "Guardar" at bounding box center [589, 246] width 37 height 10
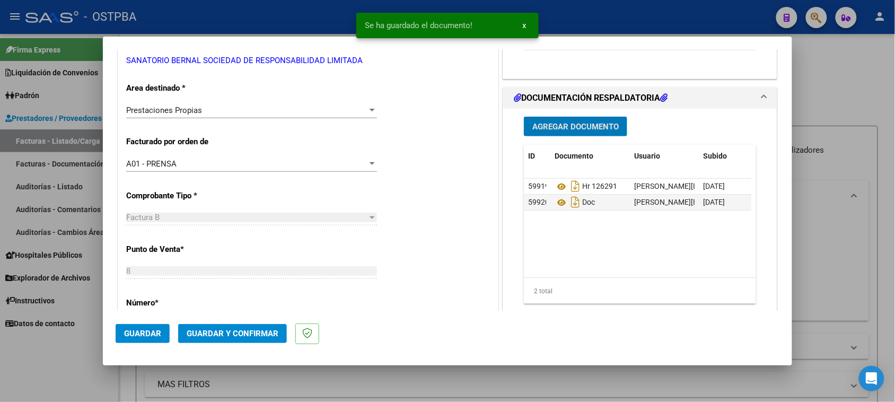
click at [242, 332] on span "Guardar y Confirmar" at bounding box center [233, 334] width 92 height 10
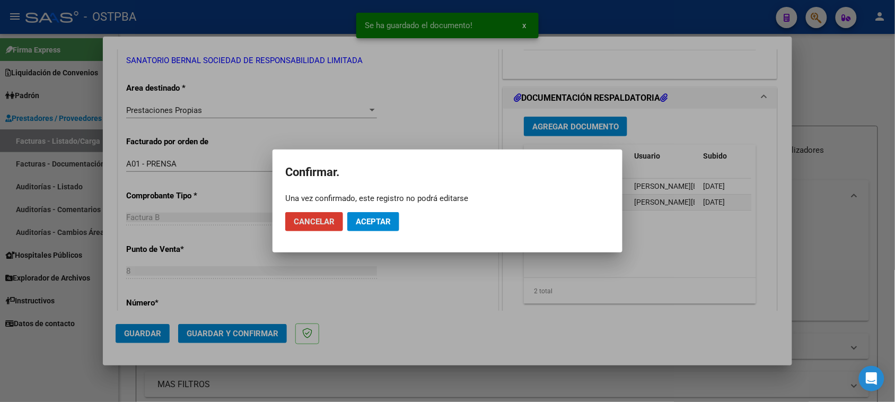
click at [356, 221] on span "Aceptar" at bounding box center [373, 222] width 35 height 10
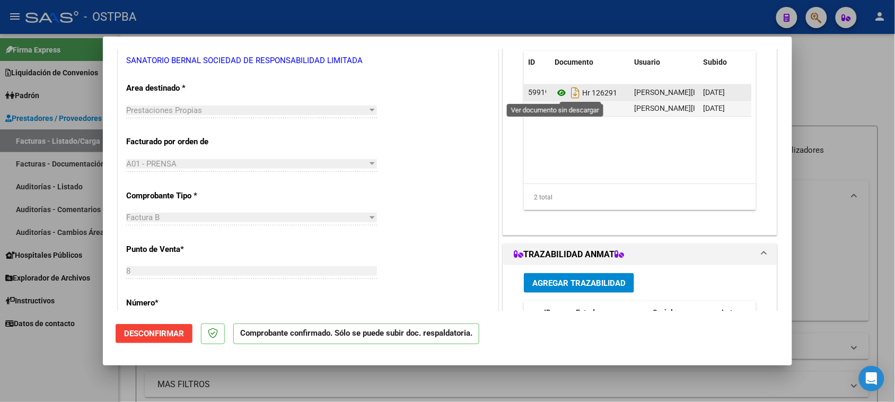
click at [556, 93] on icon at bounding box center [562, 92] width 14 height 13
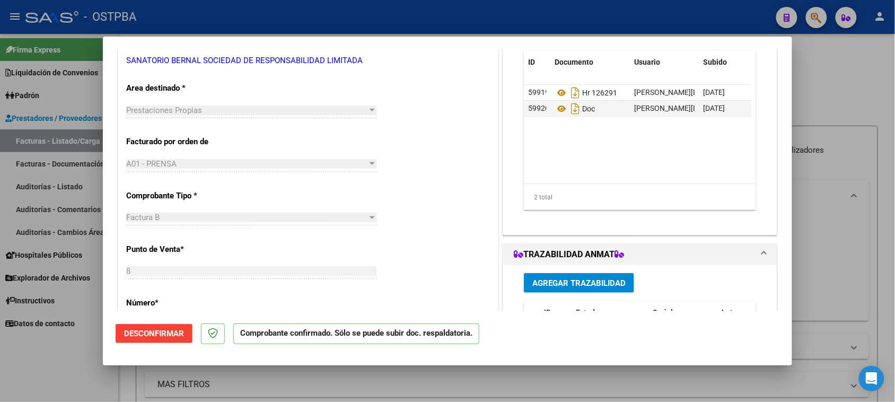
scroll to position [0, 0]
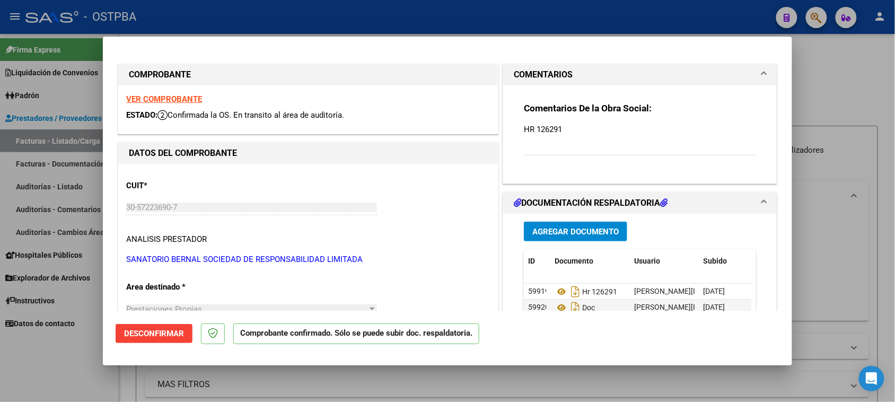
click at [190, 94] on strong "VER COMPROBANTE" at bounding box center [164, 99] width 76 height 10
